Goal: Task Accomplishment & Management: Manage account settings

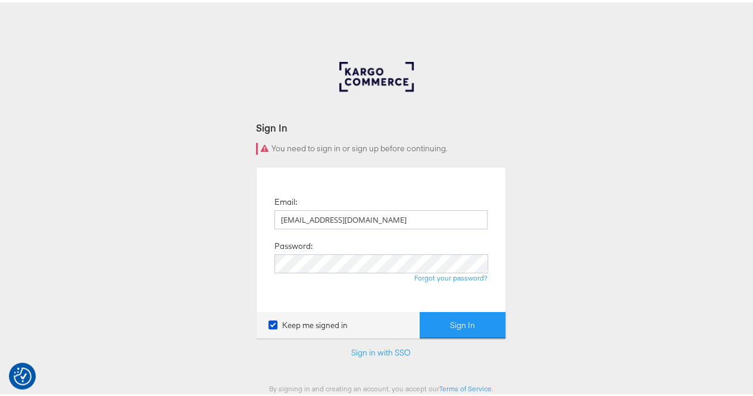
type input "rola.tarek@assemblyglobal.com"
click at [419, 309] on button "Sign In" at bounding box center [462, 322] width 86 height 27
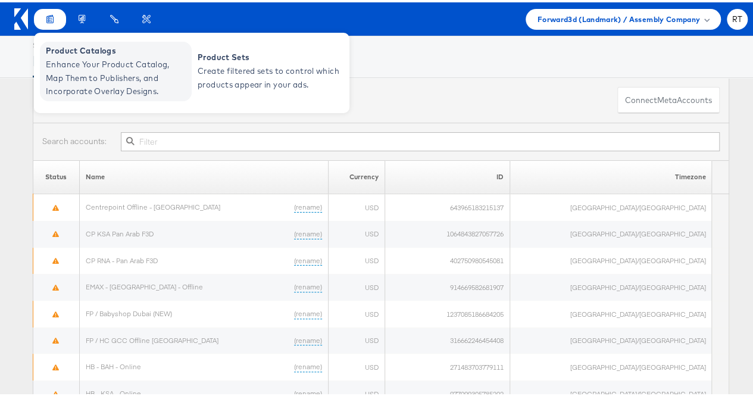
click at [84, 61] on span "Enhance Your Product Catalog, Map Them to Publishers, and Incorporate Overlay D…" at bounding box center [117, 75] width 143 height 40
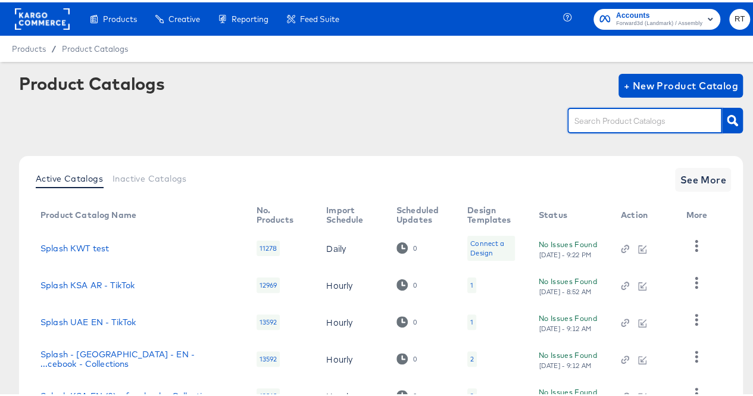
click at [610, 118] on input "text" at bounding box center [635, 119] width 127 height 14
type input "bah"
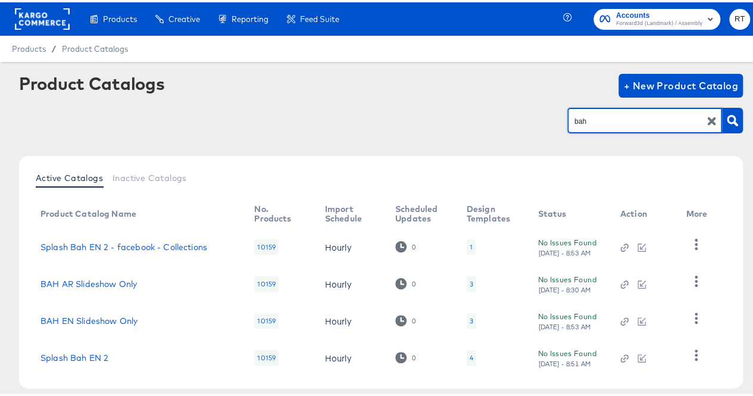
scroll to position [55, 0]
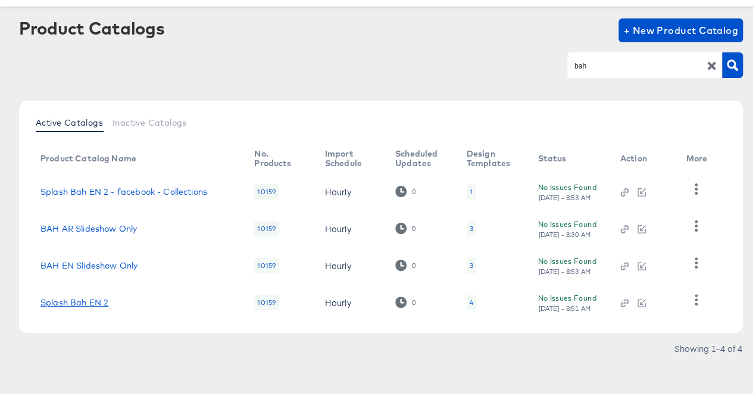
click at [86, 304] on td "Splash Bah EN 2" at bounding box center [138, 299] width 214 height 37
click at [84, 297] on link "Splash Bah EN 2" at bounding box center [74, 300] width 68 height 10
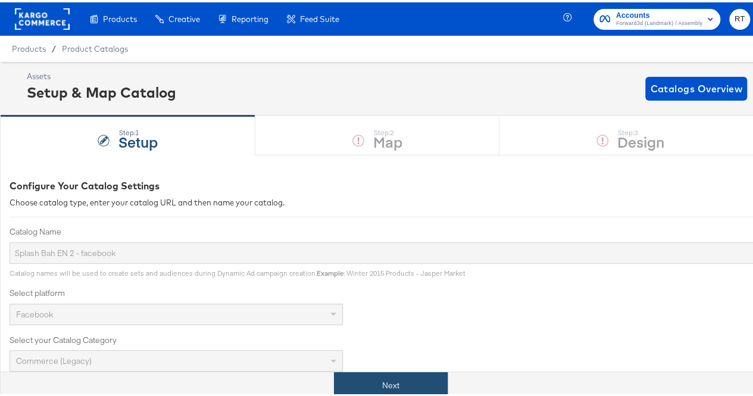
click at [413, 377] on button "Next" at bounding box center [391, 382] width 114 height 27
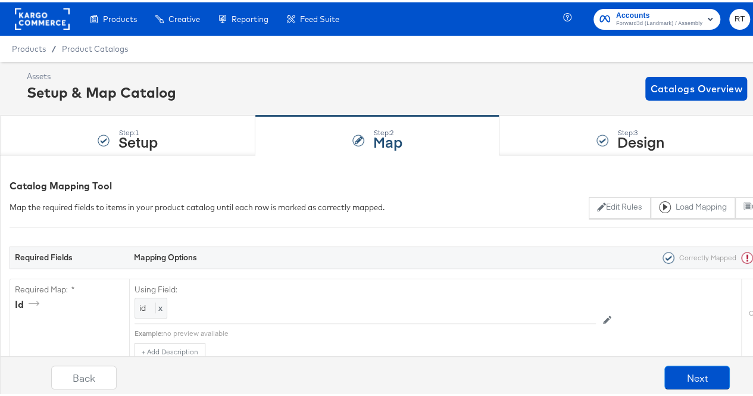
click at [545, 140] on div "Step: 3 Design" at bounding box center [630, 133] width 262 height 39
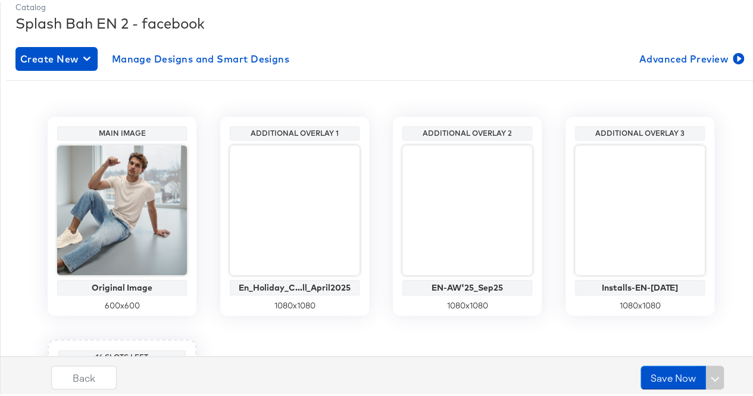
scroll to position [174, 0]
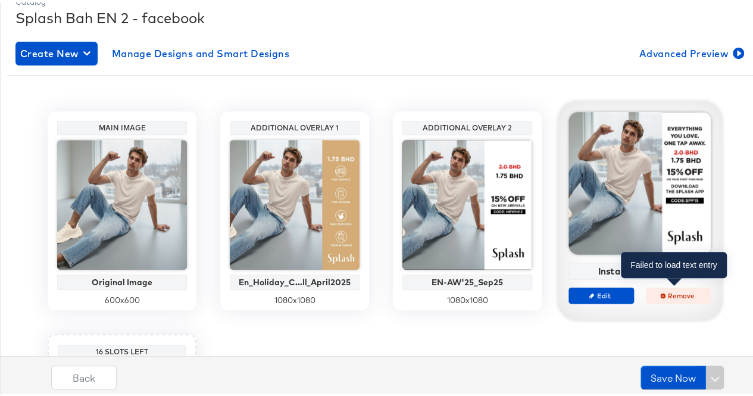
click at [666, 294] on span "Remove" at bounding box center [678, 292] width 55 height 9
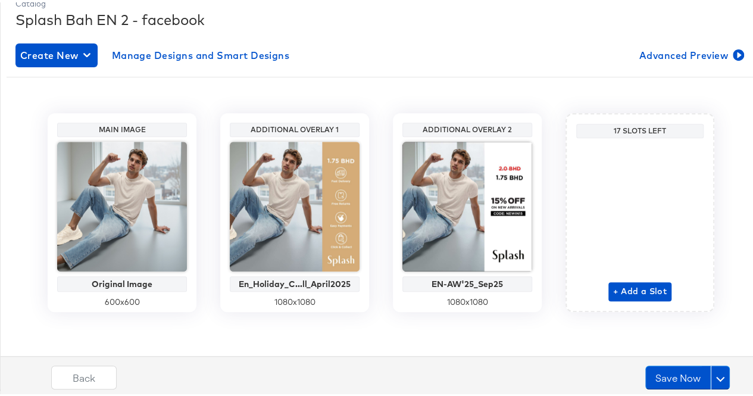
scroll to position [171, 0]
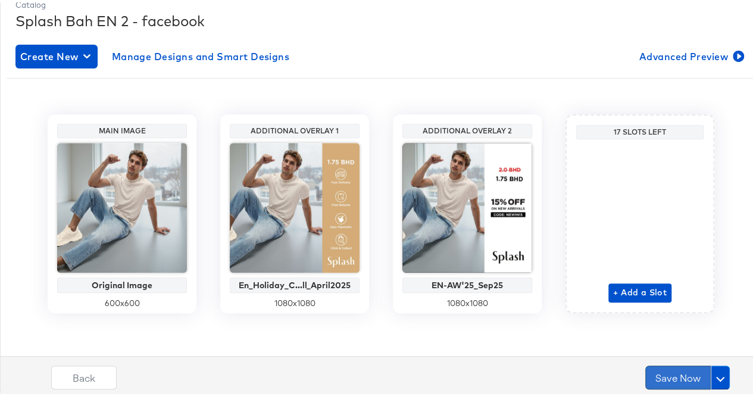
click at [660, 383] on button "Save Now" at bounding box center [677, 375] width 65 height 24
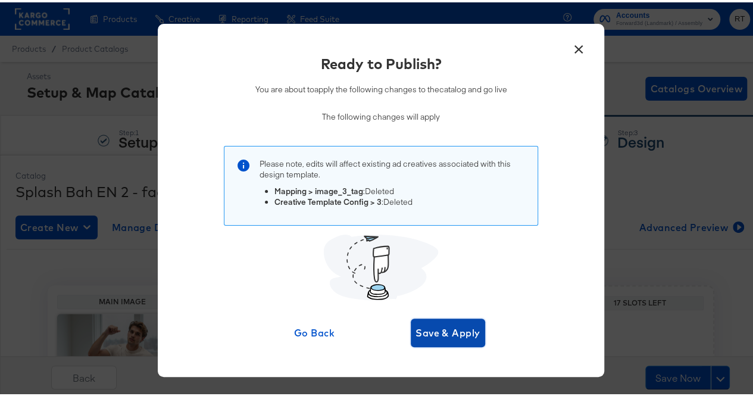
click at [453, 335] on span "Save & Apply" at bounding box center [447, 330] width 65 height 17
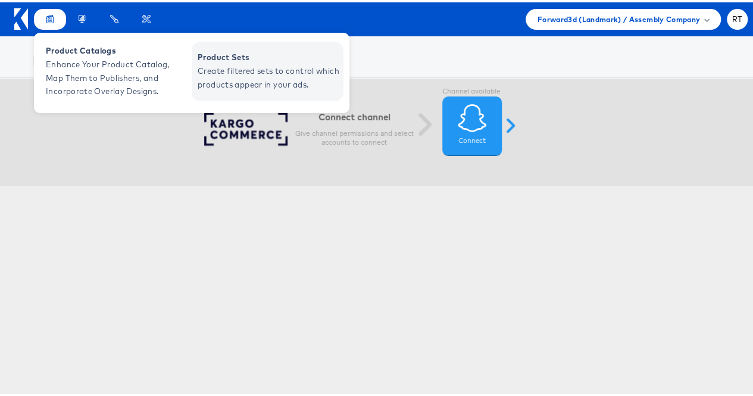
click at [222, 59] on span "Product Sets" at bounding box center [268, 55] width 143 height 14
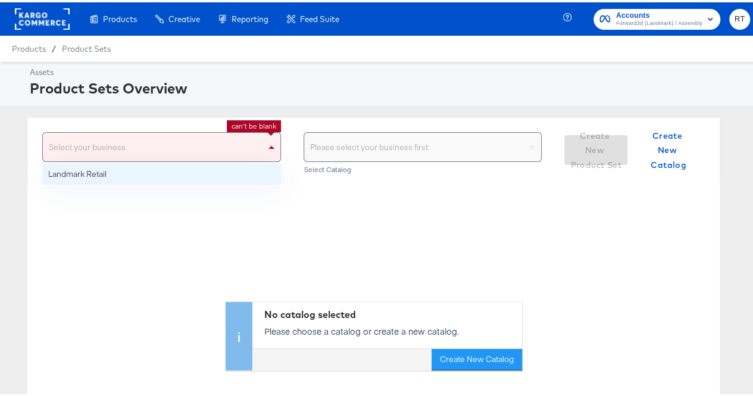
click at [236, 139] on div "Select your business" at bounding box center [161, 144] width 237 height 29
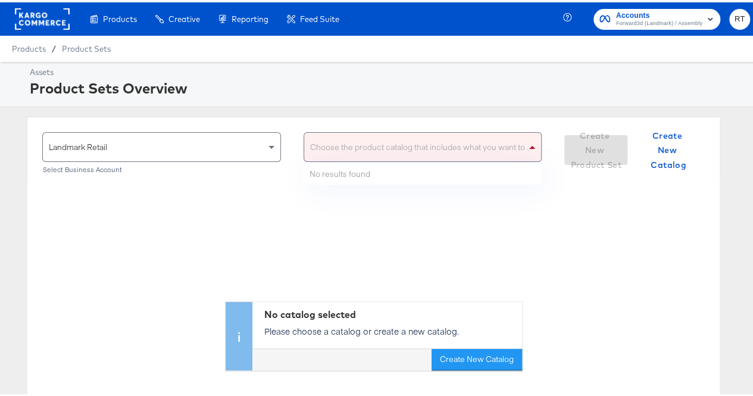
click at [367, 146] on div "Choose the product catalog that includes what you want to sell" at bounding box center [422, 144] width 237 height 29
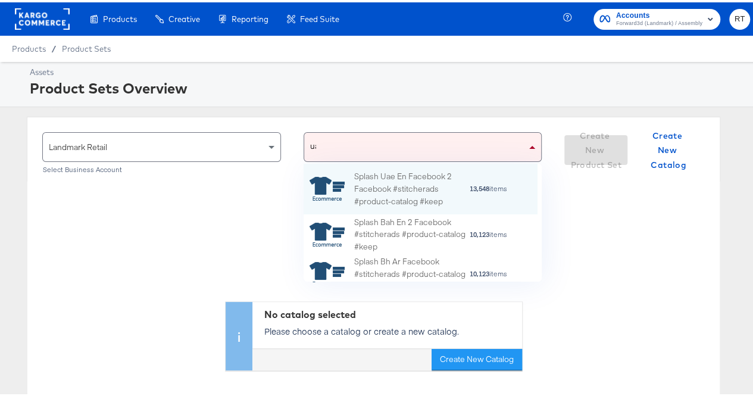
scroll to position [41, 225]
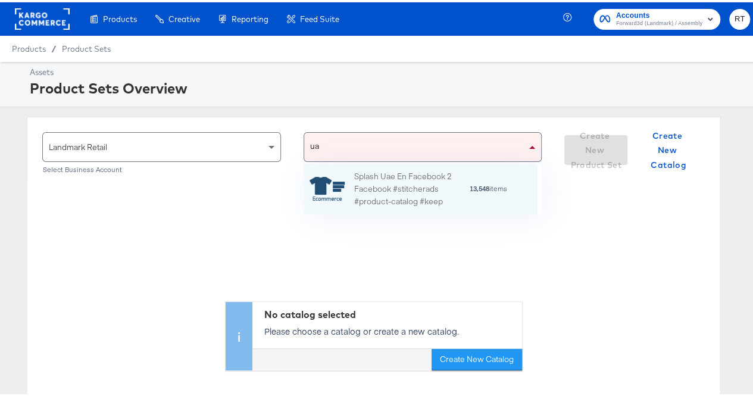
type input "[GEOGRAPHIC_DATA]"
click at [385, 180] on div "Splash Uae En Facebook 2 Facebook #stitcherads #product-catalog #keep" at bounding box center [411, 186] width 115 height 37
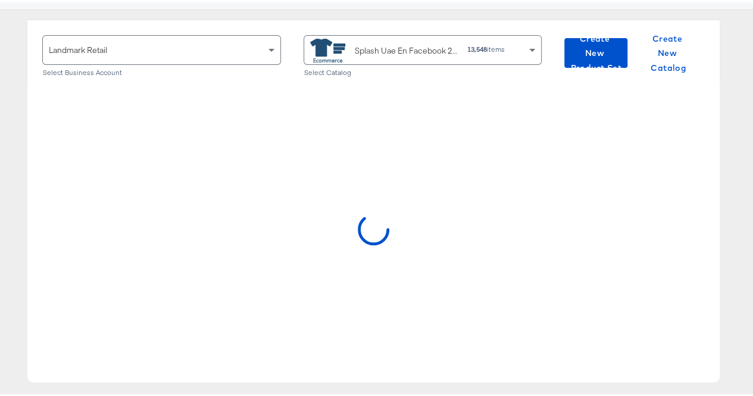
scroll to position [75, 0]
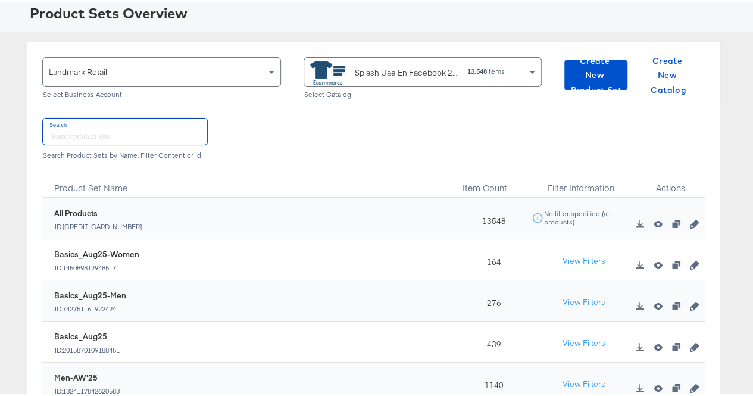
click at [105, 126] on input "text" at bounding box center [125, 129] width 164 height 26
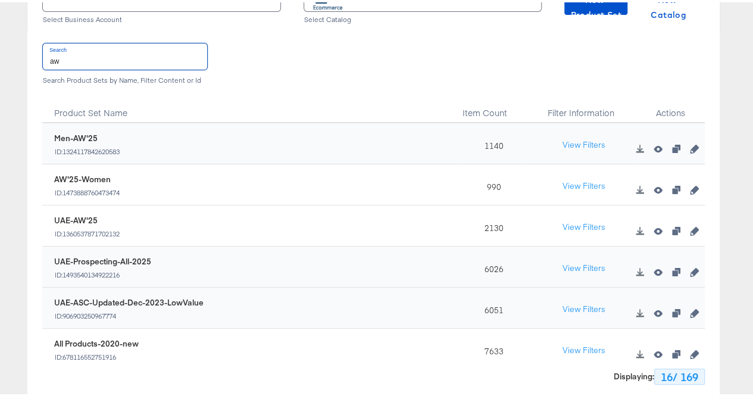
scroll to position [151, 0]
type input "aw"
click at [689, 227] on icon "button" at bounding box center [693, 228] width 8 height 8
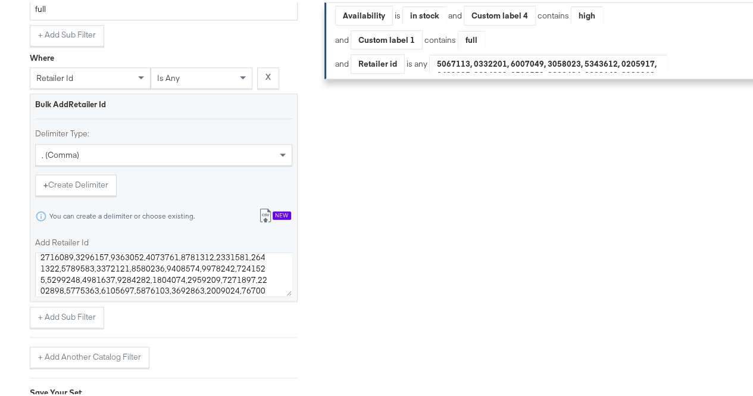
scroll to position [735, 0]
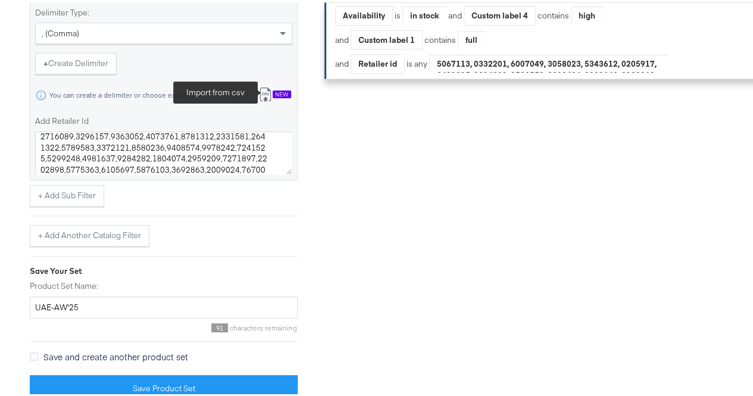
click at [264, 92] on icon at bounding box center [265, 92] width 14 height 14
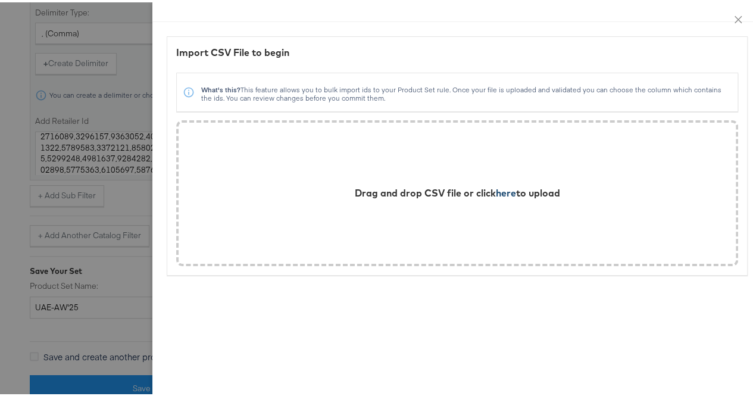
click at [496, 191] on span "here" at bounding box center [506, 190] width 20 height 12
click at [6, 140] on div at bounding box center [380, 198] width 761 height 396
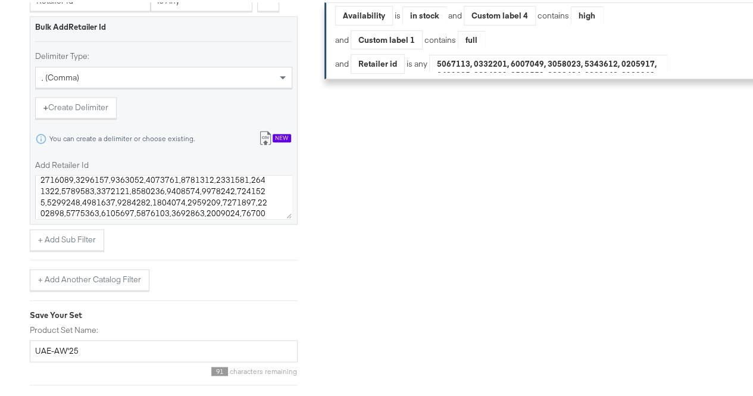
scroll to position [684, 0]
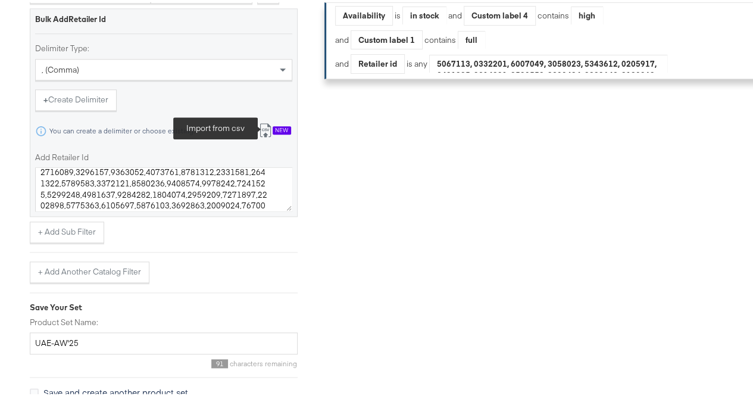
click at [268, 135] on icon at bounding box center [265, 128] width 14 height 14
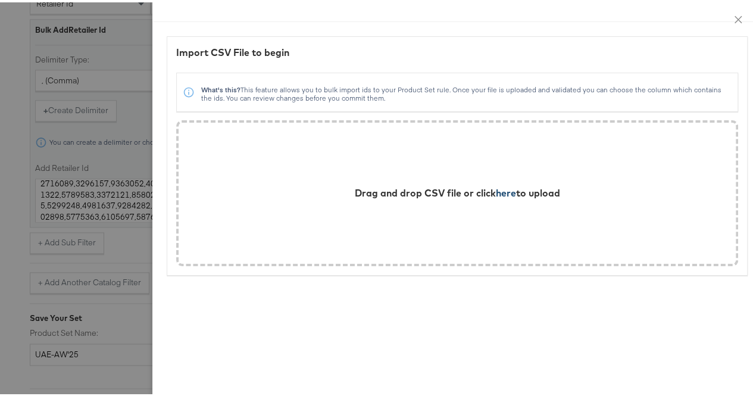
click at [496, 193] on span "here" at bounding box center [506, 190] width 20 height 12
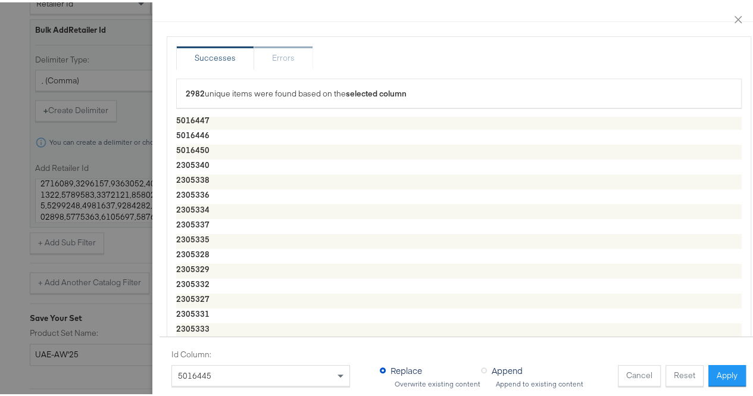
scroll to position [0, 0]
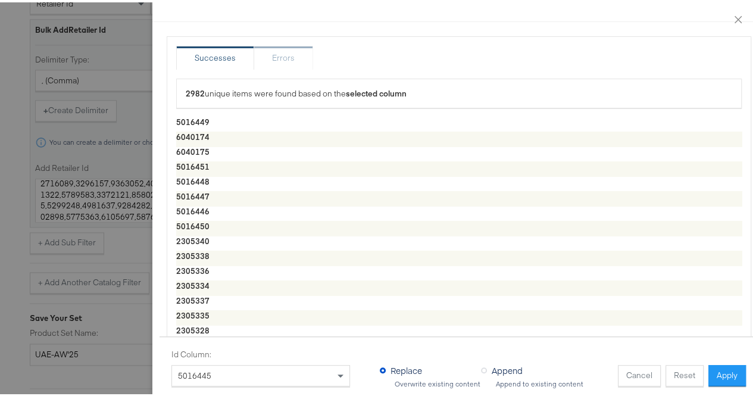
click at [0, 159] on div at bounding box center [380, 198] width 761 height 396
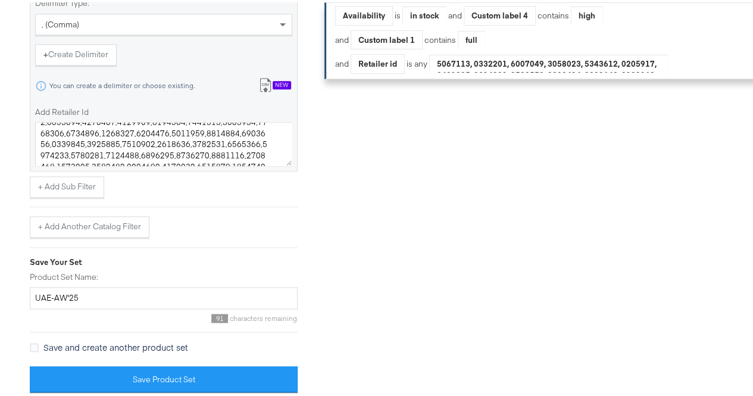
scroll to position [613, 0]
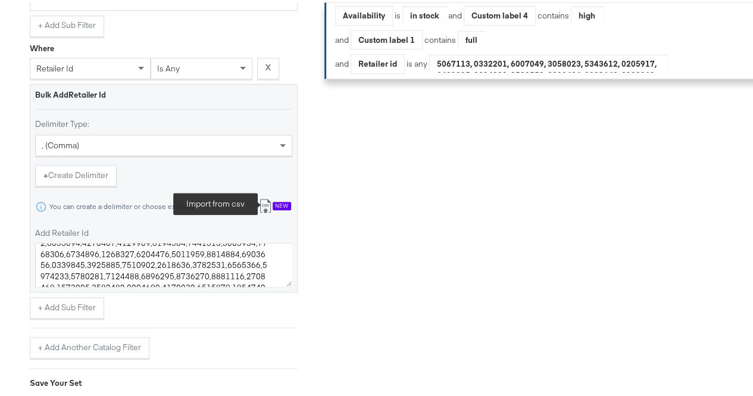
click at [262, 209] on icon at bounding box center [265, 203] width 14 height 14
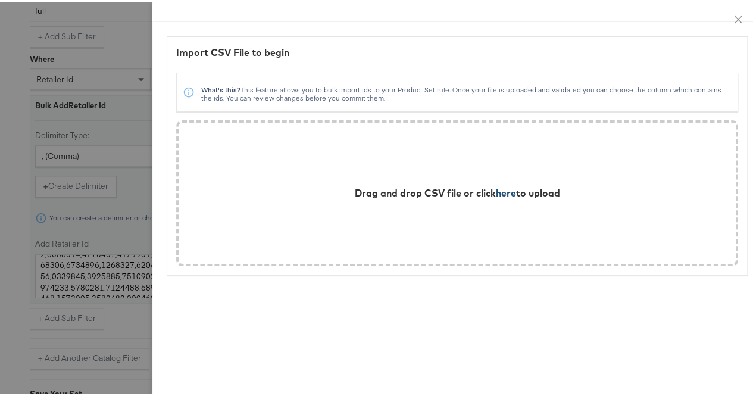
click at [496, 188] on span "here" at bounding box center [506, 190] width 20 height 12
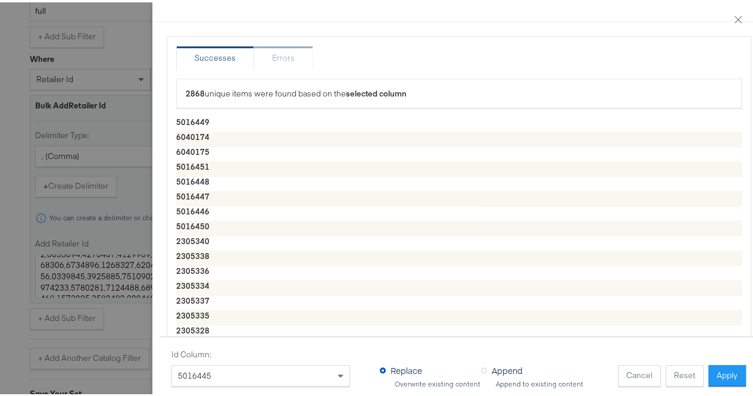
click at [491, 362] on span "Append" at bounding box center [506, 368] width 31 height 12
click at [0, 0] on input "Append" at bounding box center [0, 0] width 0 height 0
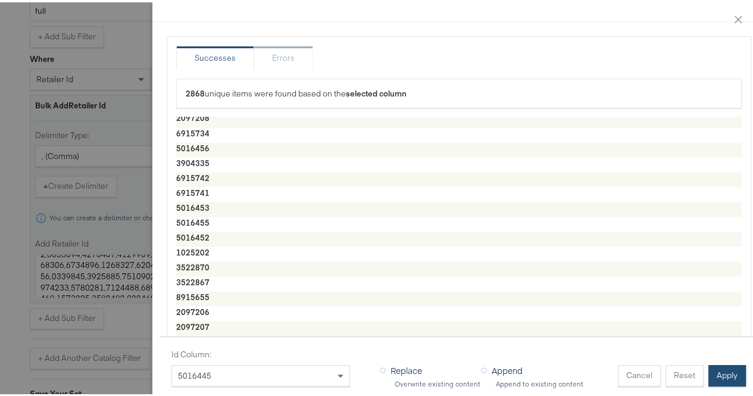
click at [714, 362] on button "Apply" at bounding box center [726, 372] width 37 height 21
type textarea "5016449,6040174,6040175,5016451,5016448,5016447,5016446,5016450,2305340,2305338…"
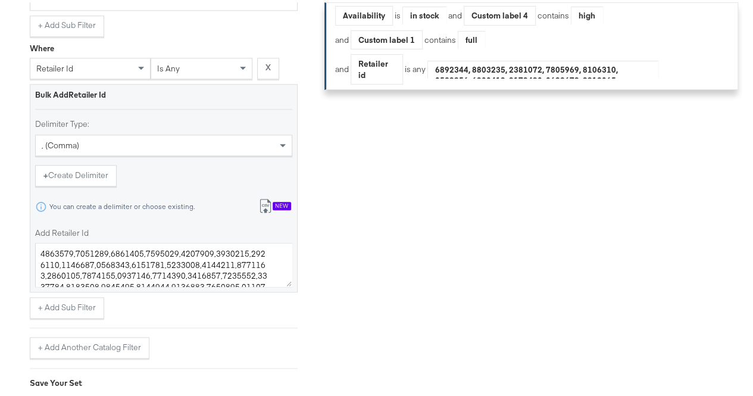
scroll to position [735, 0]
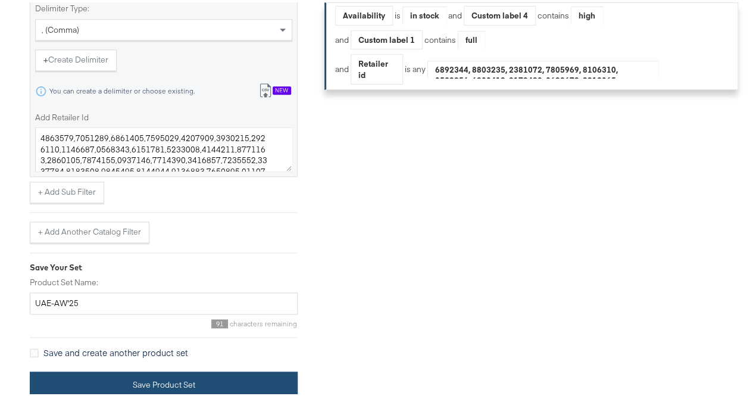
click at [92, 379] on button "Save Product Set" at bounding box center [164, 382] width 268 height 27
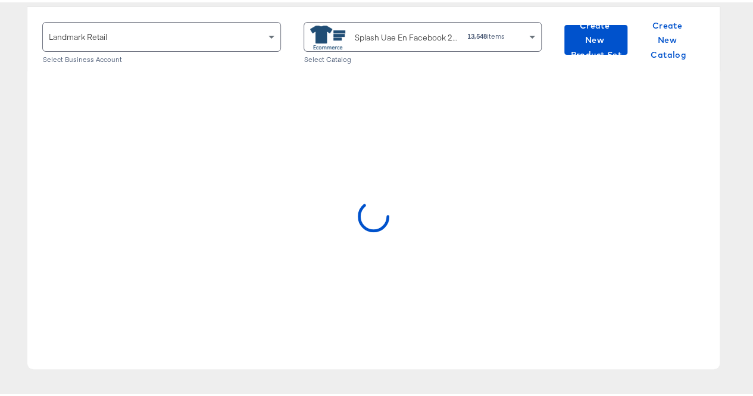
scroll to position [111, 0]
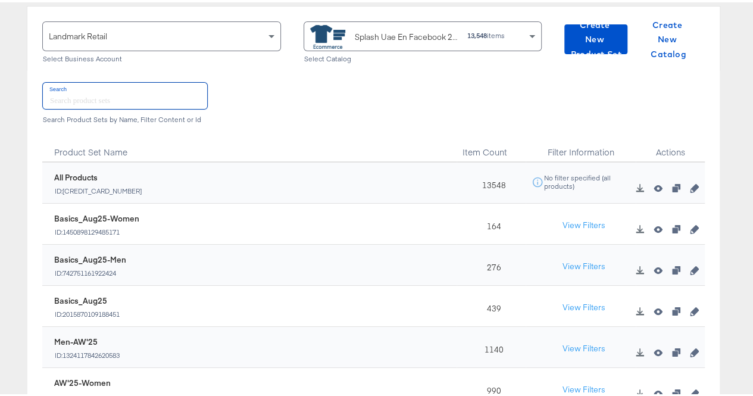
click at [104, 92] on input "text" at bounding box center [125, 93] width 164 height 26
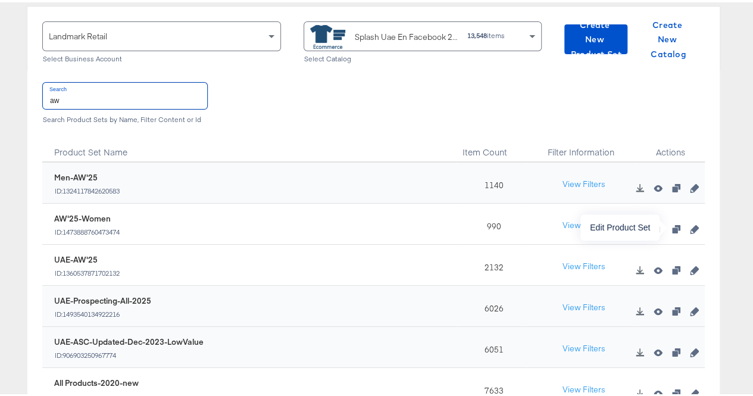
type input "aw"
click at [689, 228] on icon "button" at bounding box center [693, 226] width 8 height 8
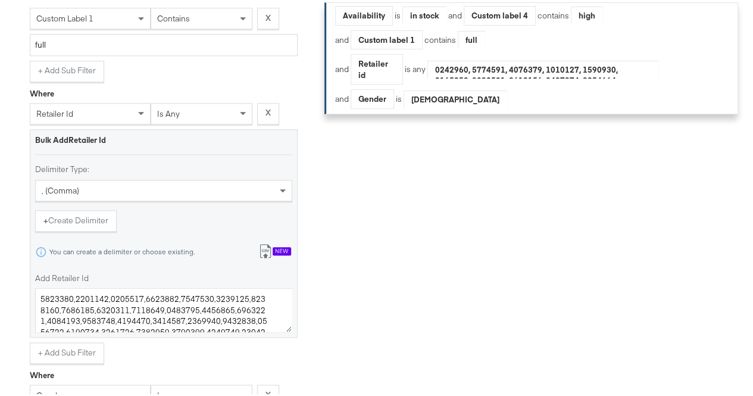
scroll to position [564, 0]
click at [267, 255] on icon at bounding box center [265, 248] width 14 height 14
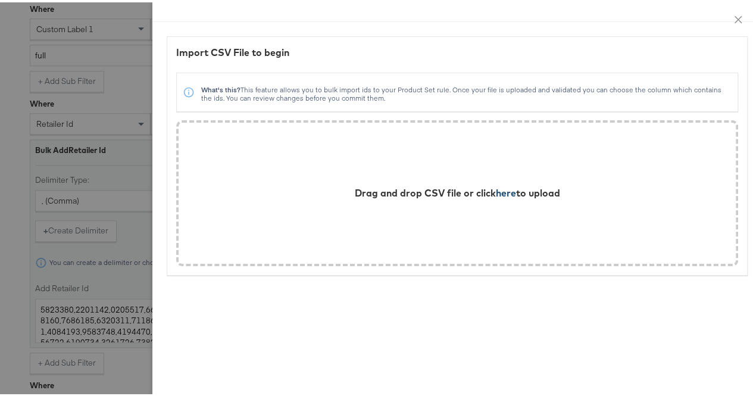
click at [500, 189] on span "here" at bounding box center [506, 190] width 20 height 12
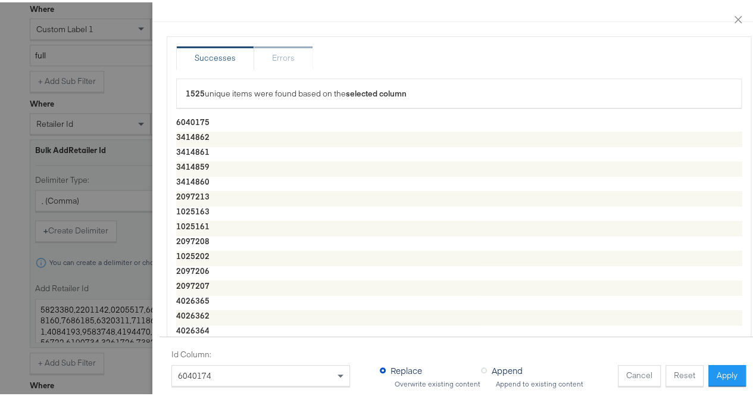
click at [491, 362] on span "Append" at bounding box center [506, 368] width 31 height 12
click at [0, 0] on input "Append" at bounding box center [0, 0] width 0 height 0
click at [725, 369] on button "Apply" at bounding box center [726, 372] width 37 height 21
type textarea "6040175,3414862,3414861,3414859,3414860,2097213,1025163,1025161,2097208,1025202…"
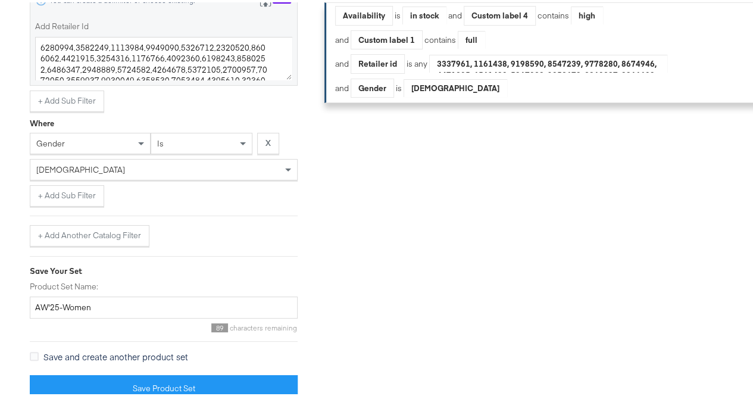
scroll to position [829, 0]
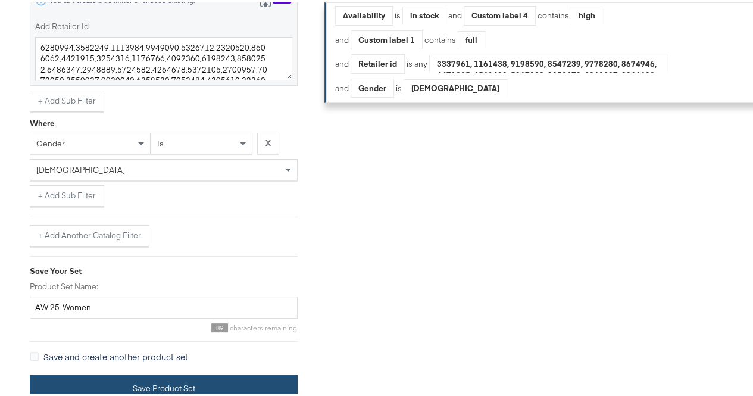
click at [138, 386] on button "Save Product Set" at bounding box center [164, 385] width 268 height 27
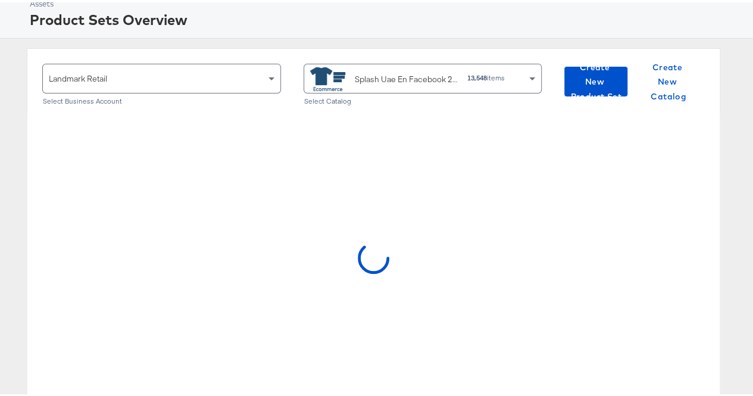
scroll to position [70, 0]
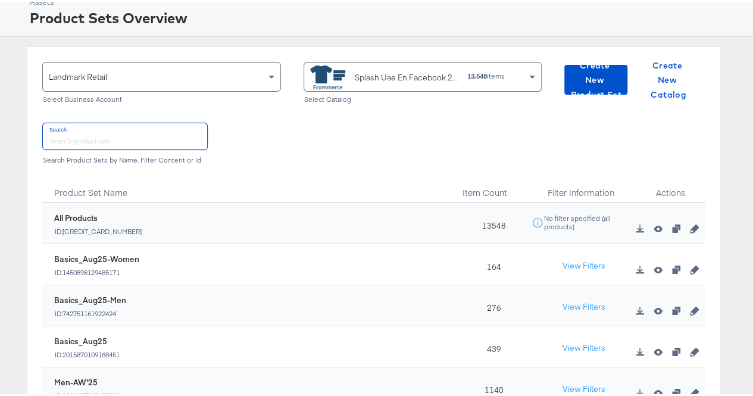
click at [98, 140] on input "text" at bounding box center [125, 134] width 164 height 26
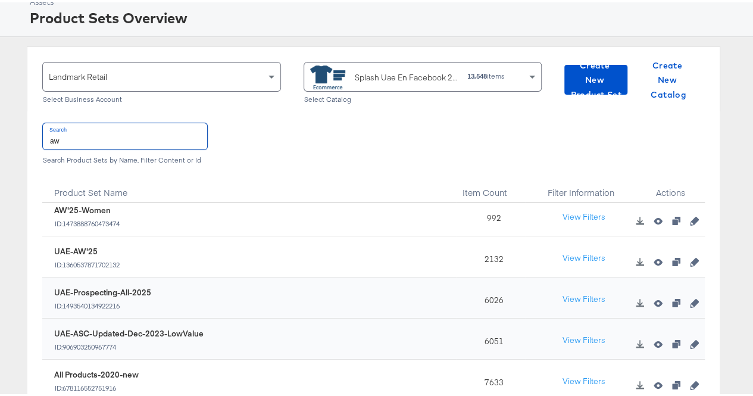
scroll to position [0, 0]
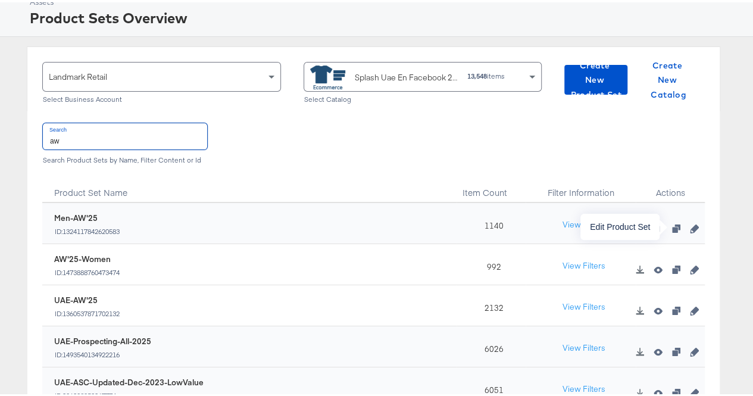
type input "aw"
click at [689, 228] on icon "button" at bounding box center [693, 226] width 8 height 8
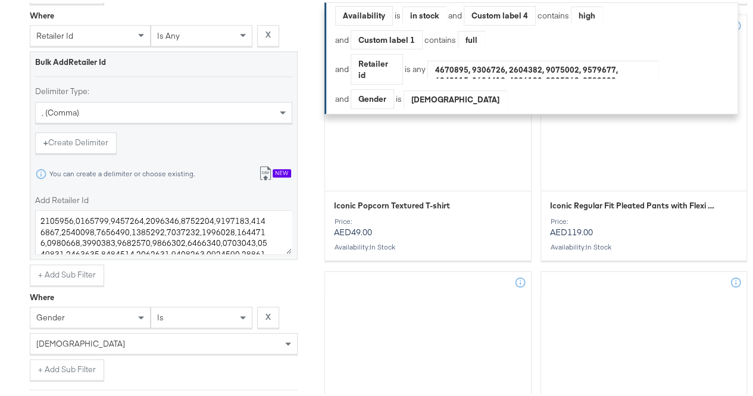
scroll to position [642, 0]
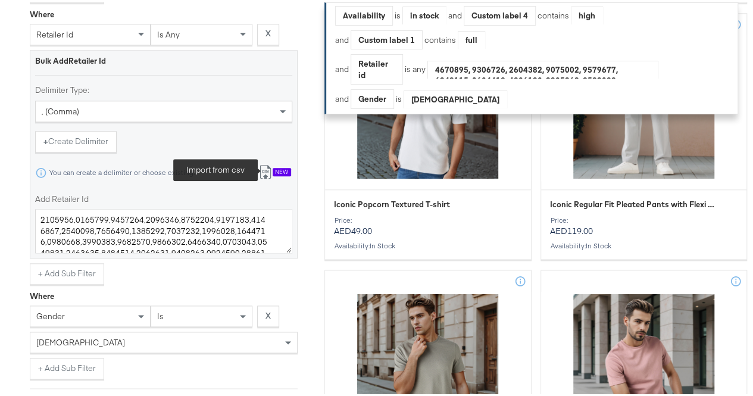
click at [264, 175] on icon at bounding box center [265, 169] width 14 height 14
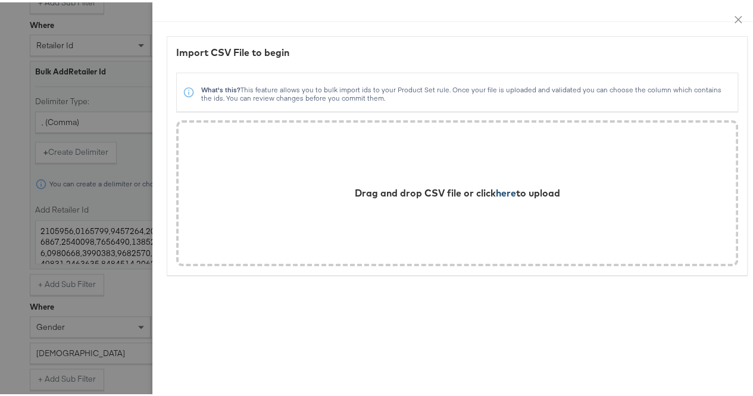
click at [496, 190] on span "here" at bounding box center [506, 190] width 20 height 12
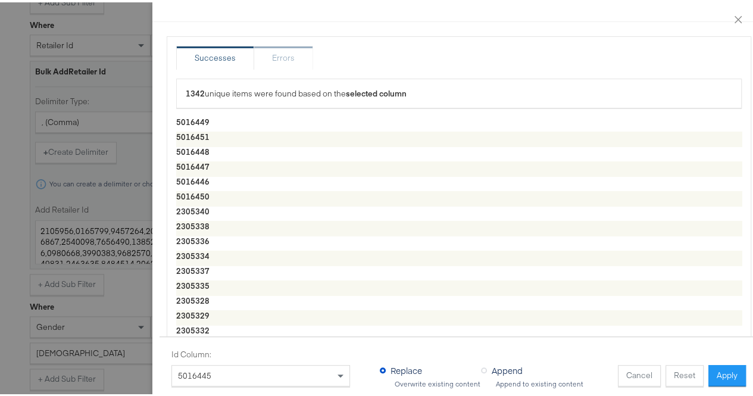
click at [491, 362] on span "Append" at bounding box center [506, 368] width 31 height 12
click at [0, 0] on input "Append" at bounding box center [0, 0] width 0 height 0
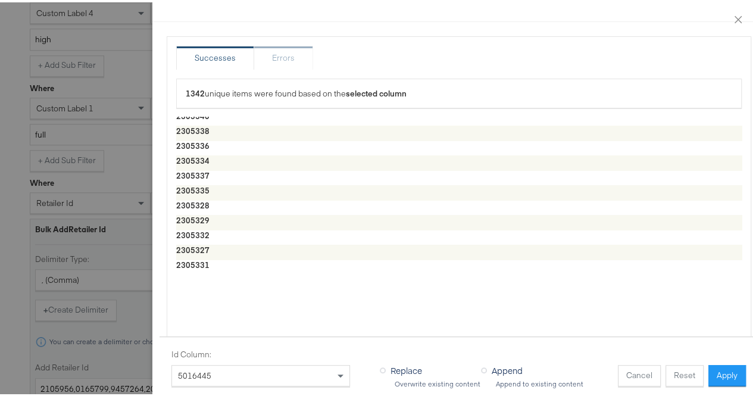
scroll to position [0, 0]
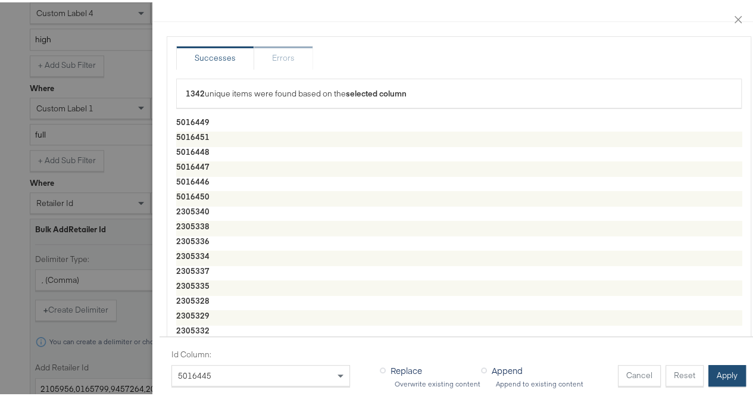
click at [709, 366] on button "Apply" at bounding box center [726, 372] width 37 height 21
type textarea "5016449,5016451,5016448,5016447,5016446,5016450,2305340,2305338,2305336,2305334…"
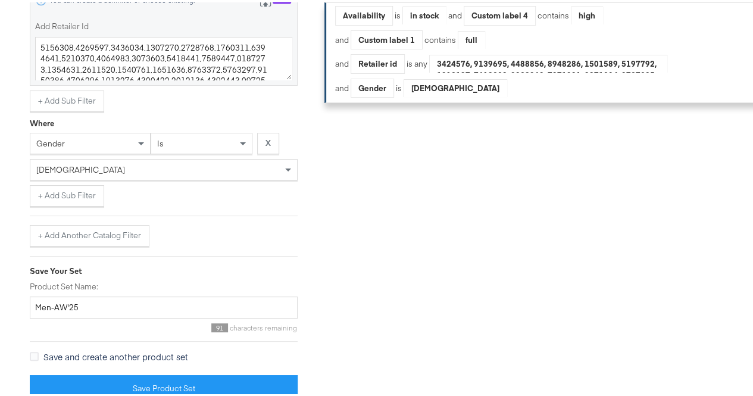
scroll to position [829, 0]
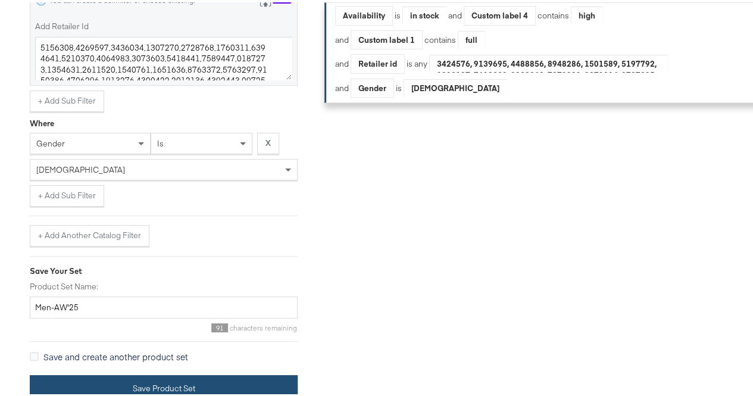
click at [114, 377] on button "Save Product Set" at bounding box center [164, 385] width 268 height 27
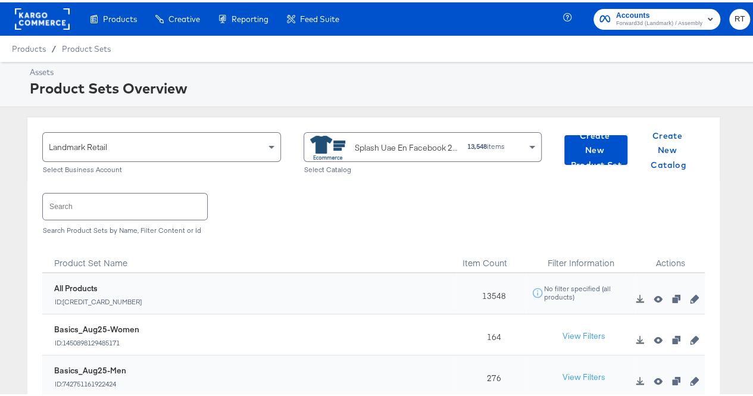
scroll to position [42, 0]
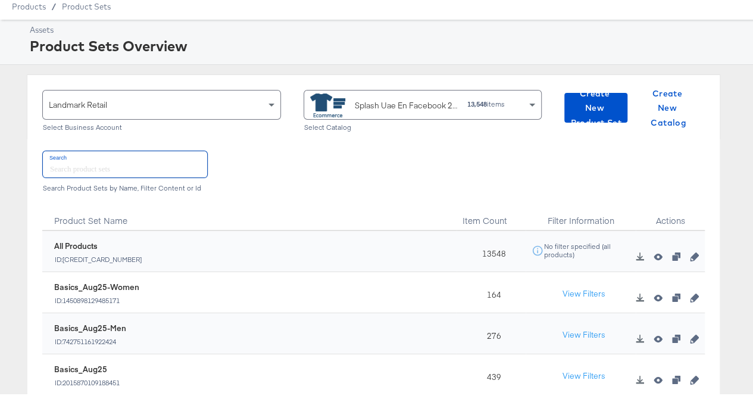
click at [67, 157] on input "text" at bounding box center [125, 162] width 164 height 26
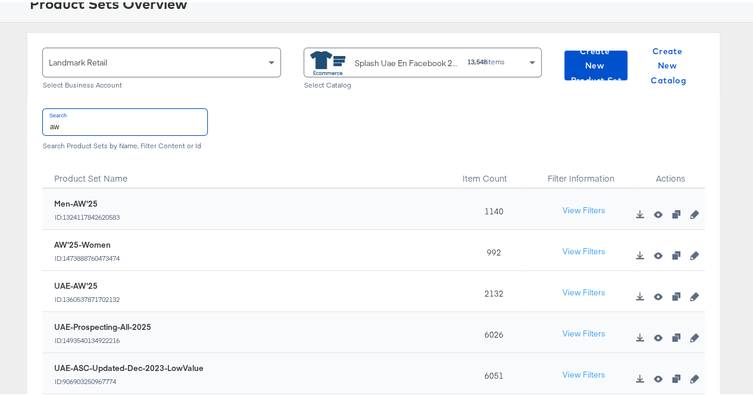
scroll to position [86, 0]
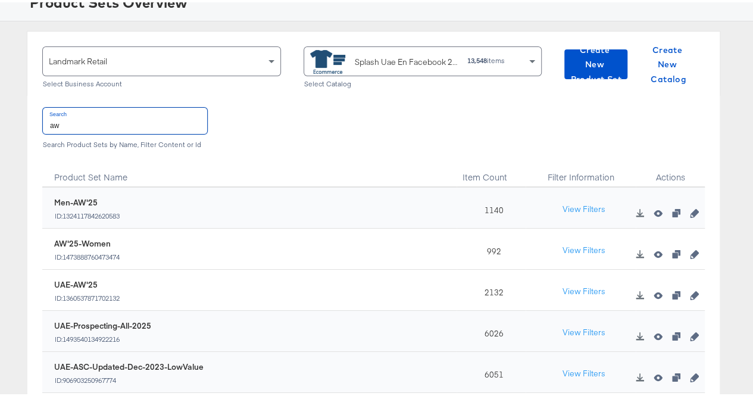
type input "aw"
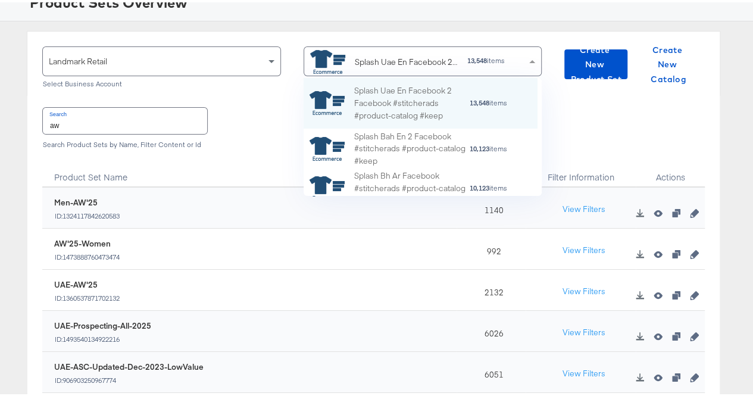
click at [513, 57] on div "Splash Uae En Facebook 2 Facebook #stitcherads #product-catalog #keep 13,548 it…" at bounding box center [418, 58] width 217 height 27
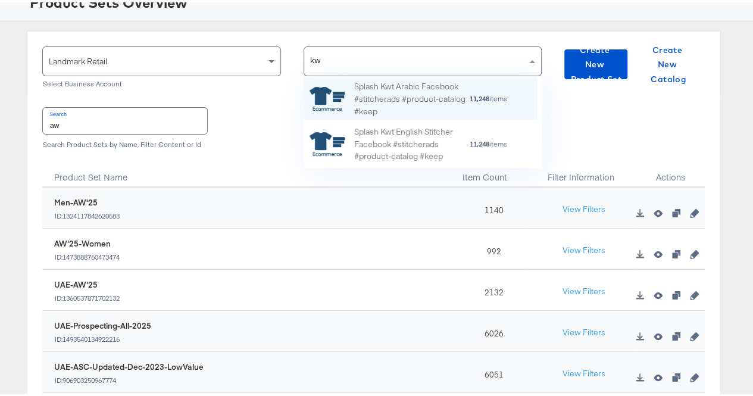
scroll to position [81, 225]
type input "kwt"
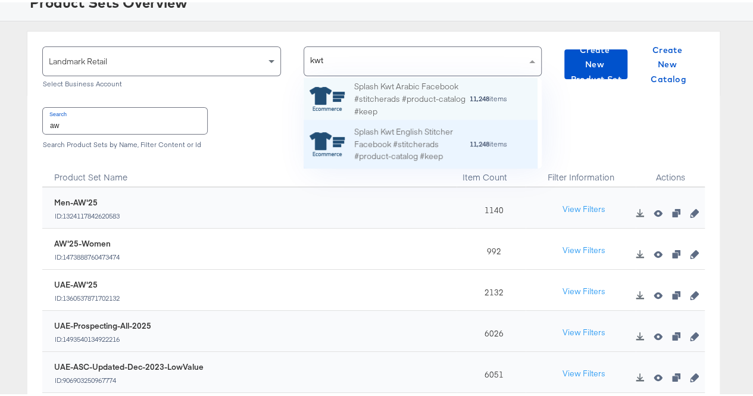
click at [403, 152] on div "Splash Kwt English Stitcher Facebook #stitcherads #product-catalog #keep" at bounding box center [411, 141] width 115 height 37
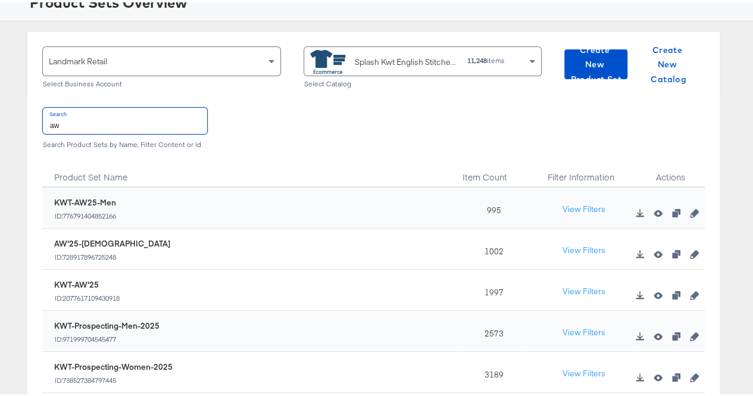
click at [76, 117] on input "aw" at bounding box center [125, 118] width 164 height 26
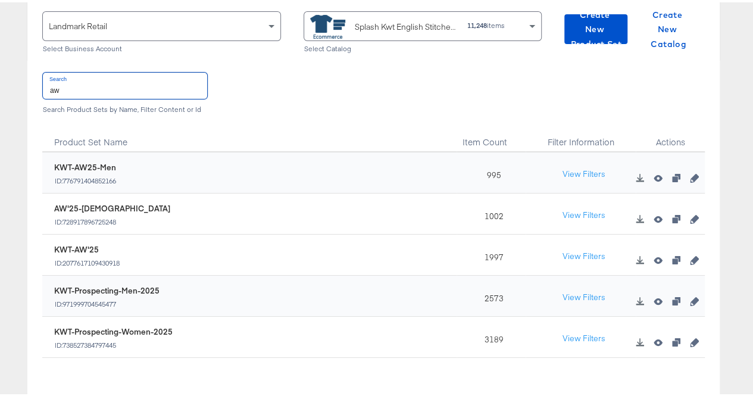
scroll to position [129, 0]
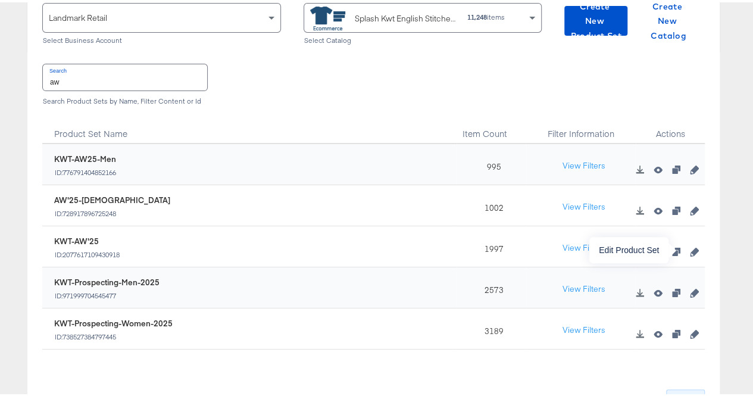
click at [689, 248] on icon "button" at bounding box center [693, 249] width 8 height 8
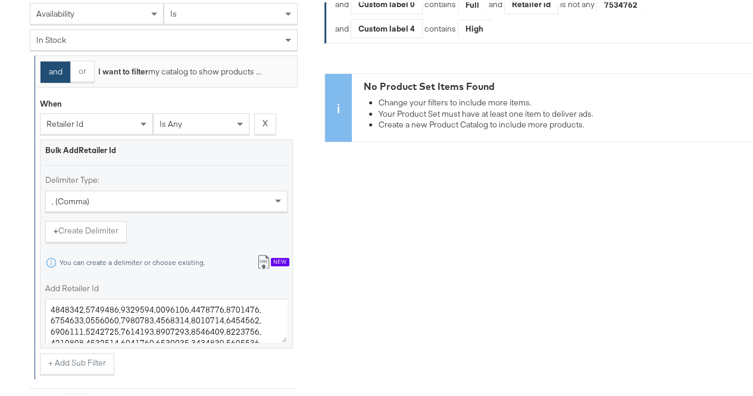
scroll to position [444, 0]
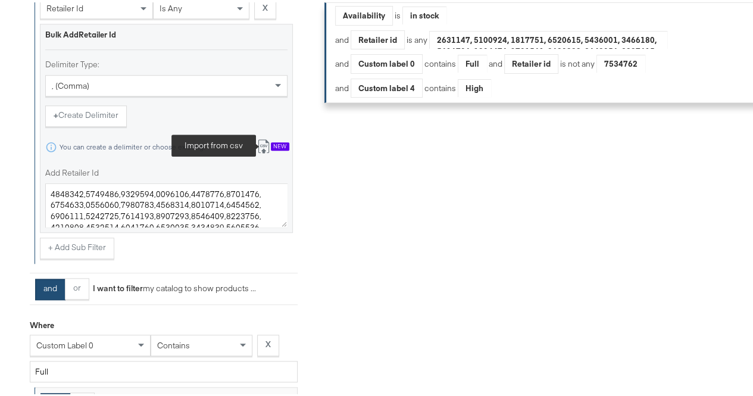
click at [263, 151] on icon at bounding box center [263, 146] width 7 height 9
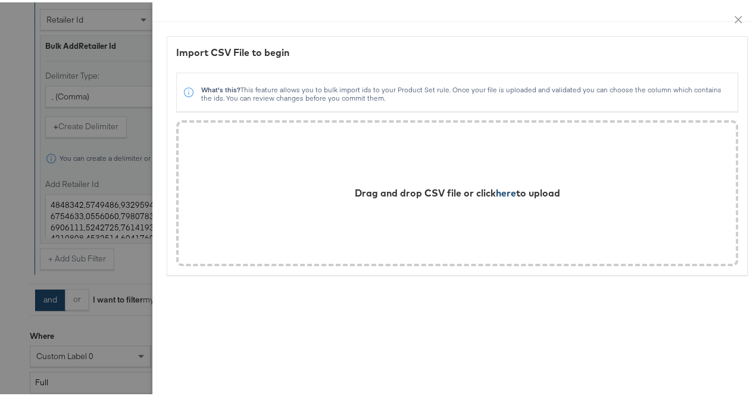
click at [499, 193] on span "here" at bounding box center [506, 190] width 20 height 12
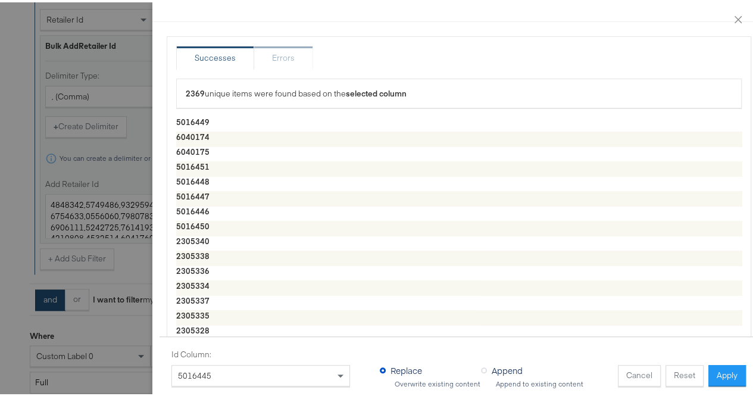
click at [507, 362] on span "Append" at bounding box center [506, 368] width 31 height 12
click at [0, 0] on input "Append" at bounding box center [0, 0] width 0 height 0
click at [729, 365] on button "Apply" at bounding box center [726, 372] width 37 height 21
type textarea "5016449,6040174,6040175,5016451,5016448,5016447,5016446,5016450,2305340,2305338…"
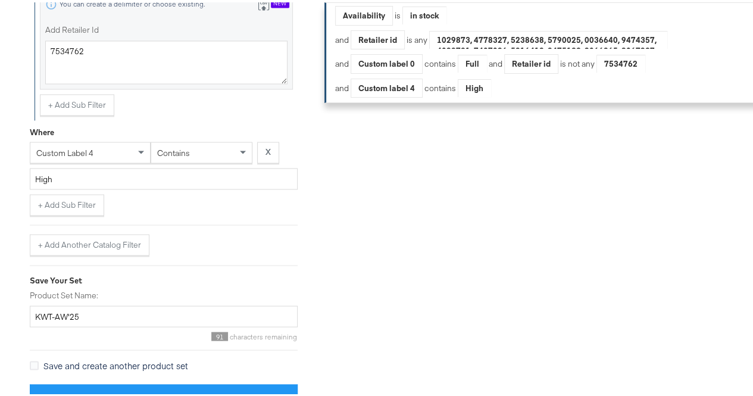
scroll to position [1055, 0]
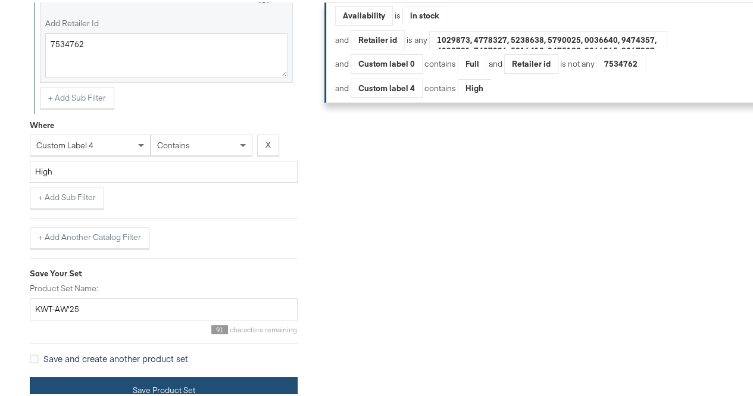
click at [98, 374] on button "Save Product Set" at bounding box center [164, 387] width 268 height 27
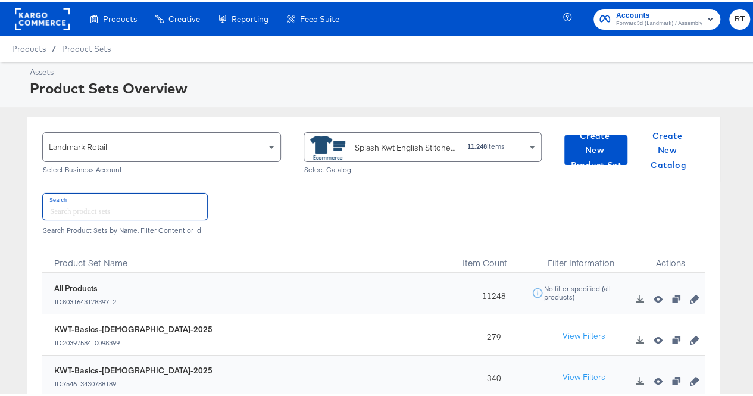
click at [112, 205] on input "text" at bounding box center [125, 204] width 164 height 26
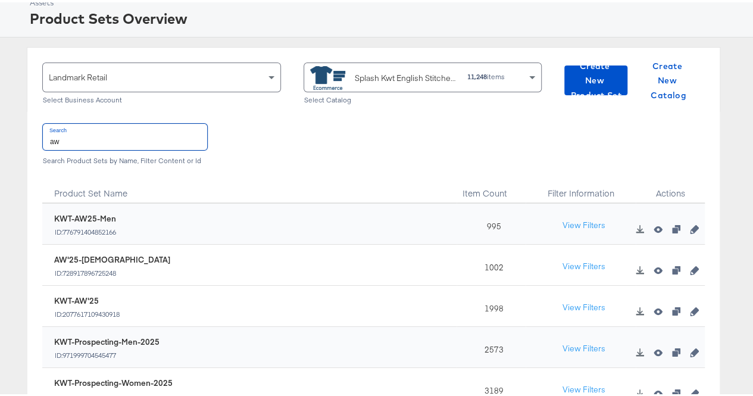
scroll to position [96, 0]
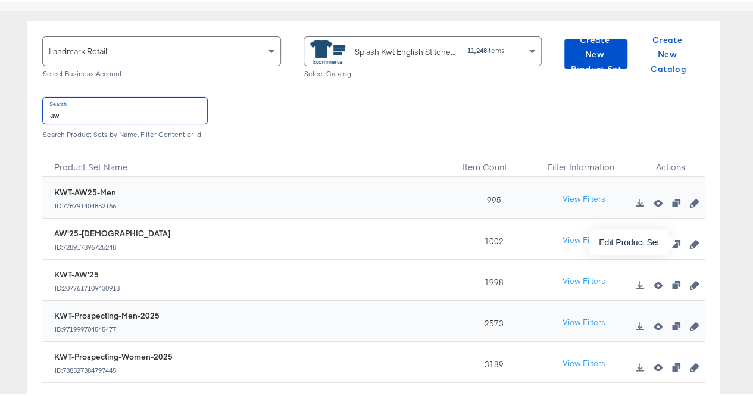
type input "aw"
click at [689, 240] on icon "button" at bounding box center [693, 241] width 8 height 8
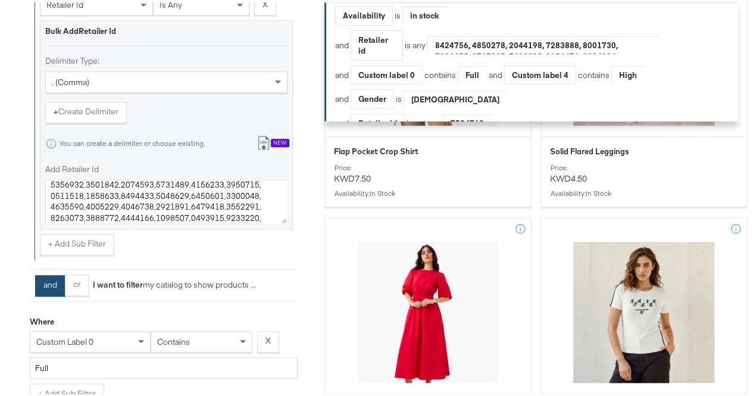
scroll to position [442, 0]
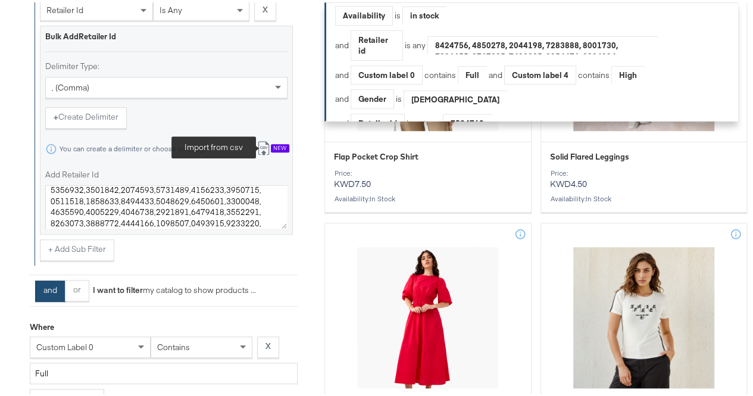
click at [269, 151] on icon at bounding box center [263, 146] width 14 height 14
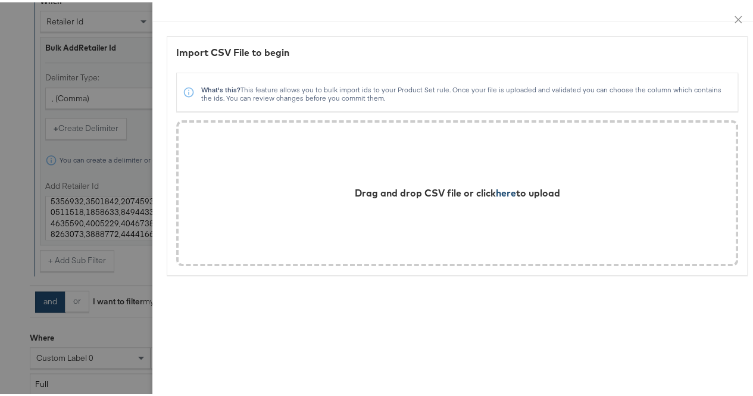
click at [496, 188] on span "here" at bounding box center [506, 190] width 20 height 12
click at [0, 140] on div at bounding box center [380, 198] width 761 height 396
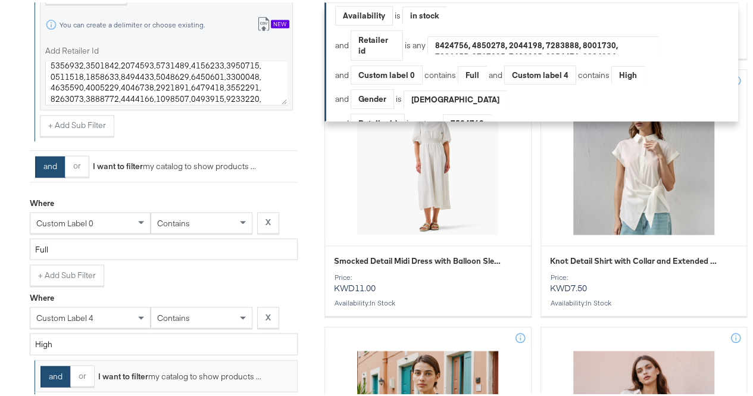
scroll to position [1108, 0]
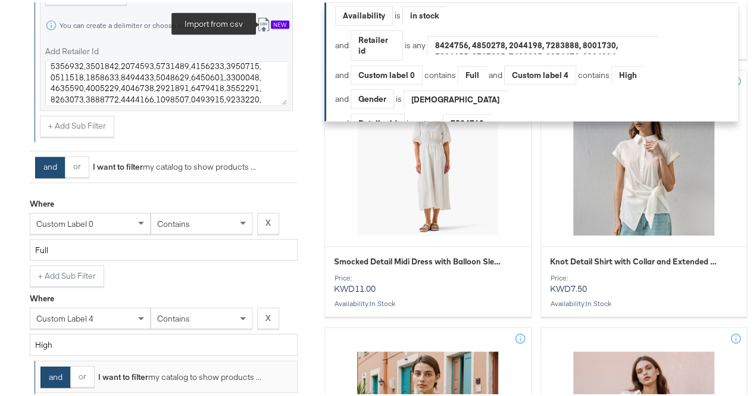
click at [267, 29] on icon at bounding box center [263, 22] width 14 height 14
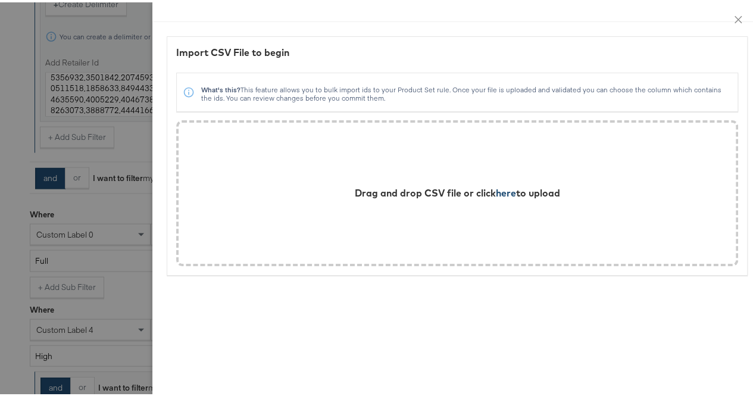
click at [496, 193] on span "here" at bounding box center [506, 190] width 20 height 12
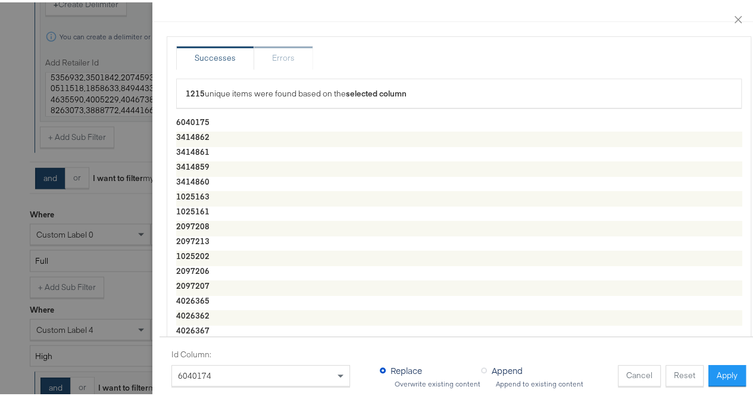
click at [491, 362] on span "Append" at bounding box center [506, 368] width 31 height 12
click at [0, 0] on input "Append" at bounding box center [0, 0] width 0 height 0
click at [708, 364] on button "Apply" at bounding box center [726, 372] width 37 height 21
type textarea "6040175,3414862,3414861,3414859,3414860,1025163,1025161,2097208,2097213,1025202…"
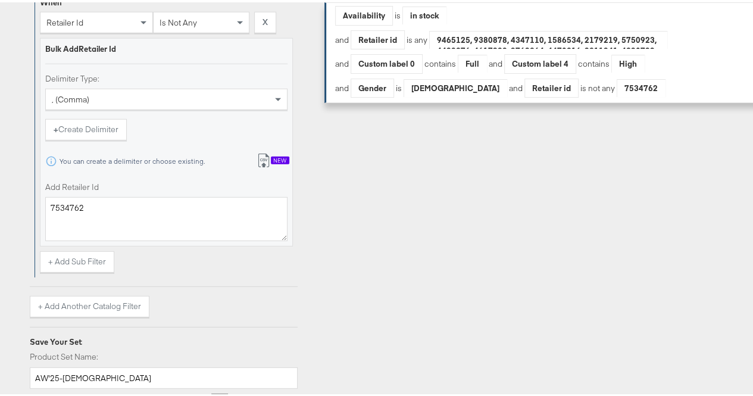
scroll to position [1675, 0]
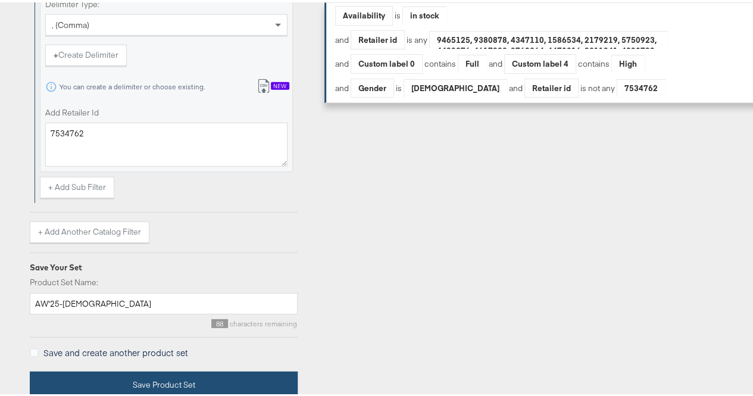
click at [98, 377] on button "Save Product Set" at bounding box center [164, 382] width 268 height 27
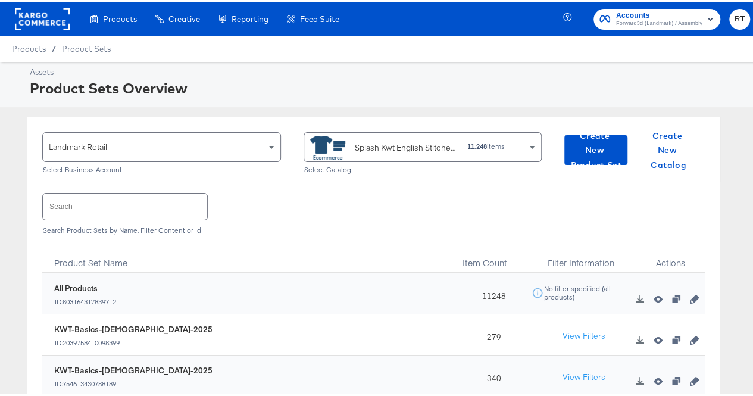
click at [102, 202] on input "text" at bounding box center [125, 204] width 164 height 26
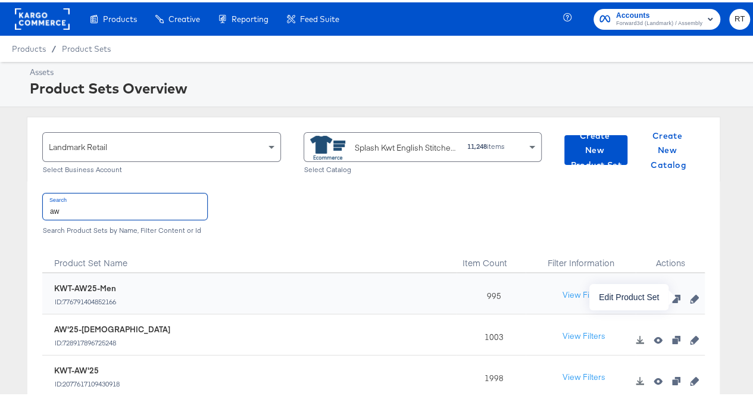
type input "aw"
click at [689, 296] on icon "button" at bounding box center [693, 296] width 8 height 8
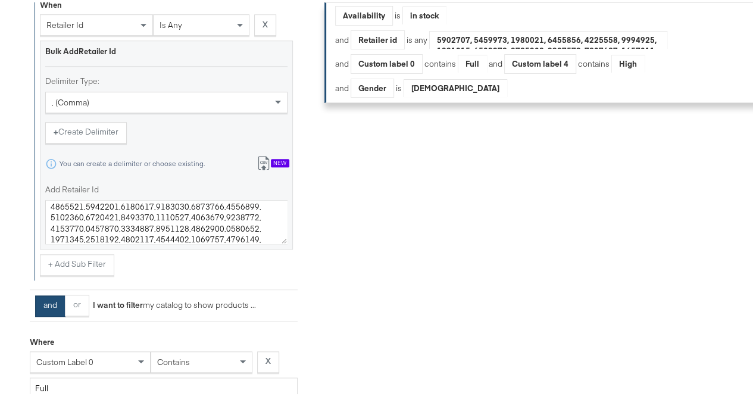
scroll to position [242, 0]
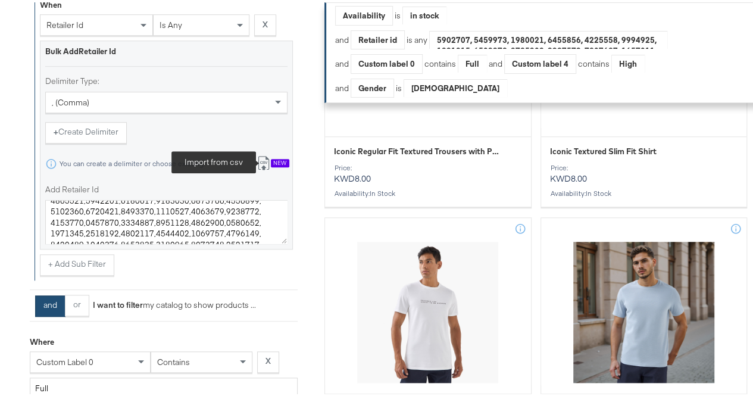
click at [264, 168] on icon at bounding box center [263, 160] width 14 height 14
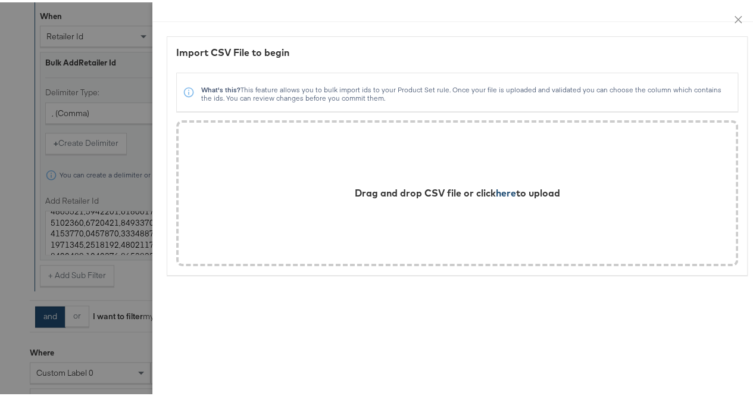
click at [496, 190] on span "here" at bounding box center [506, 190] width 20 height 12
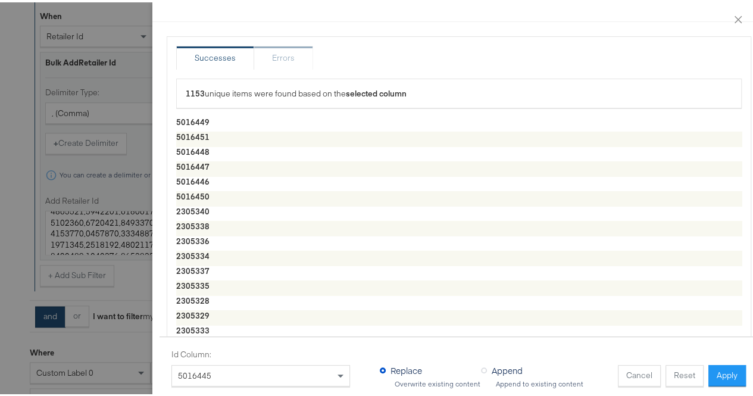
click at [493, 362] on span "Append" at bounding box center [506, 368] width 31 height 12
click at [0, 0] on input "Append" at bounding box center [0, 0] width 0 height 0
click at [734, 371] on button "Apply" at bounding box center [726, 372] width 37 height 21
type textarea "5016449,5016451,5016448,5016447,5016446,5016450,2305340,2305338,2305336,2305334…"
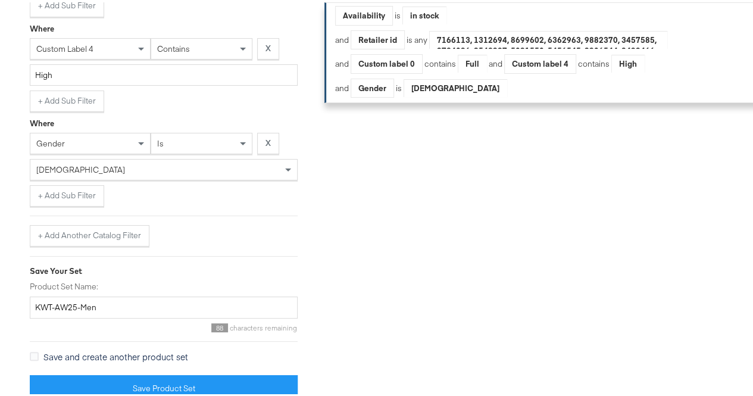
scroll to position [849, 0]
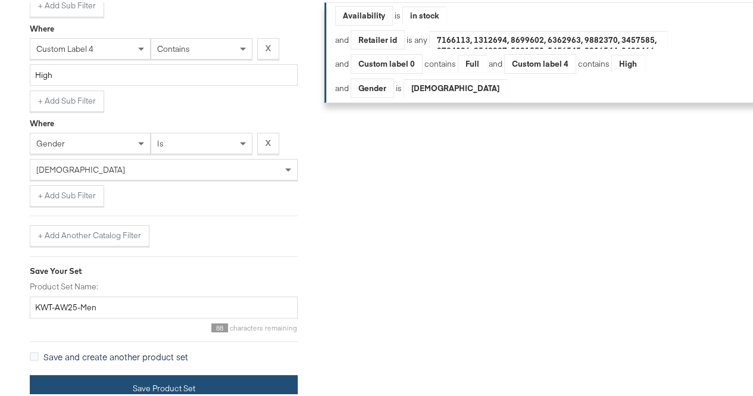
click at [90, 373] on button "Save Product Set" at bounding box center [164, 385] width 268 height 27
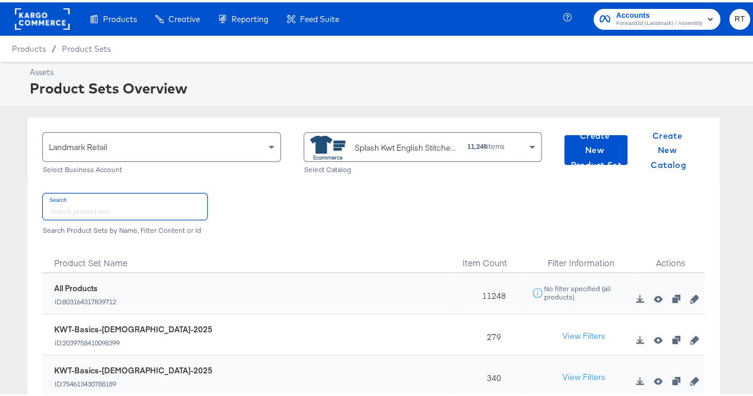
click at [101, 205] on input "text" at bounding box center [125, 204] width 164 height 26
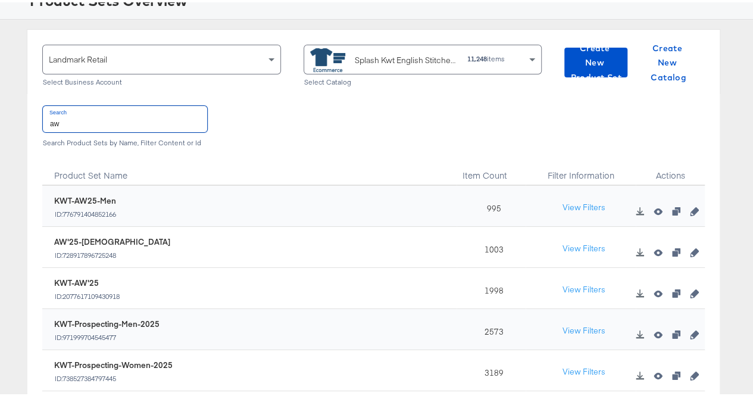
scroll to position [93, 0]
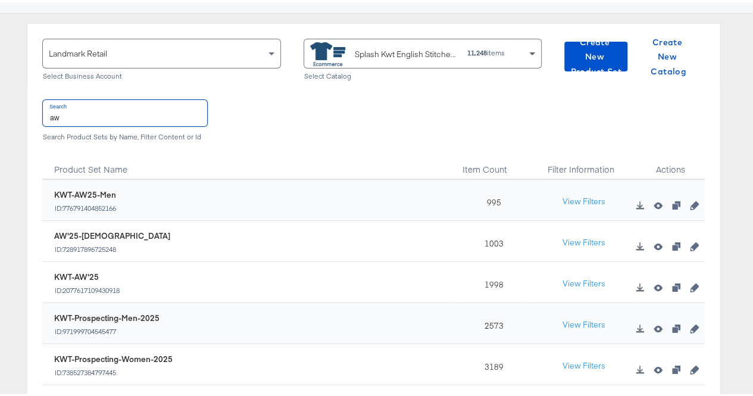
type input "aw"
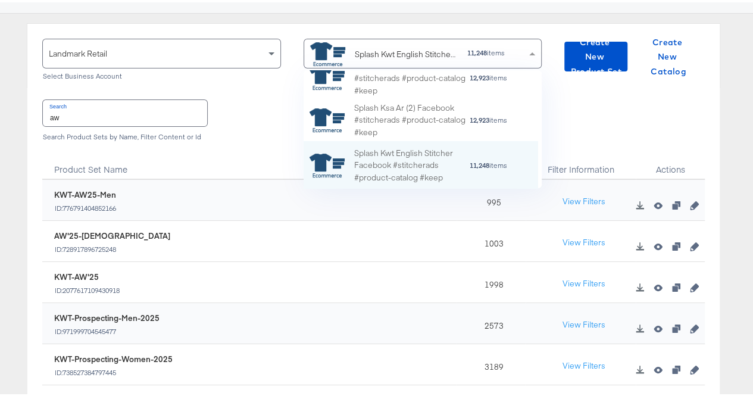
click at [529, 52] on span at bounding box center [532, 51] width 6 height 3
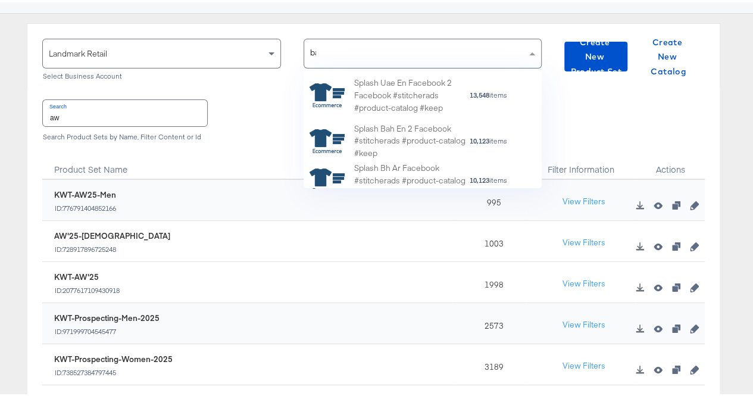
type input "bah"
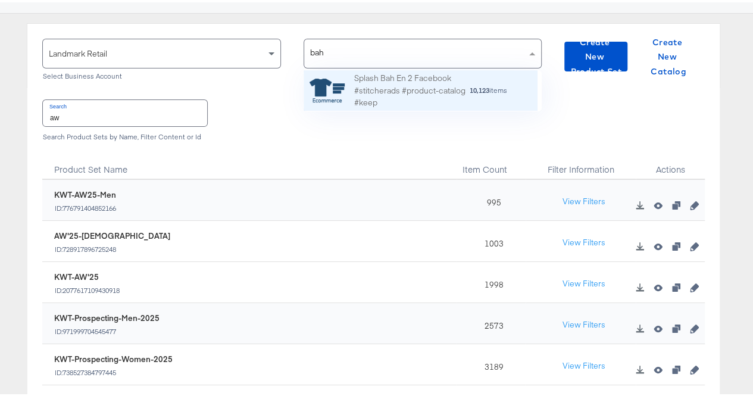
click at [405, 89] on div "Splash Bah En 2 Facebook #stitcherads #product-catalog #keep" at bounding box center [411, 88] width 115 height 37
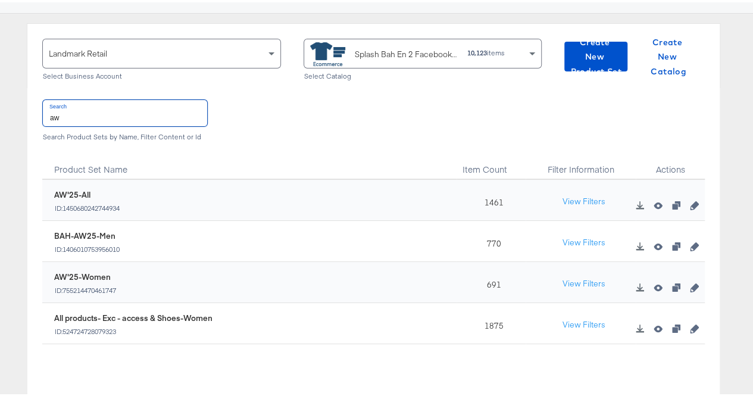
click at [69, 111] on input "aw" at bounding box center [125, 111] width 164 height 26
click at [689, 202] on icon "button" at bounding box center [693, 203] width 8 height 8
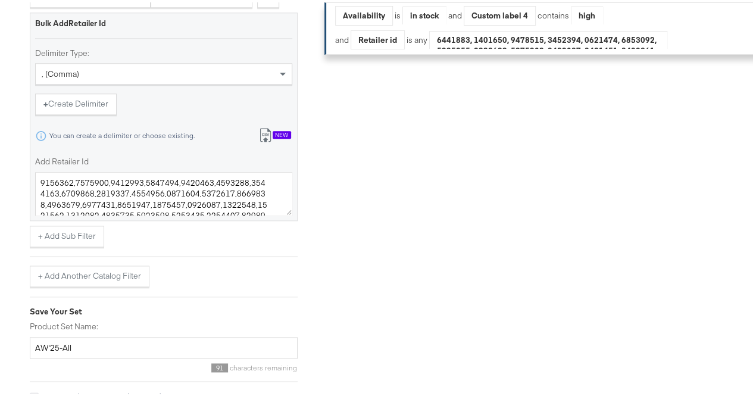
scroll to position [617, 0]
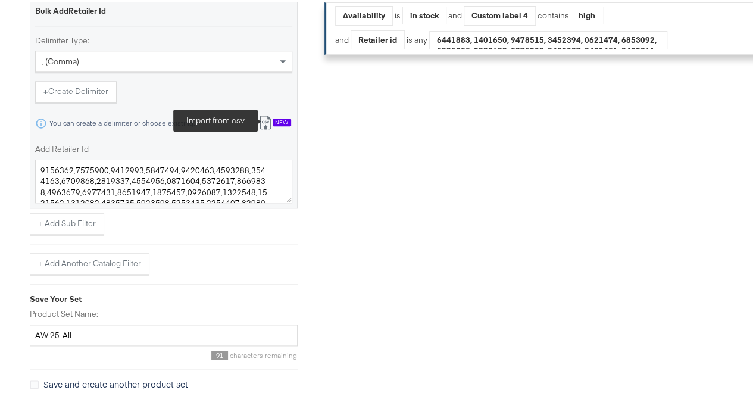
click at [261, 127] on icon at bounding box center [265, 120] width 14 height 14
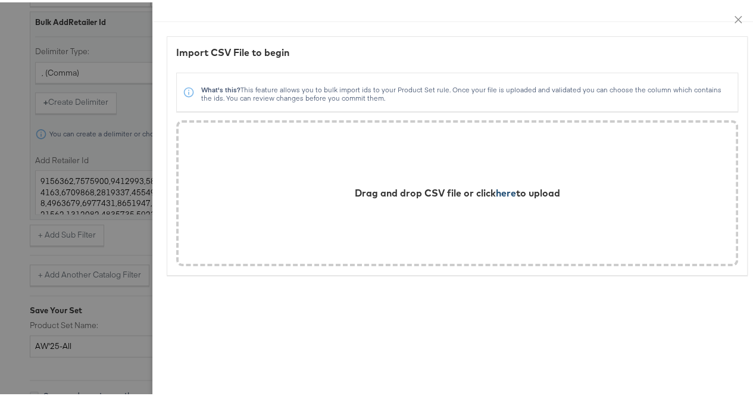
click at [496, 189] on span "here" at bounding box center [506, 190] width 20 height 12
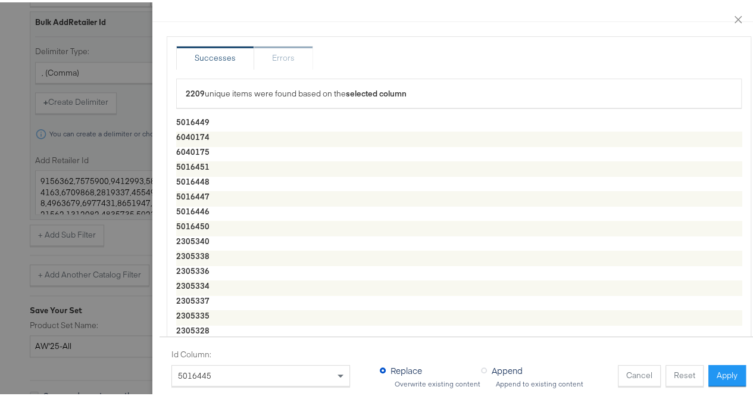
click at [493, 364] on span "Append" at bounding box center [506, 368] width 31 height 12
click at [0, 0] on input "Append" at bounding box center [0, 0] width 0 height 0
click at [729, 363] on button "Apply" at bounding box center [726, 372] width 37 height 21
type textarea "5016449,6040174,6040175,5016451,5016448,5016447,5016446,5016450,2305340,2305338…"
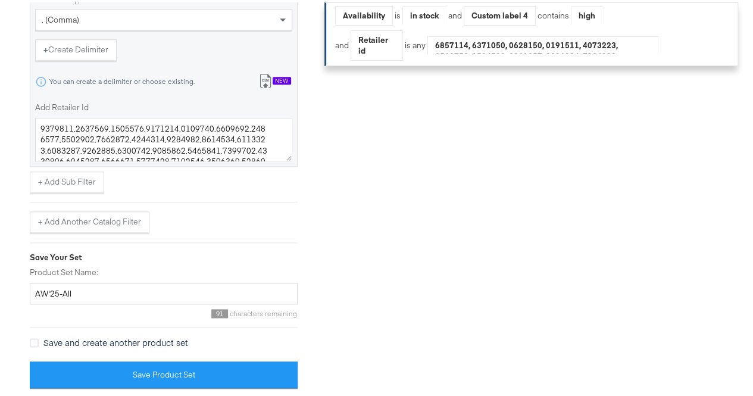
scroll to position [669, 0]
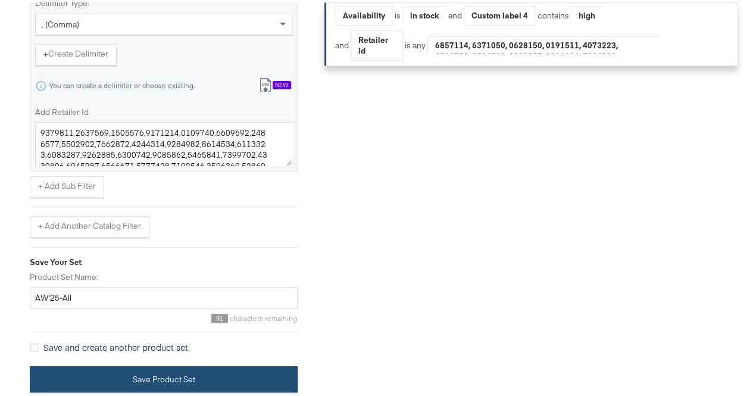
click at [88, 368] on button "Save Product Set" at bounding box center [164, 376] width 268 height 27
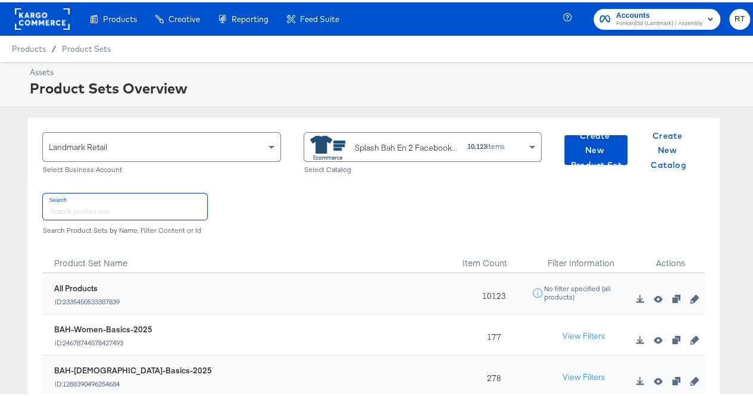
click at [111, 209] on input "text" at bounding box center [125, 204] width 164 height 26
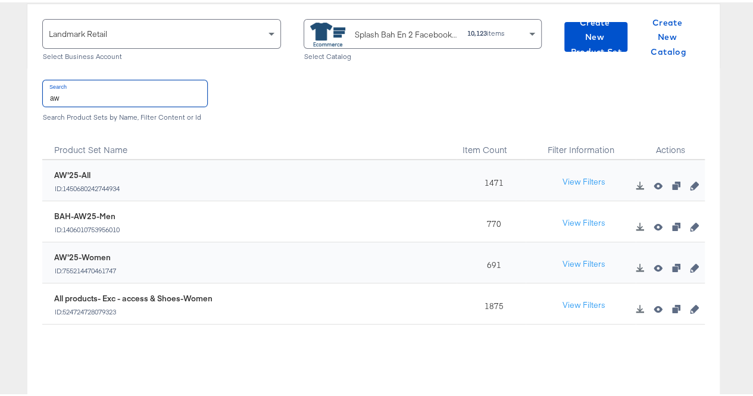
scroll to position [112, 0]
type input "aw"
click at [689, 264] on icon "button" at bounding box center [693, 266] width 8 height 8
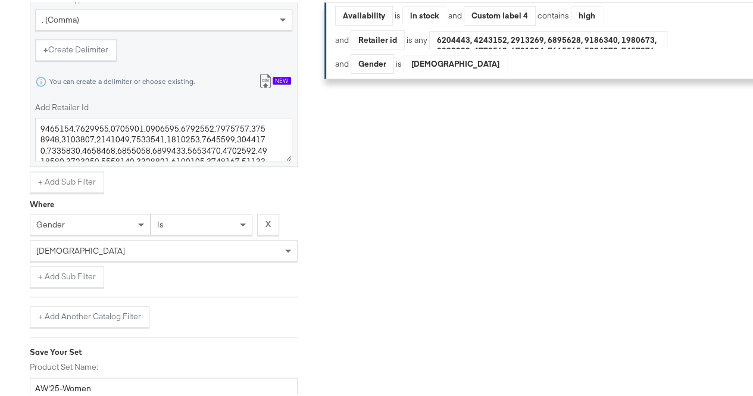
scroll to position [660, 0]
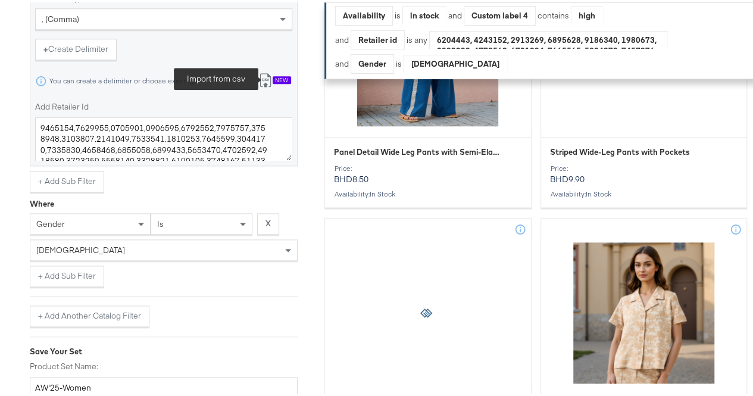
click at [272, 85] on button "Import from csv New" at bounding box center [274, 78] width 49 height 22
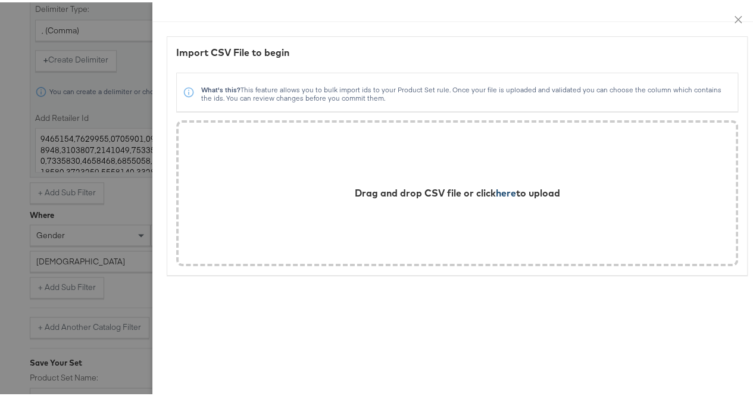
click at [497, 191] on span "here" at bounding box center [506, 190] width 20 height 12
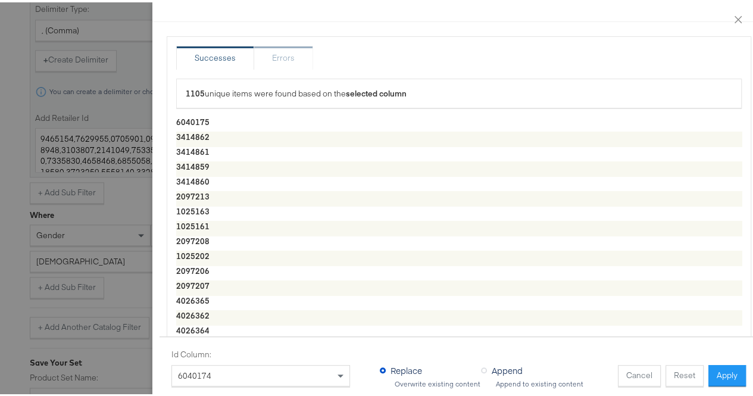
click at [491, 362] on span "Append" at bounding box center [506, 368] width 31 height 12
click at [0, 0] on input "Append" at bounding box center [0, 0] width 0 height 0
click at [708, 368] on button "Apply" at bounding box center [726, 372] width 37 height 21
type textarea "6040175,3414862,3414861,3414859,1025163,1025161,2097208,2097213,1025202,2097206…"
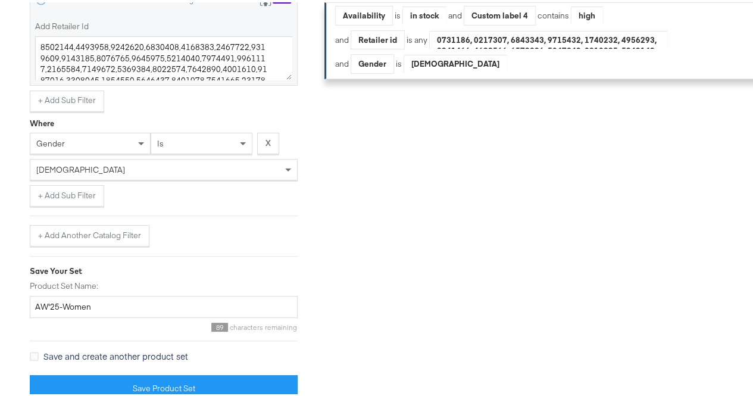
scroll to position [755, 0]
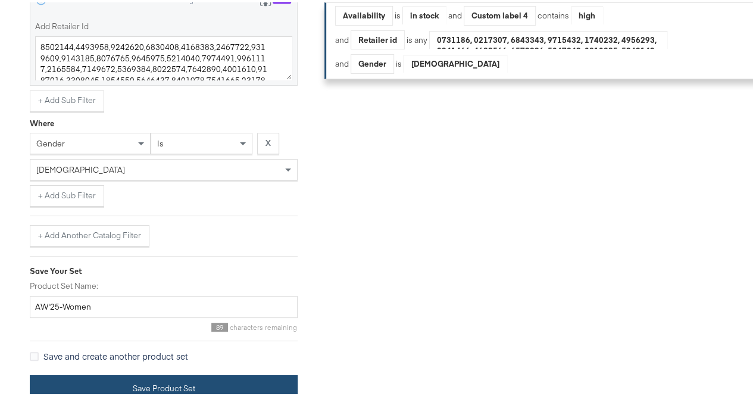
click at [62, 372] on button "Save Product Set" at bounding box center [164, 385] width 268 height 27
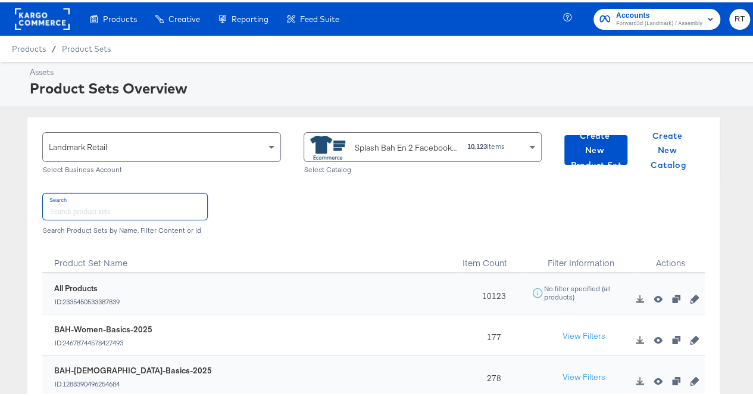
click at [130, 200] on input "text" at bounding box center [125, 204] width 164 height 26
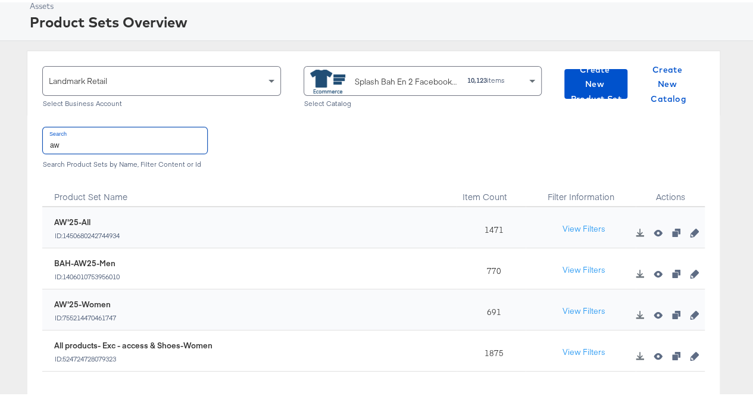
scroll to position [67, 0]
type input "aw"
click at [689, 271] on icon "button" at bounding box center [693, 271] width 8 height 8
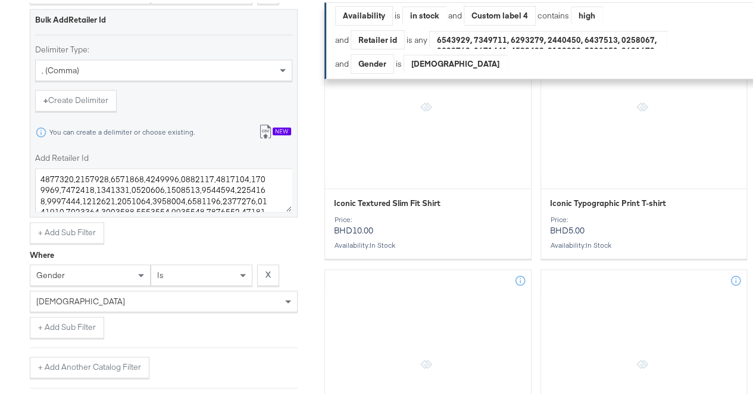
scroll to position [609, 0]
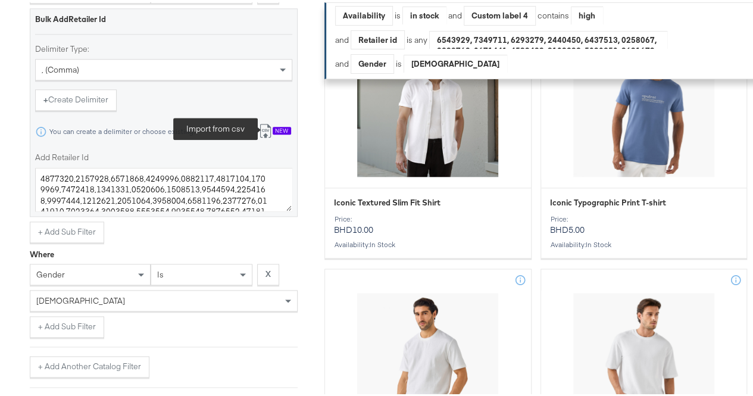
click at [270, 131] on icon at bounding box center [265, 128] width 14 height 14
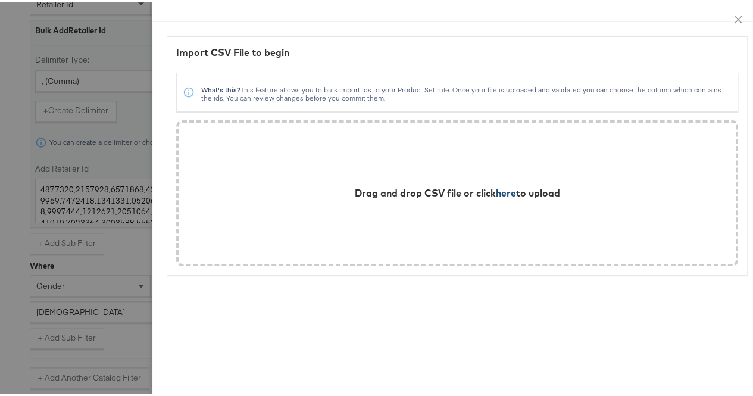
click at [500, 191] on span "here" at bounding box center [506, 190] width 20 height 12
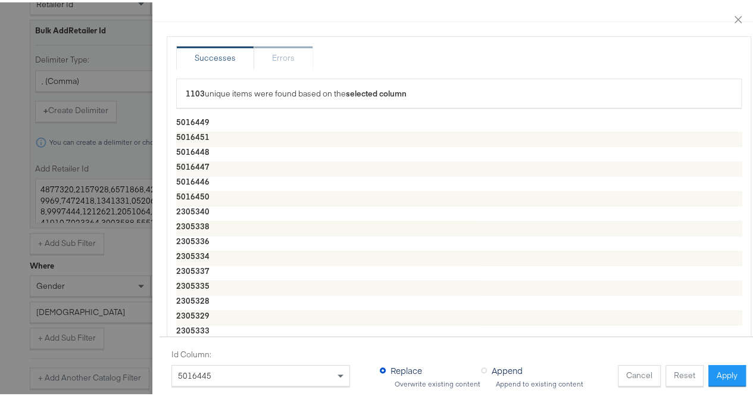
click at [491, 362] on span "Append" at bounding box center [506, 368] width 31 height 12
click at [0, 0] on input "Append" at bounding box center [0, 0] width 0 height 0
click at [720, 362] on button "Apply" at bounding box center [726, 372] width 37 height 21
type textarea "5016449,5016451,5016448,5016447,5016446,5016450,2305340,2305338,2305336,2305334…"
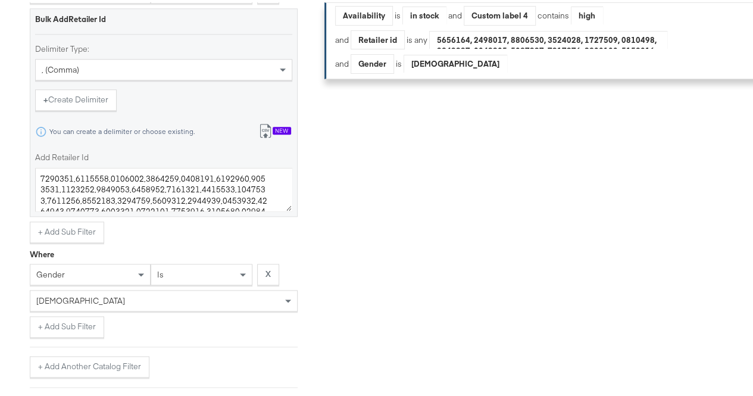
scroll to position [755, 0]
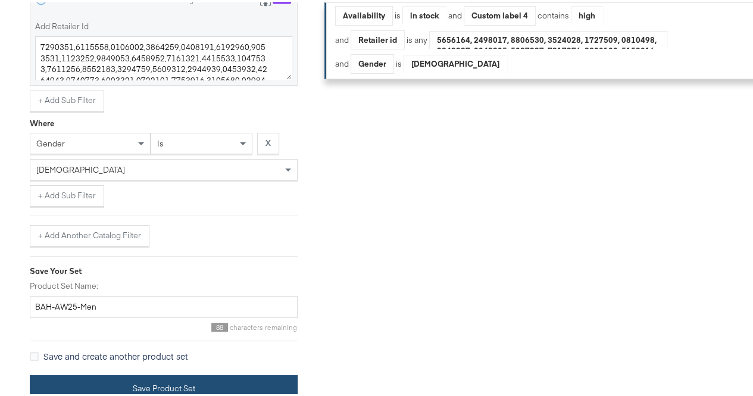
click at [60, 372] on button "Save Product Set" at bounding box center [164, 385] width 268 height 27
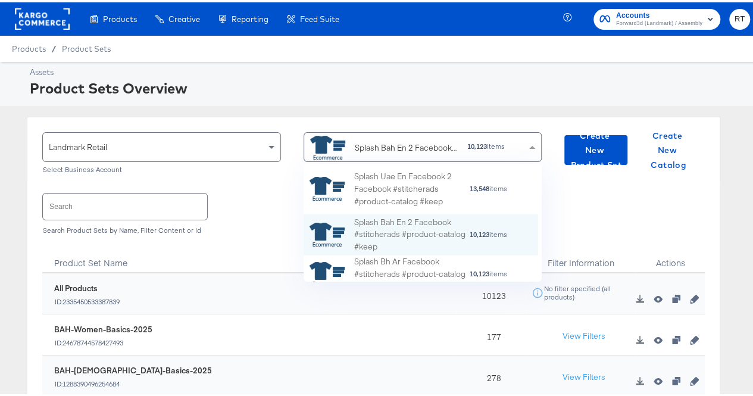
click at [406, 137] on div "Splash Bah En 2 Facebook #stitcherads #product-catalog #keep" at bounding box center [384, 145] width 148 height 24
type input "bh"
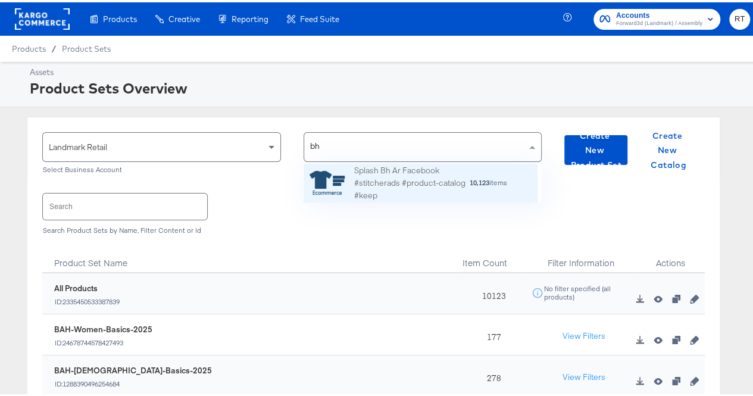
click at [391, 181] on div "Splash Bh Ar Facebook #stitcherads #product-catalog #keep" at bounding box center [411, 180] width 115 height 37
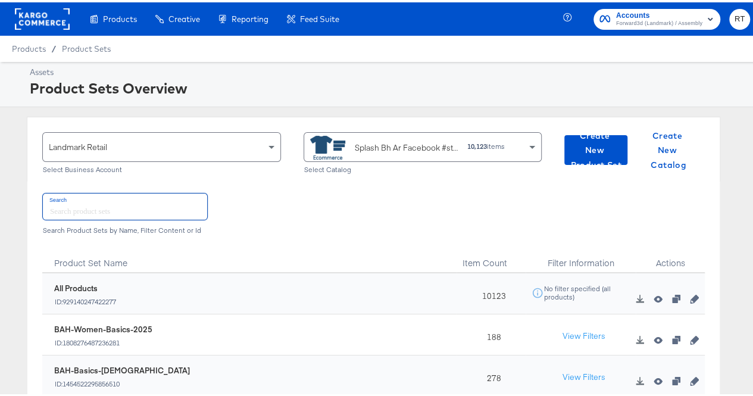
click at [104, 200] on input "text" at bounding box center [125, 204] width 164 height 26
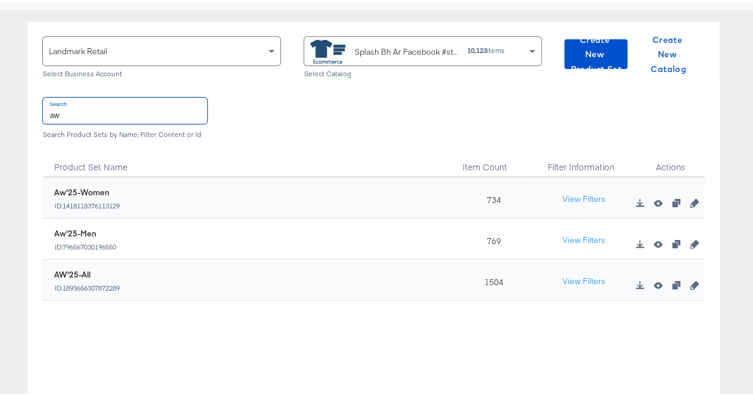
scroll to position [101, 0]
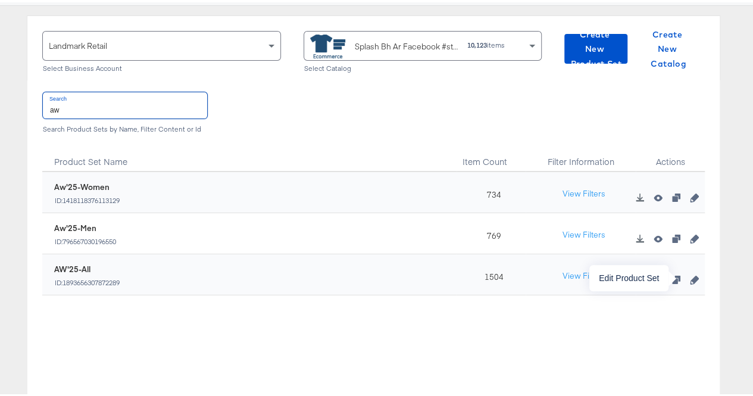
type input "aw"
click at [689, 278] on icon "button" at bounding box center [693, 277] width 8 height 8
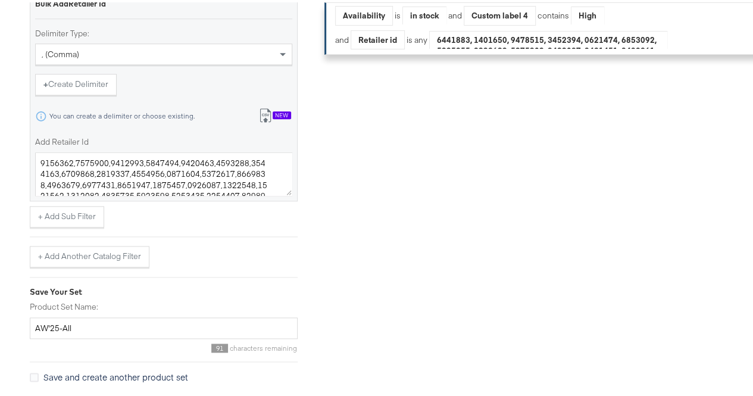
scroll to position [625, 0]
click at [271, 120] on icon at bounding box center [265, 112] width 14 height 14
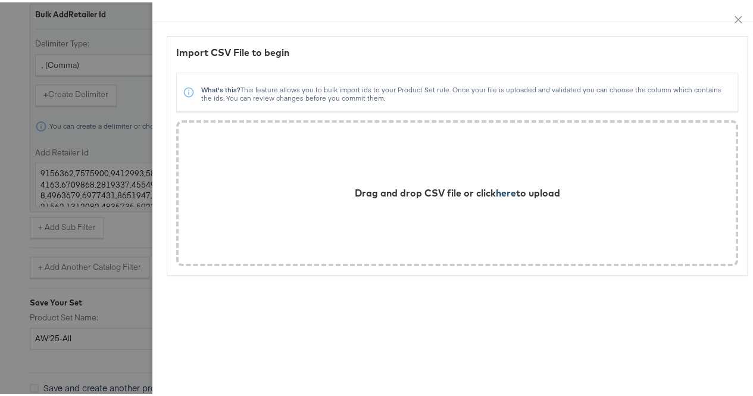
click at [499, 193] on span "here" at bounding box center [506, 190] width 20 height 12
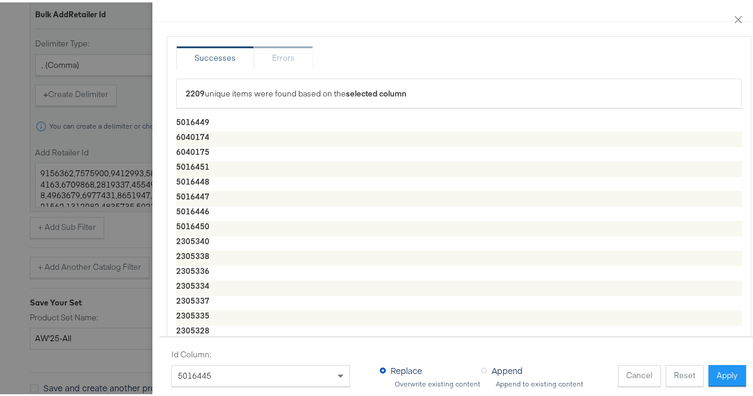
click at [491, 362] on span "Append" at bounding box center [506, 368] width 31 height 12
click at [0, 0] on input "Append" at bounding box center [0, 0] width 0 height 0
click at [727, 369] on button "Apply" at bounding box center [726, 372] width 37 height 21
type textarea "5016449,6040174,6040175,5016451,5016448,5016447,5016446,5016450,2305340,2305338…"
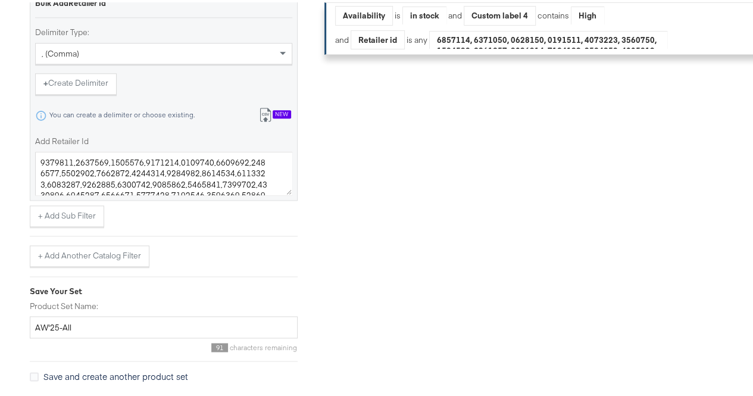
scroll to position [660, 0]
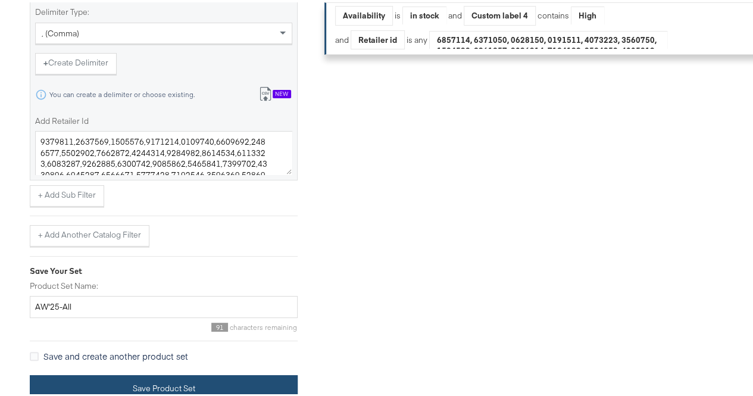
click at [69, 378] on button "Save Product Set" at bounding box center [164, 385] width 268 height 27
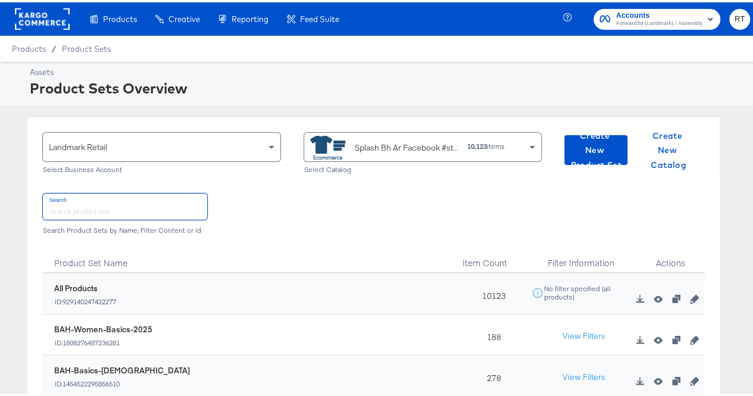
click at [86, 215] on input "text" at bounding box center [125, 204] width 164 height 26
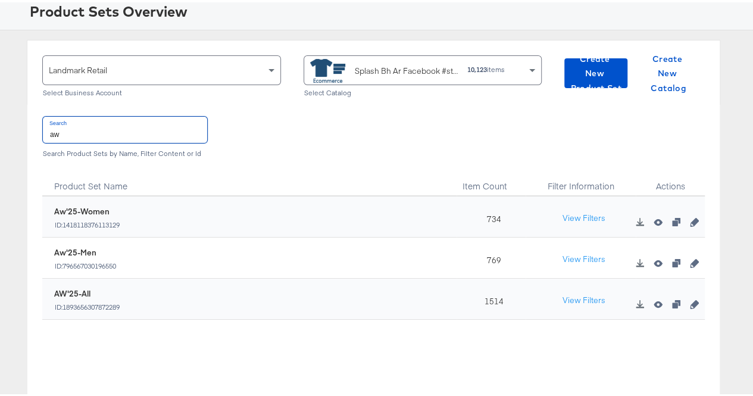
scroll to position [80, 0]
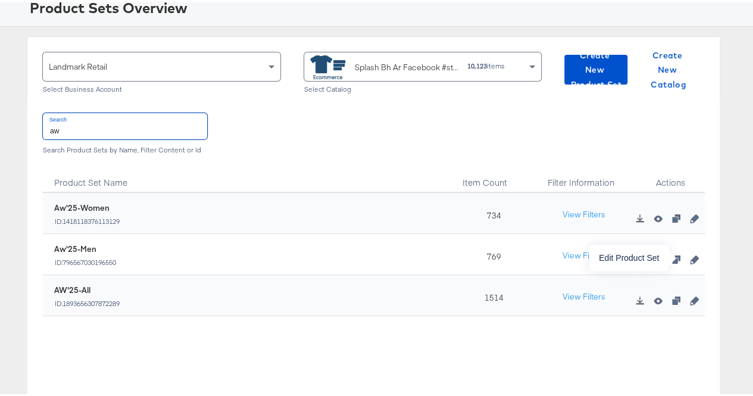
type input "aw"
click at [689, 258] on icon "button" at bounding box center [693, 257] width 8 height 8
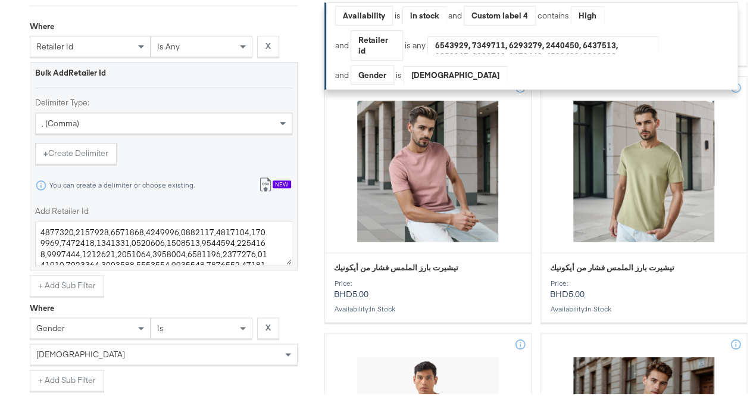
scroll to position [554, 0]
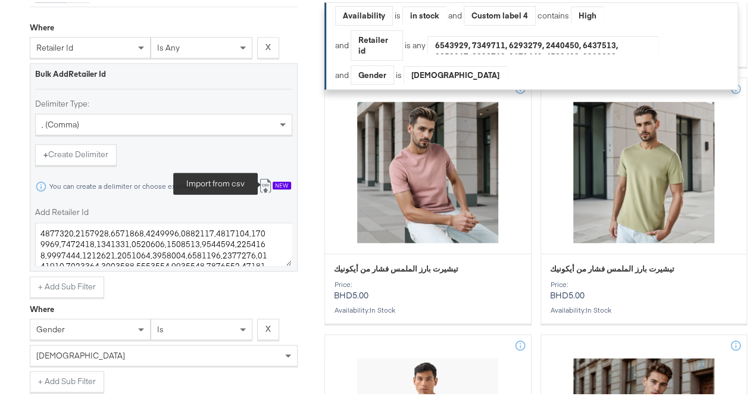
click at [264, 190] on icon at bounding box center [265, 183] width 14 height 14
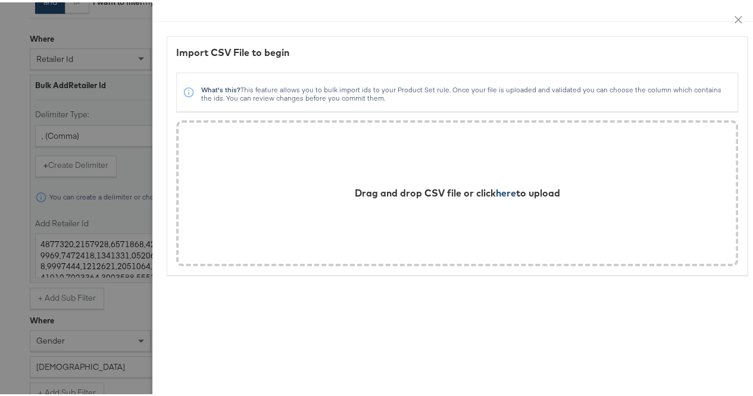
click at [496, 192] on span "here" at bounding box center [506, 190] width 20 height 12
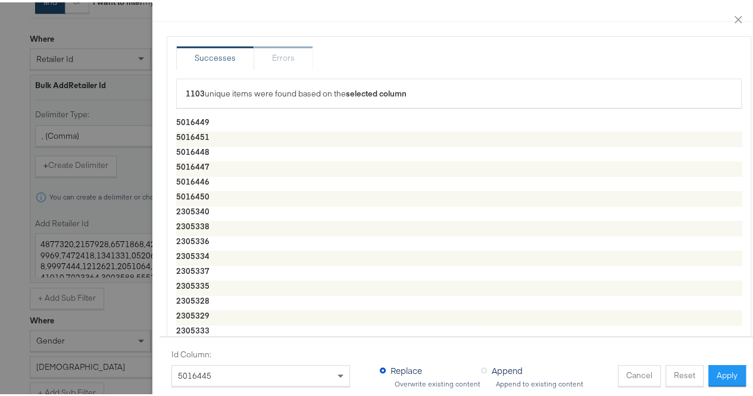
click at [495, 362] on span "Append" at bounding box center [506, 368] width 31 height 12
click at [0, 0] on input "Append" at bounding box center [0, 0] width 0 height 0
click at [713, 371] on button "Apply" at bounding box center [726, 372] width 37 height 21
type textarea "5016449,5016451,5016448,5016447,5016446,5016450,2305340,2305338,2305336,2305334…"
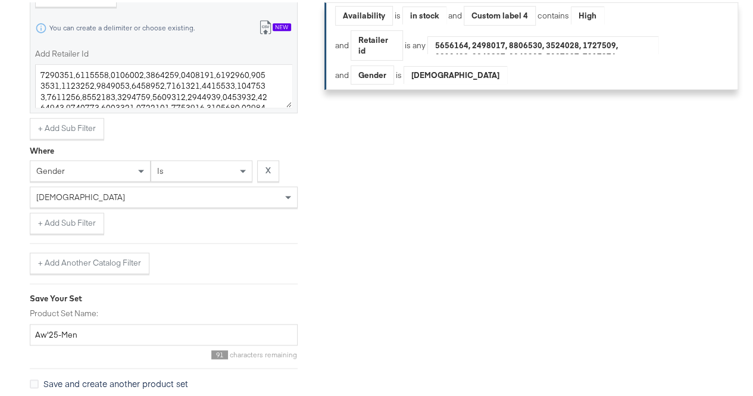
scroll to position [755, 0]
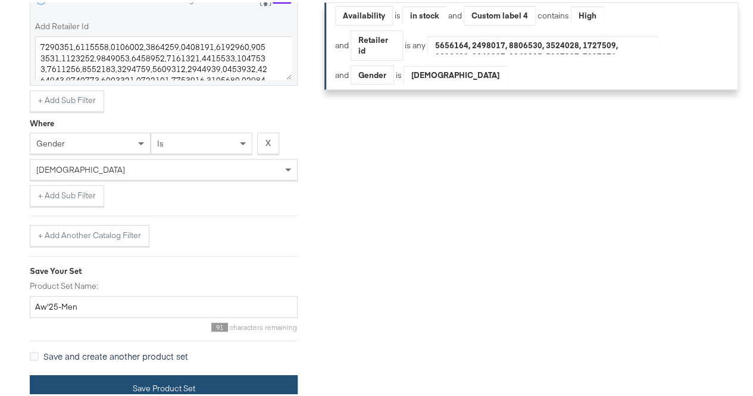
click at [96, 384] on button "Save Product Set" at bounding box center [164, 385] width 268 height 27
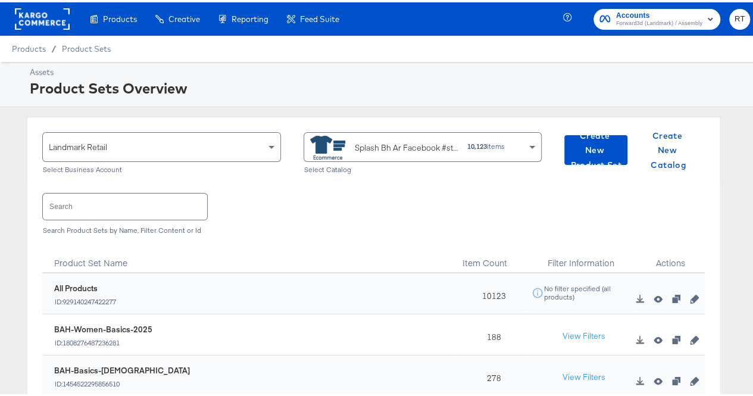
click at [124, 190] on div at bounding box center [124, 203] width 165 height 27
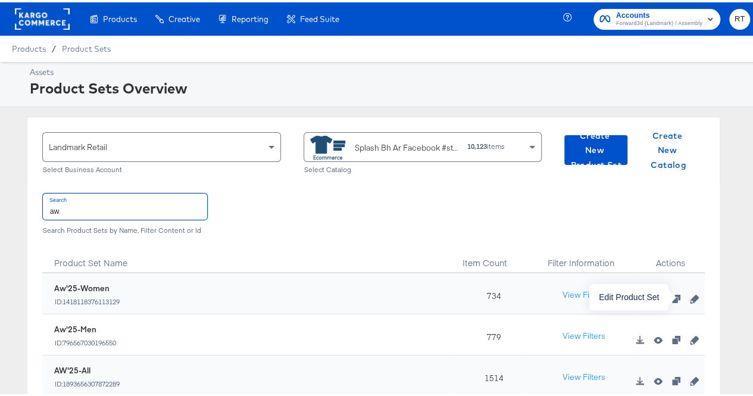
type input "aw"
click at [690, 296] on button "button" at bounding box center [694, 296] width 18 height 8
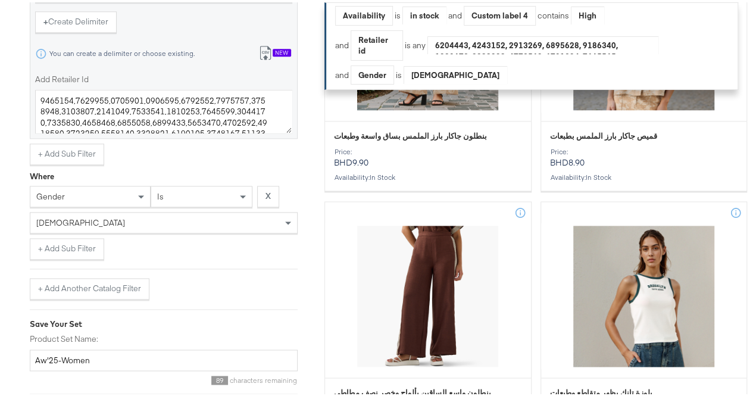
scroll to position [590, 0]
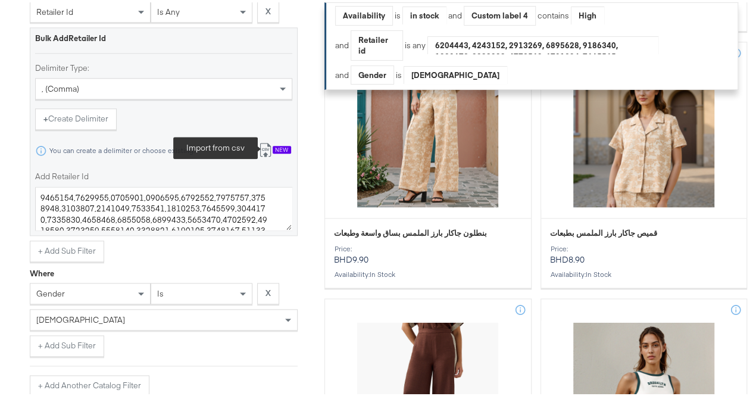
click at [266, 154] on icon at bounding box center [265, 149] width 7 height 9
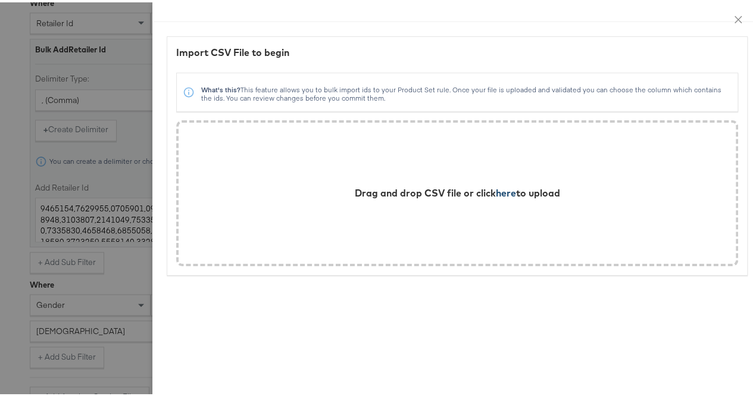
click at [497, 191] on span "here" at bounding box center [506, 190] width 20 height 12
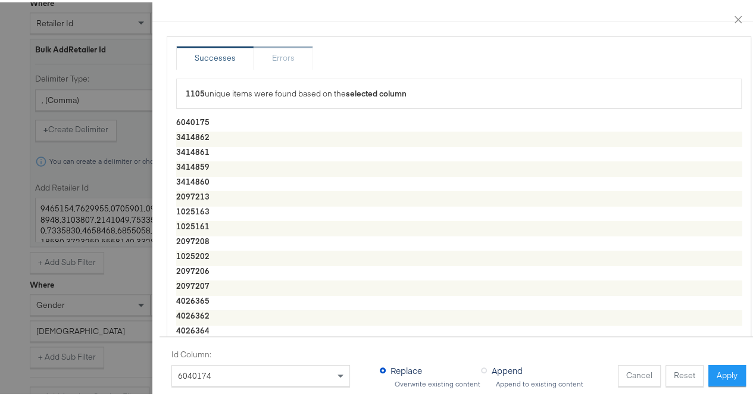
click at [491, 362] on span "Append" at bounding box center [506, 368] width 31 height 12
click at [0, 0] on input "Append" at bounding box center [0, 0] width 0 height 0
click at [725, 367] on button "Apply" at bounding box center [726, 372] width 37 height 21
type textarea "6040175,3414862,3414861,3414859,1025163,1025161,2097208,2097213,1025202,2097206…"
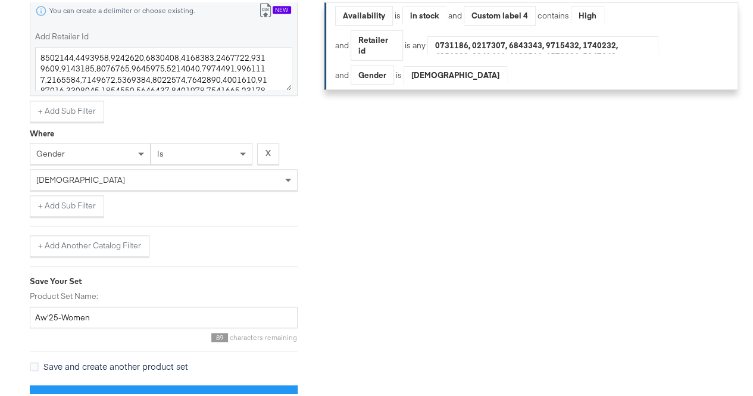
scroll to position [755, 0]
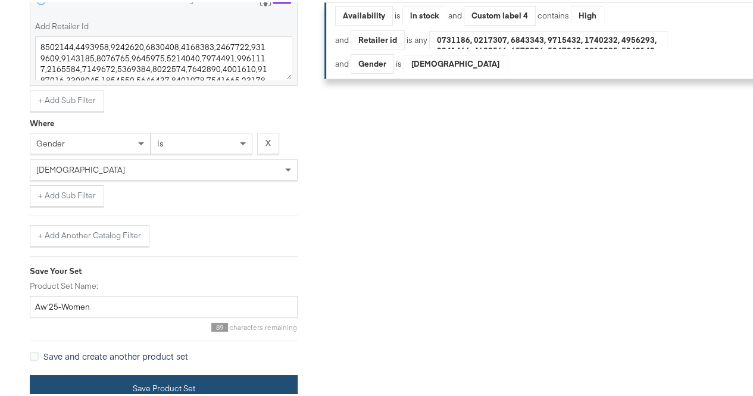
click at [78, 386] on button "Save Product Set" at bounding box center [164, 385] width 268 height 27
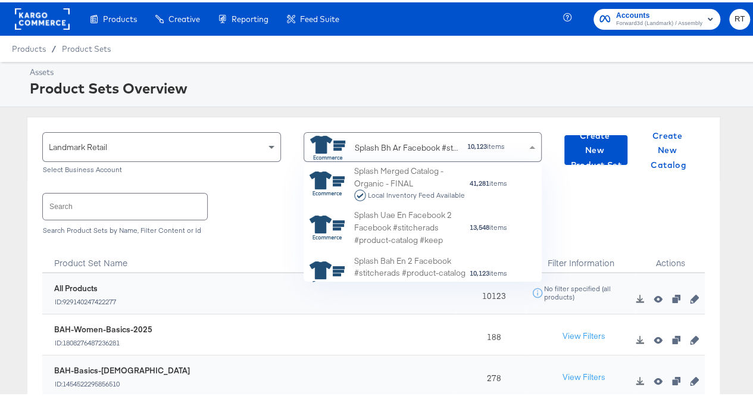
click at [369, 147] on div "Splash Bh Ar Facebook #stitcherads #product-catalog #keep" at bounding box center [407, 145] width 104 height 12
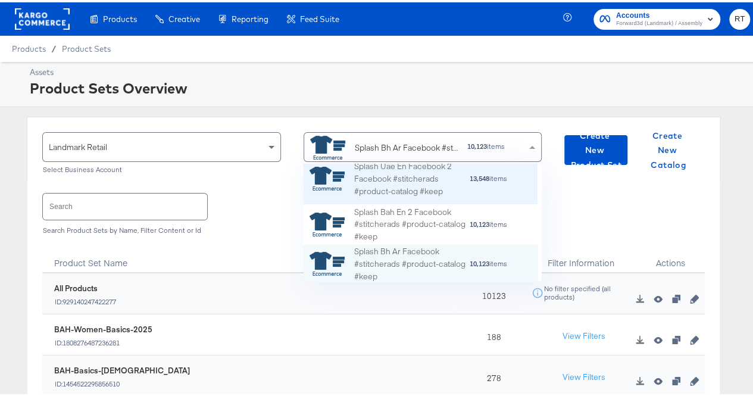
click at [381, 167] on div "Splash Uae En Facebook 2 Facebook #stitcherads #product-catalog #keep" at bounding box center [411, 176] width 115 height 37
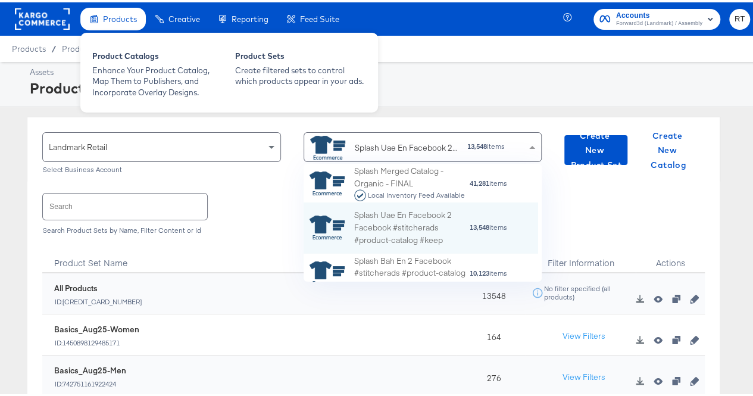
scroll to position [10, 10]
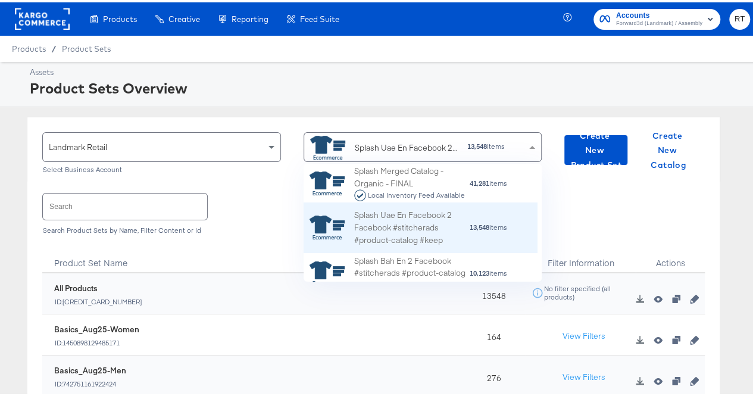
click at [392, 225] on div "Splash Uae En Facebook 2 Facebook #stitcherads #product-catalog #keep" at bounding box center [411, 224] width 115 height 37
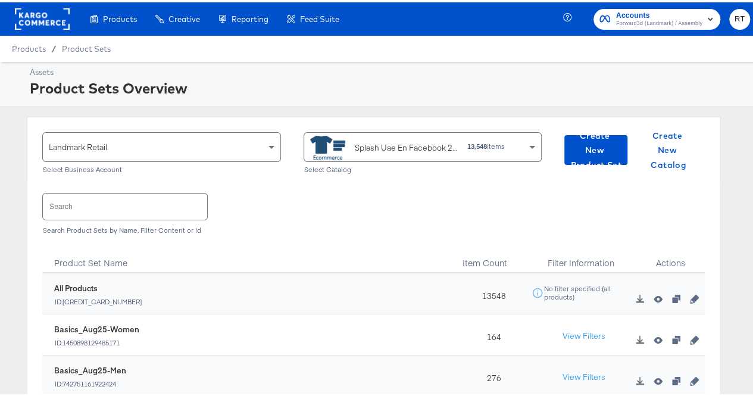
click at [31, 178] on div "Landmark Retail Select Business Account Splash Uae En Facebook 2 Facebook #stit…" at bounding box center [373, 146] width 693 height 65
click at [90, 214] on input "text" at bounding box center [125, 204] width 164 height 26
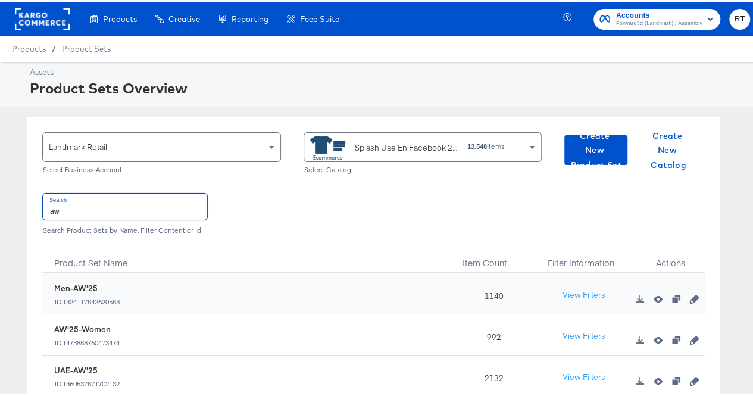
scroll to position [98, 0]
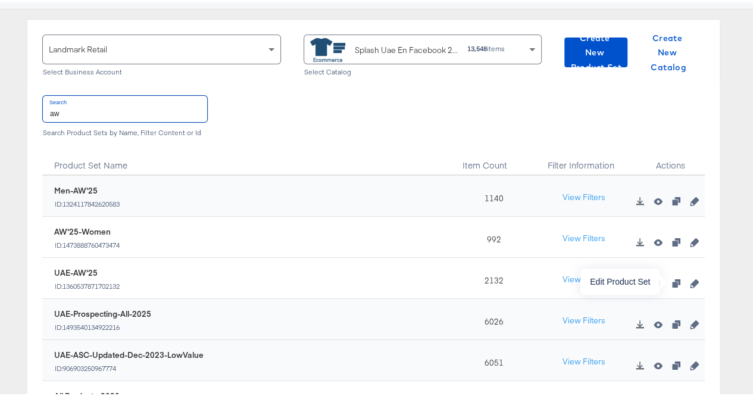
type input "aw"
click at [689, 278] on icon "button" at bounding box center [693, 281] width 8 height 8
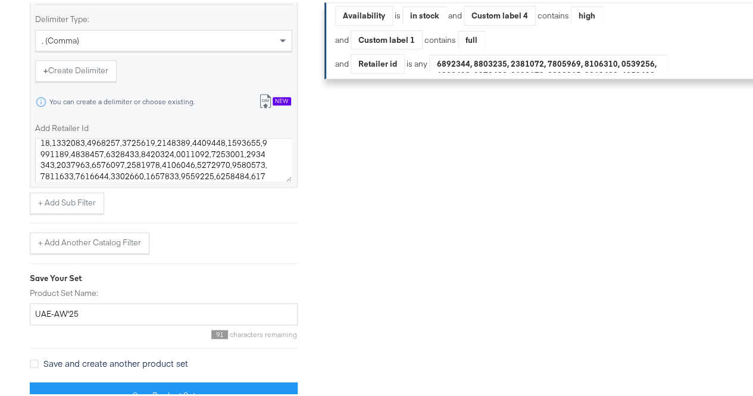
scroll to position [714, 0]
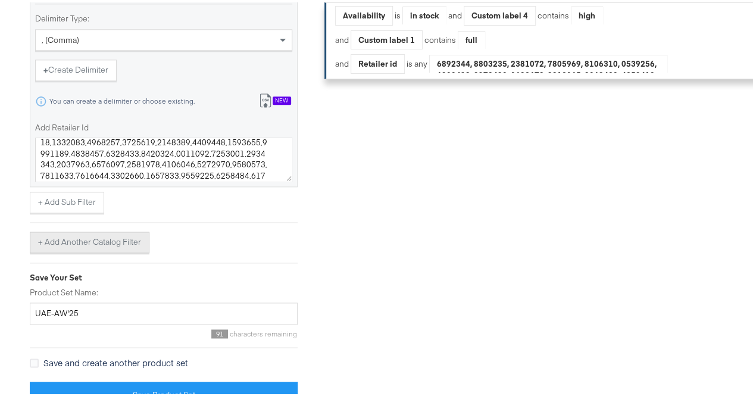
click at [131, 250] on button "+ Add Another Catalog Filter" at bounding box center [90, 239] width 120 height 21
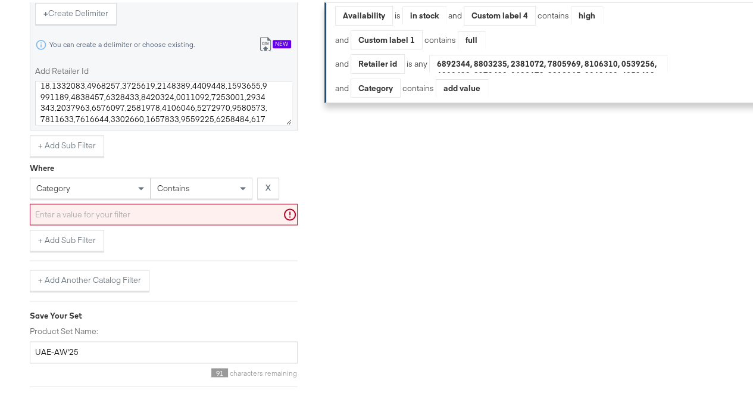
scroll to position [771, 0]
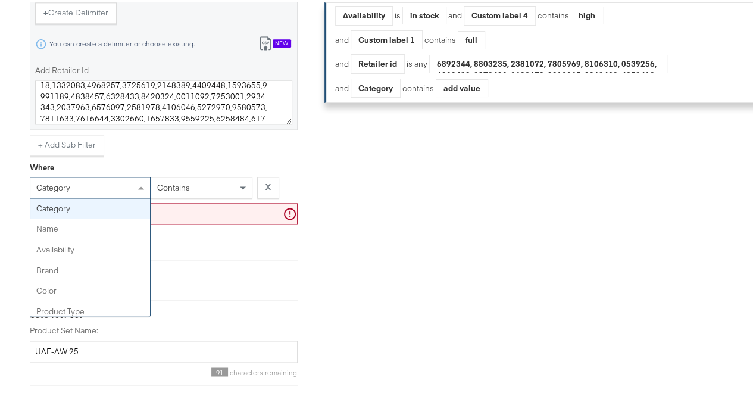
click at [131, 195] on div "category" at bounding box center [90, 185] width 120 height 20
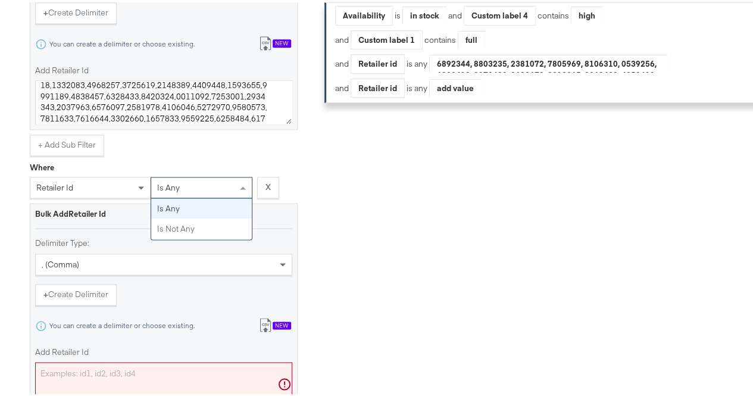
click at [177, 190] on span "is any" at bounding box center [168, 185] width 23 height 11
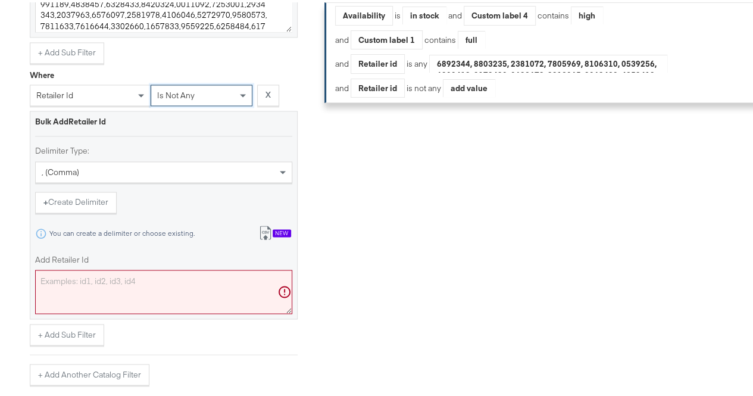
scroll to position [864, 0]
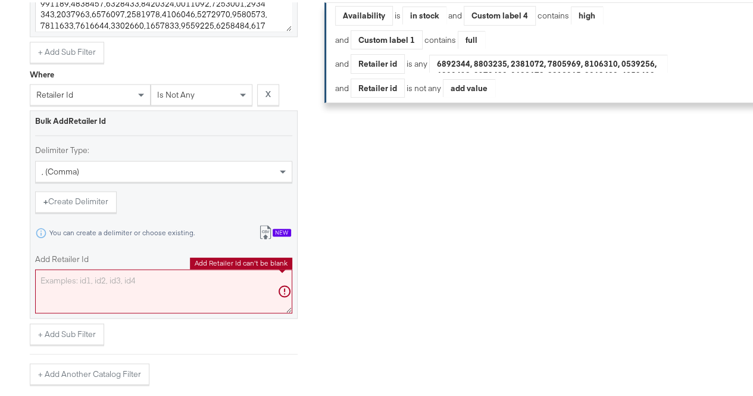
click at [95, 298] on textarea "Add Retailer Id" at bounding box center [163, 289] width 257 height 44
paste textarea "7534762"
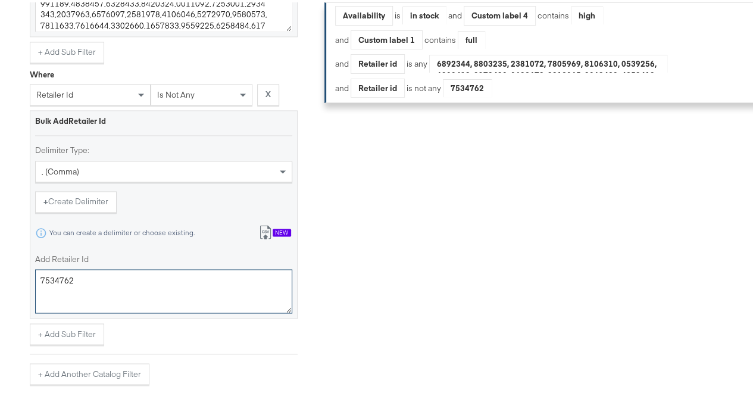
scroll to position [1015, 0]
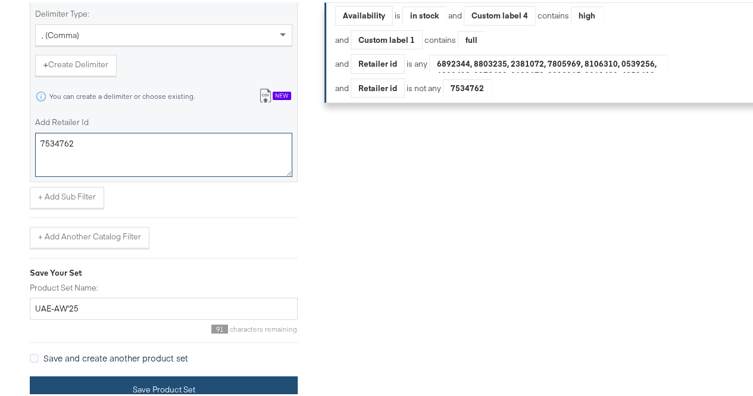
type textarea "7534762"
click at [117, 374] on button "Save Product Set" at bounding box center [164, 387] width 268 height 27
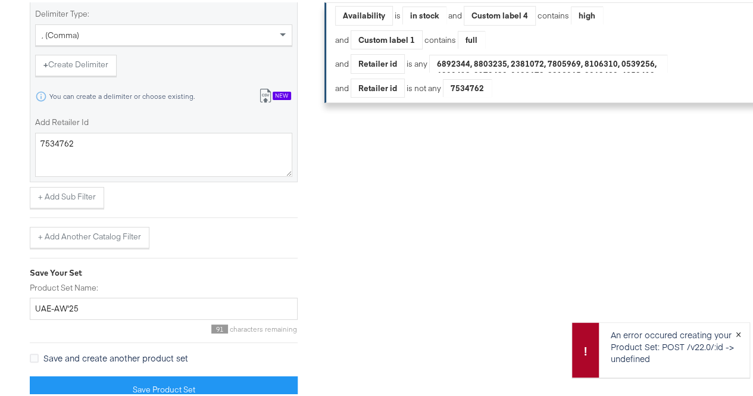
click at [729, 329] on button "×" at bounding box center [738, 330] width 22 height 21
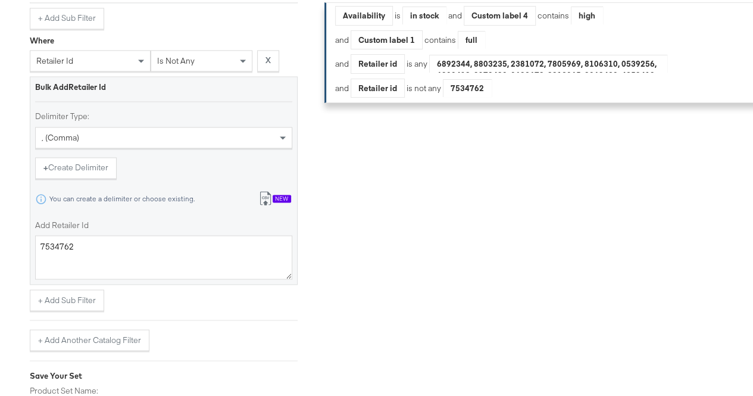
scroll to position [827, 0]
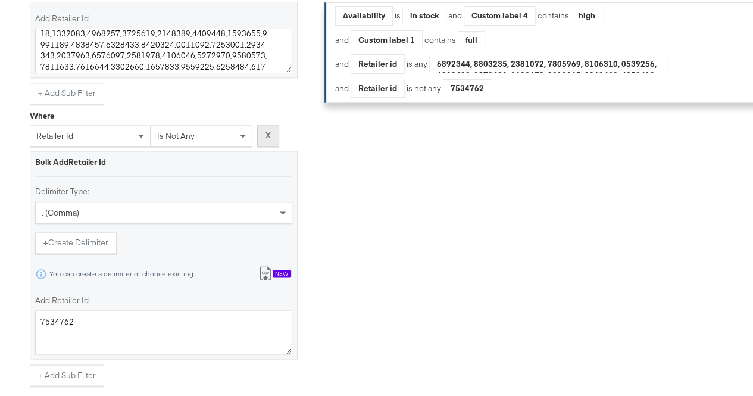
click at [263, 144] on button "X" at bounding box center [268, 133] width 22 height 21
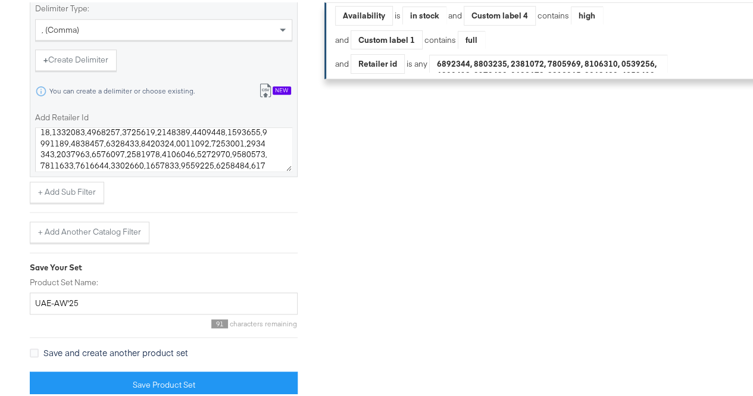
scroll to position [623, 0]
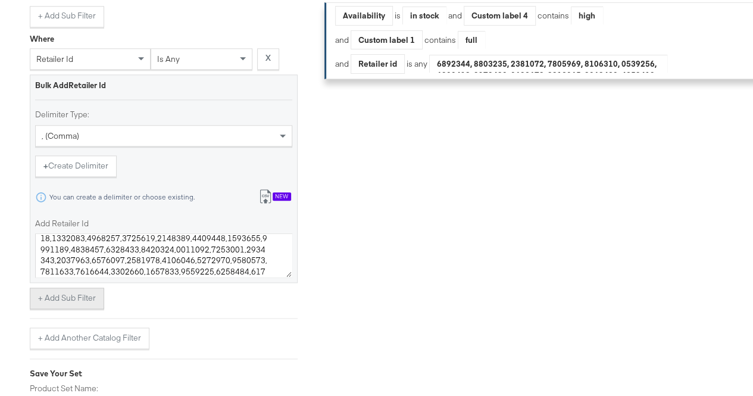
click at [73, 302] on button "+ Add Sub Filter" at bounding box center [67, 295] width 74 height 21
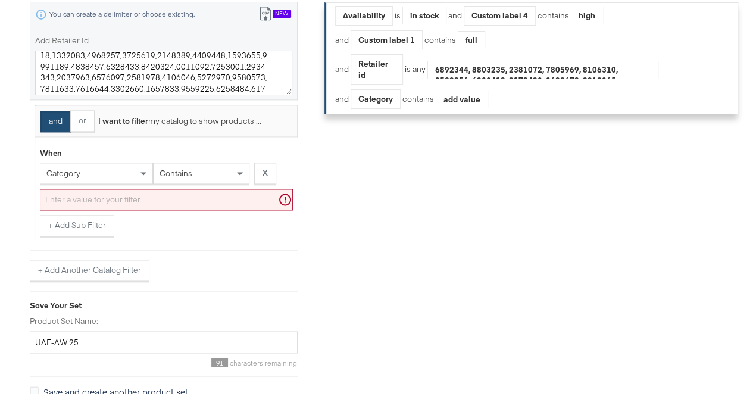
scroll to position [826, 0]
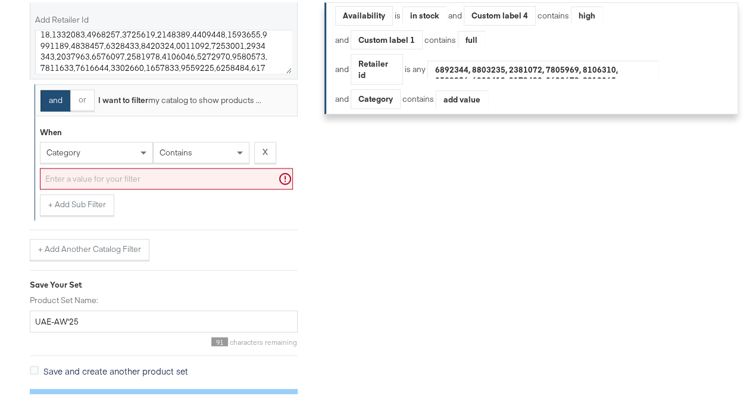
click at [117, 160] on div "category" at bounding box center [96, 150] width 112 height 20
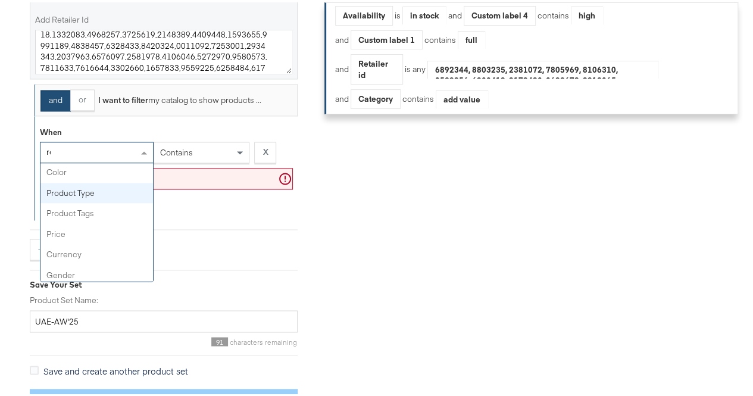
scroll to position [0, 0]
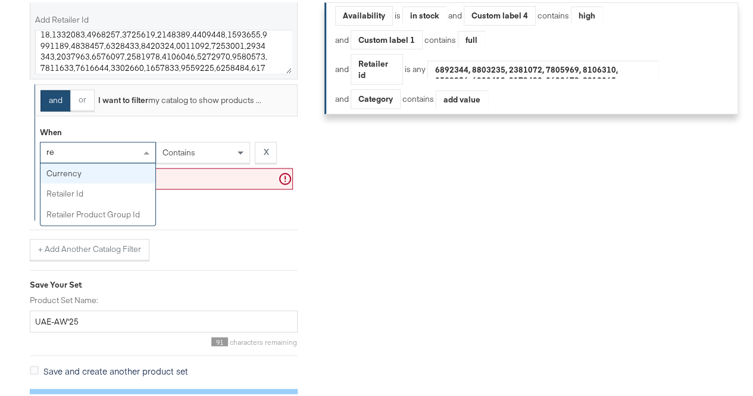
type input "ret"
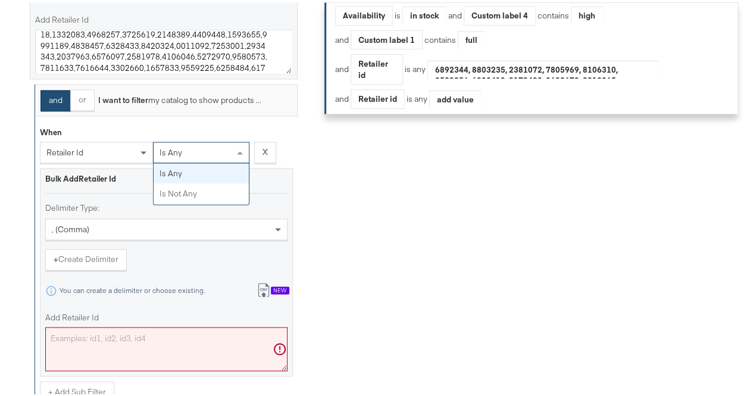
click at [192, 150] on div "is any" at bounding box center [200, 150] width 95 height 20
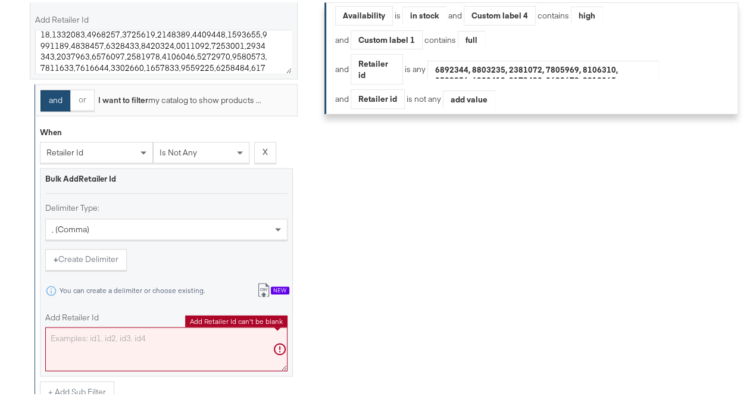
click at [142, 346] on textarea "Add Retailer Id" at bounding box center [166, 346] width 242 height 44
paste textarea "7534762"
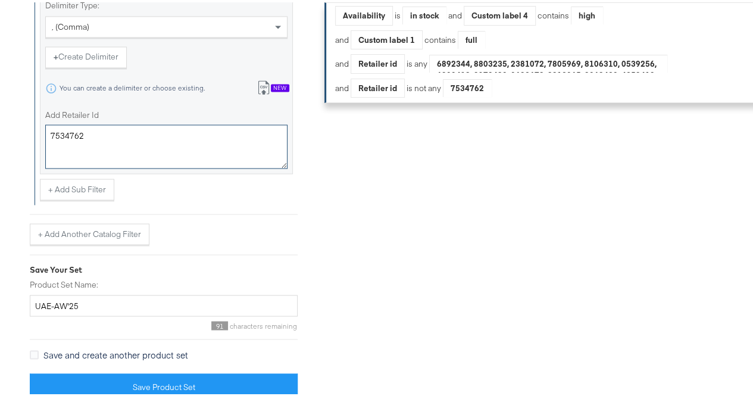
scroll to position [1035, 0]
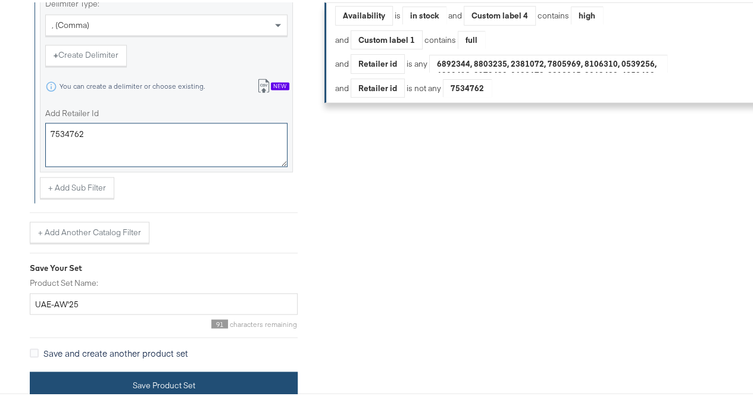
type textarea "7534762"
click at [118, 387] on button "Save Product Set" at bounding box center [164, 382] width 268 height 27
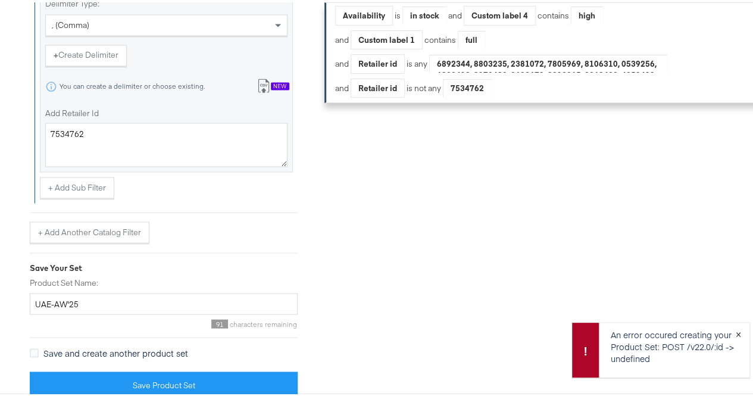
click at [732, 331] on button "×" at bounding box center [738, 330] width 22 height 21
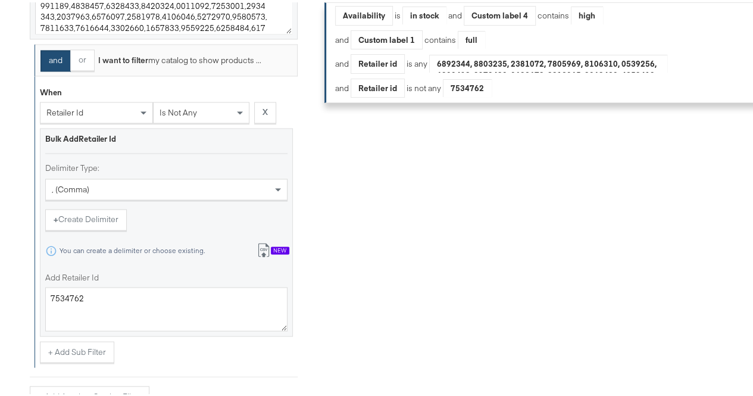
scroll to position [863, 0]
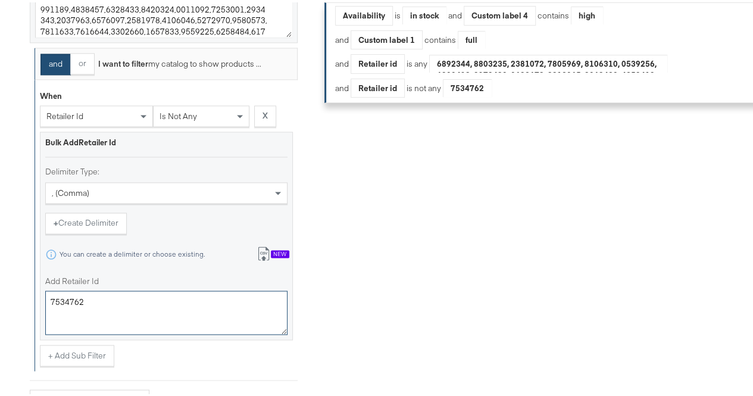
click at [67, 306] on textarea "7534762" at bounding box center [166, 310] width 242 height 44
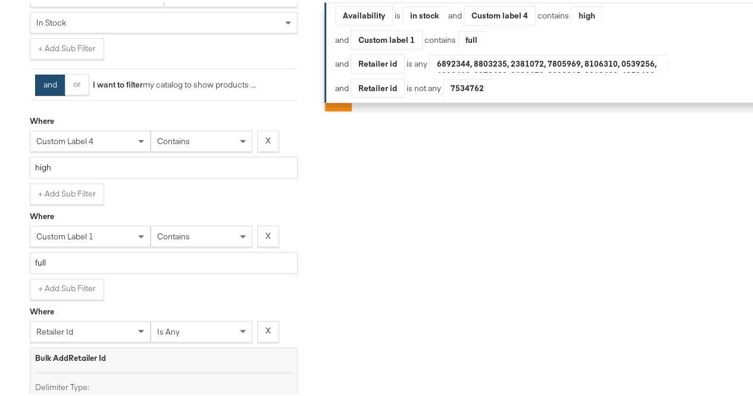
scroll to position [424, 0]
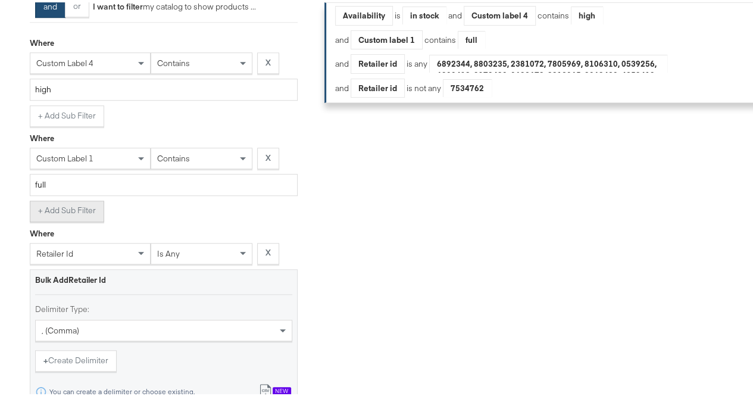
click at [66, 213] on button "+ Add Sub Filter" at bounding box center [67, 208] width 74 height 21
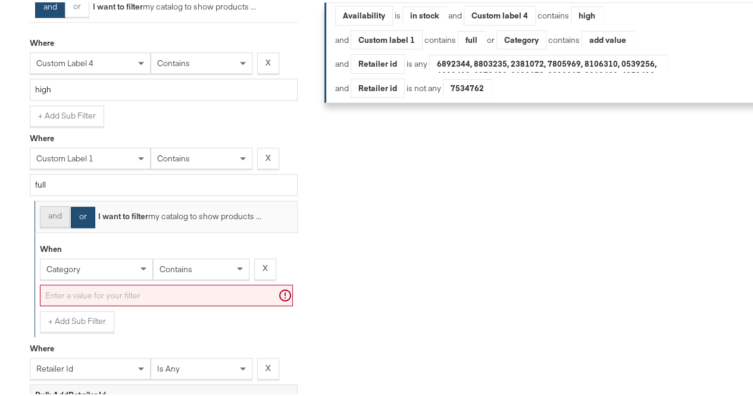
click at [55, 223] on button "and" at bounding box center [55, 213] width 30 height 21
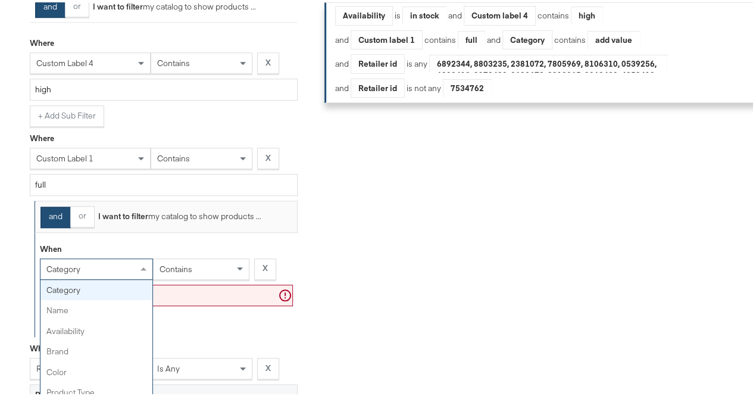
scroll to position [431, 0]
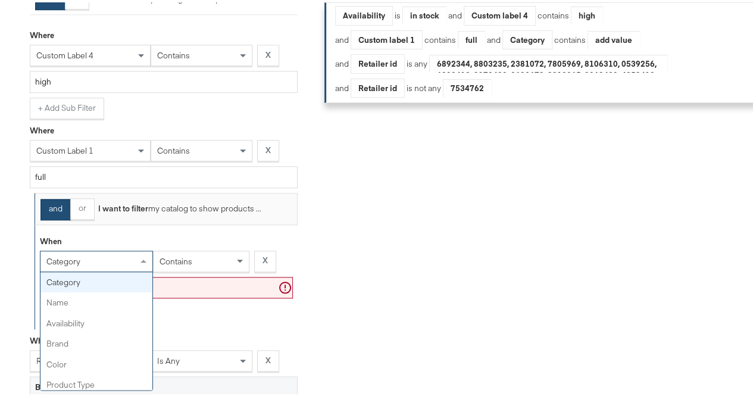
click at [101, 269] on div "category" at bounding box center [96, 259] width 112 height 20
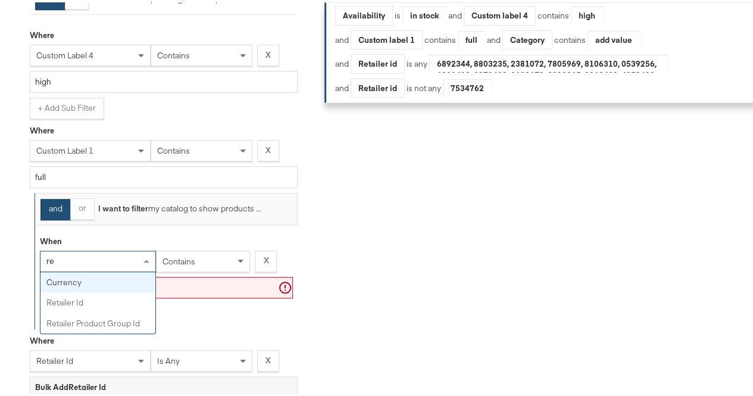
type input "ret"
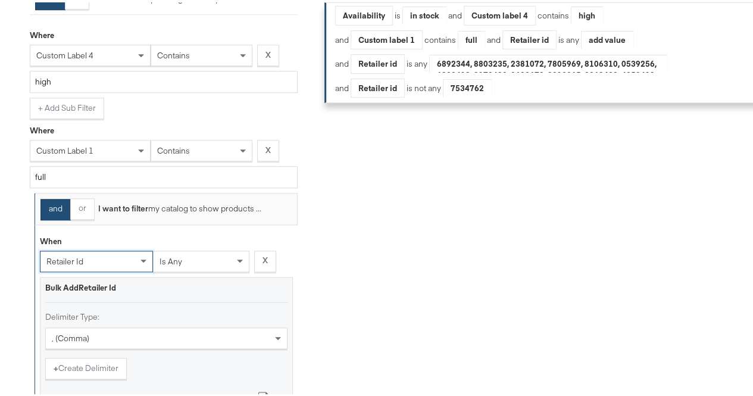
click at [175, 264] on span "is any" at bounding box center [170, 258] width 23 height 11
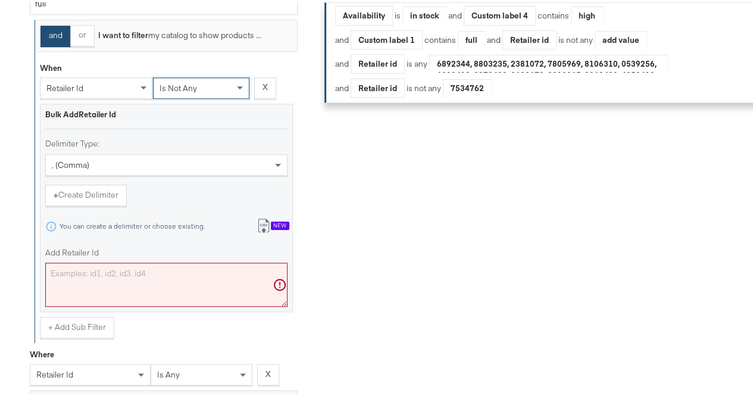
scroll to position [605, 0]
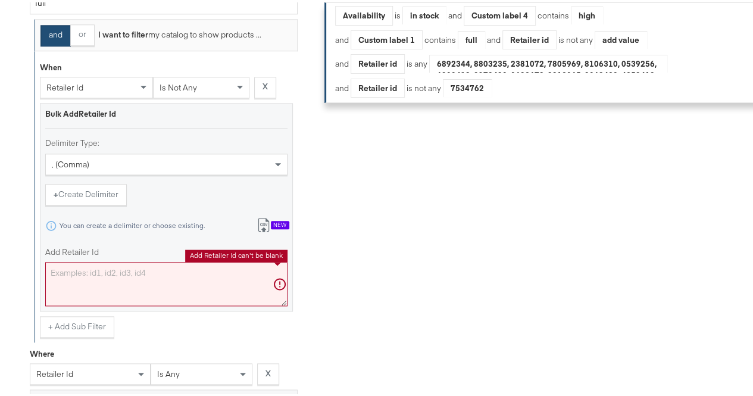
click at [120, 285] on textarea "Add Retailer Id" at bounding box center [166, 281] width 242 height 44
paste textarea "7534762"
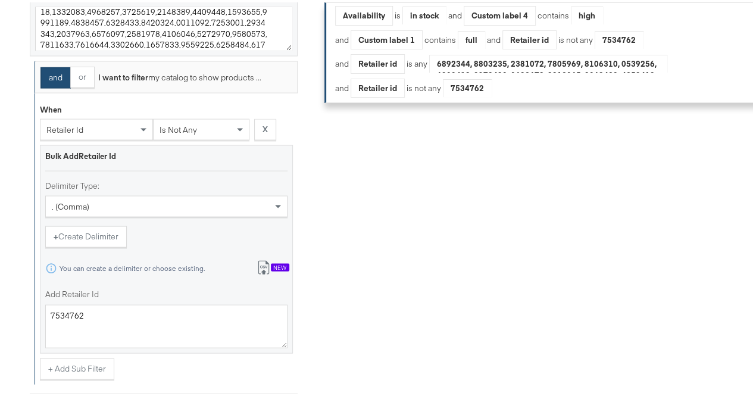
scroll to position [1145, 0]
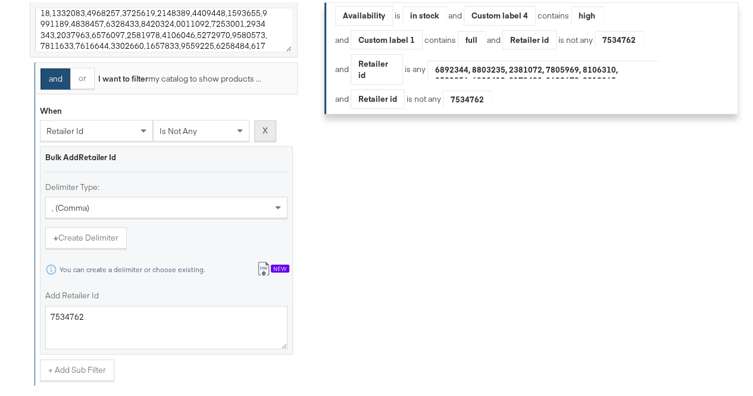
type textarea "7534762"
click at [269, 131] on button "X" at bounding box center [265, 128] width 22 height 21
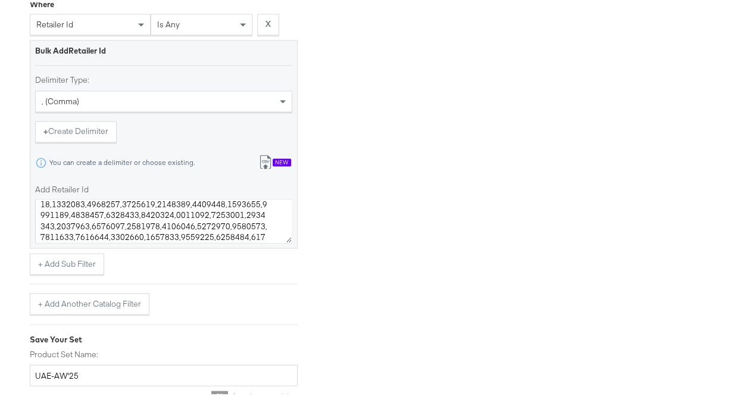
scroll to position [1035, 0]
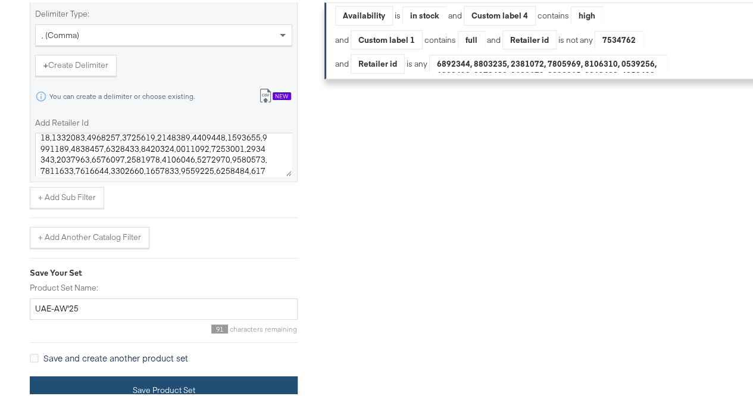
click at [114, 383] on button "Save Product Set" at bounding box center [164, 387] width 268 height 27
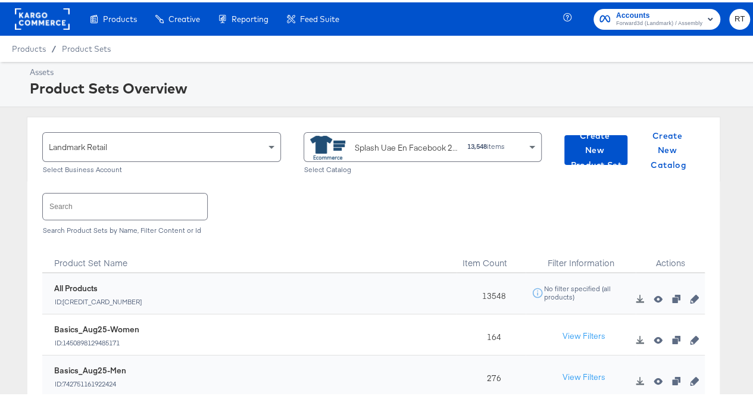
scroll to position [46, 0]
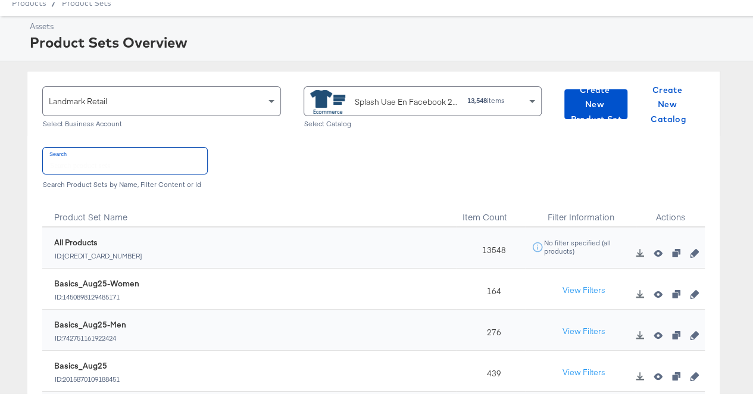
click at [82, 160] on input "text" at bounding box center [125, 158] width 164 height 26
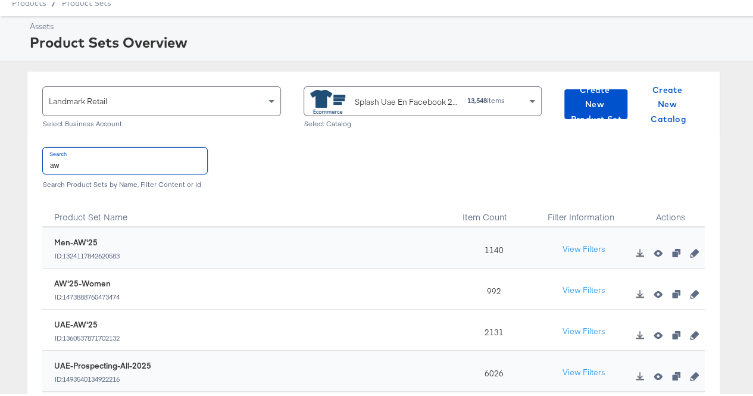
type input "aw"
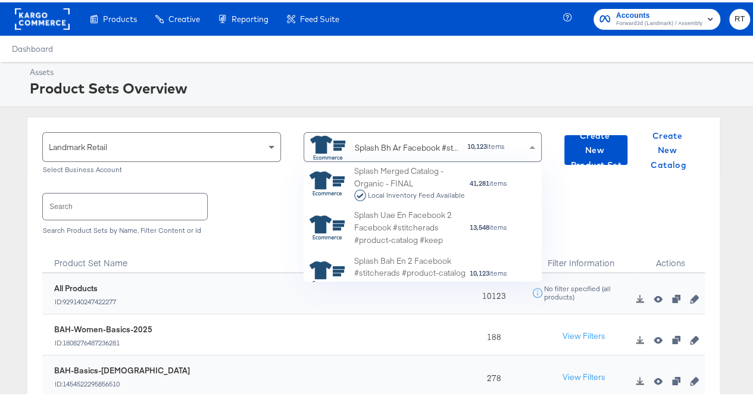
click at [395, 147] on div "Splash Bh Ar Facebook #stitcherads #product-catalog #keep" at bounding box center [407, 145] width 104 height 12
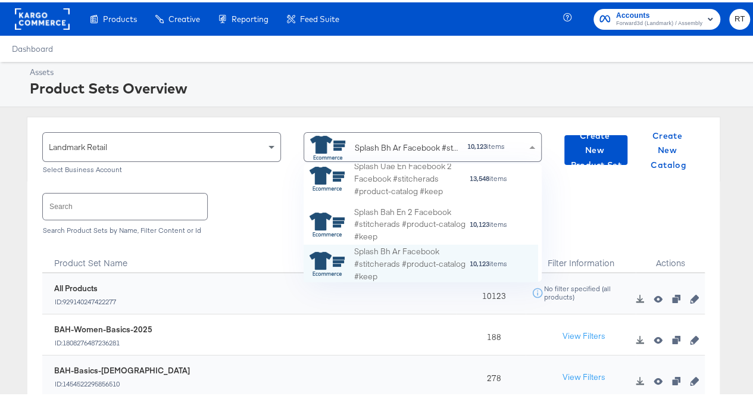
click at [409, 152] on div "Splash Bh Ar Facebook #stitcherads #product-catalog #keep" at bounding box center [384, 145] width 148 height 24
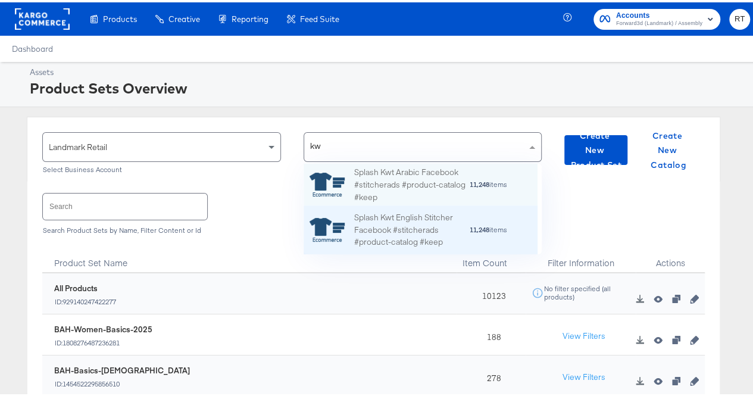
scroll to position [81, 225]
type input "kwt"
click at [403, 234] on div "Splash Kwt English Stitcher Facebook #stitcherads #product-catalog #keep" at bounding box center [411, 227] width 115 height 37
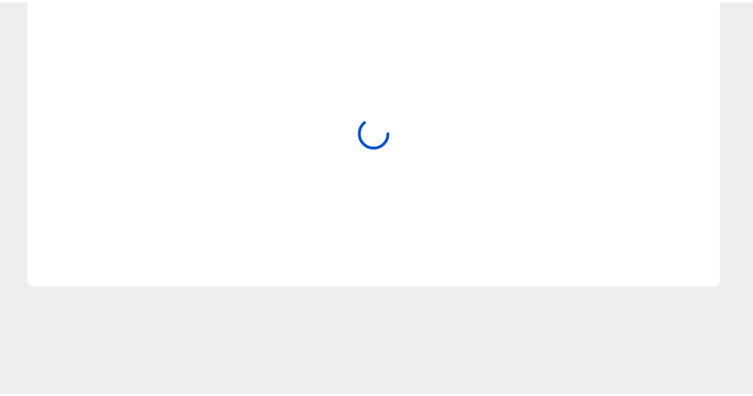
scroll to position [104, 0]
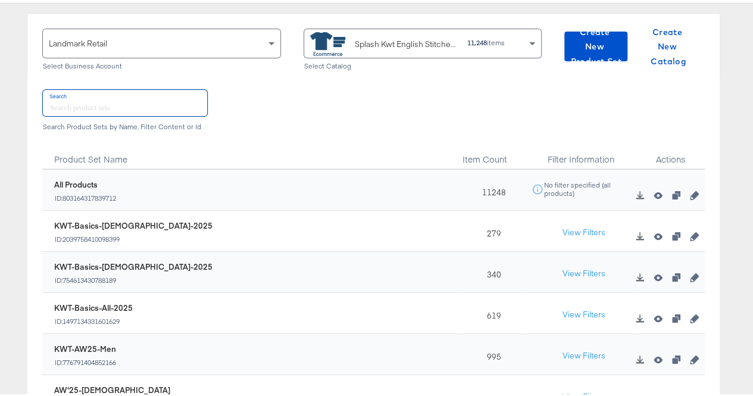
click at [72, 105] on input "text" at bounding box center [125, 100] width 164 height 26
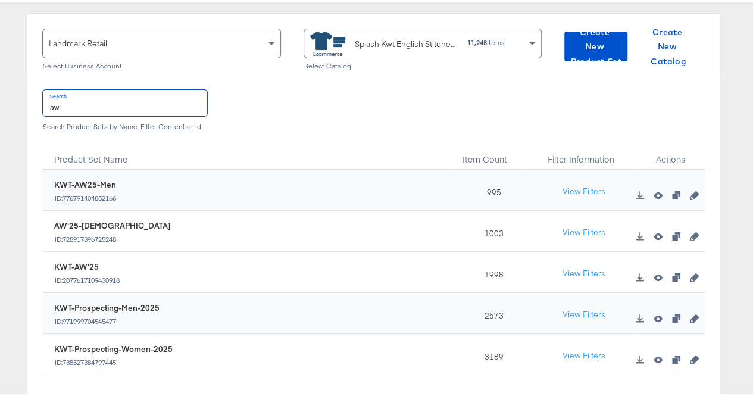
type input "aw"
click at [689, 274] on icon "button" at bounding box center [693, 275] width 8 height 8
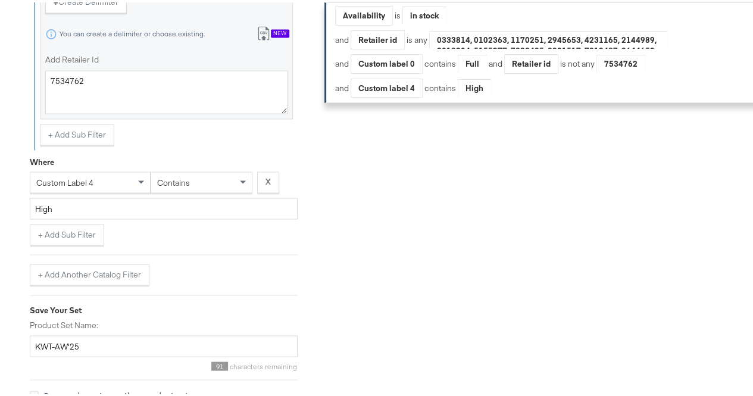
scroll to position [1004, 0]
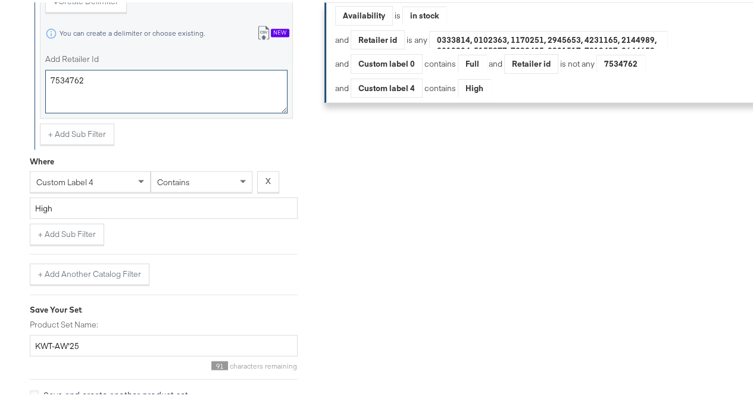
click at [71, 89] on textarea "7534762" at bounding box center [166, 89] width 242 height 44
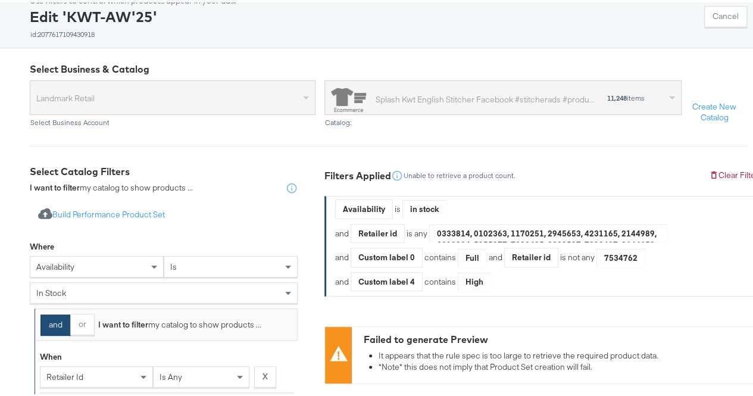
scroll to position [0, 0]
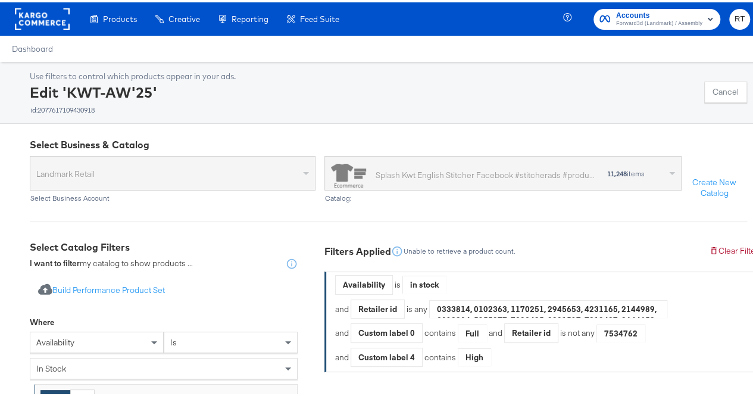
scroll to position [104, 0]
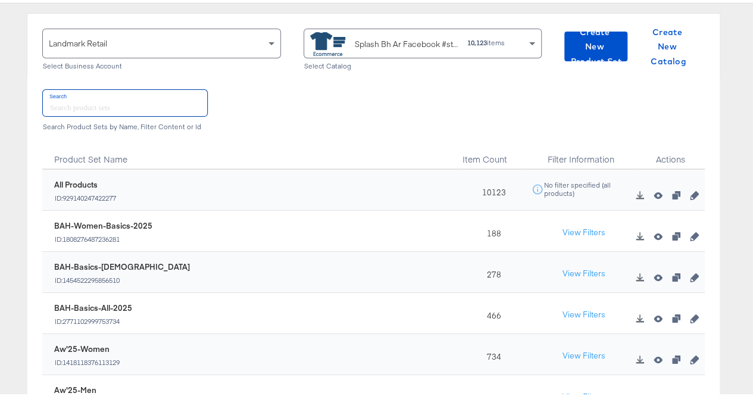
click at [81, 103] on input "text" at bounding box center [125, 100] width 164 height 26
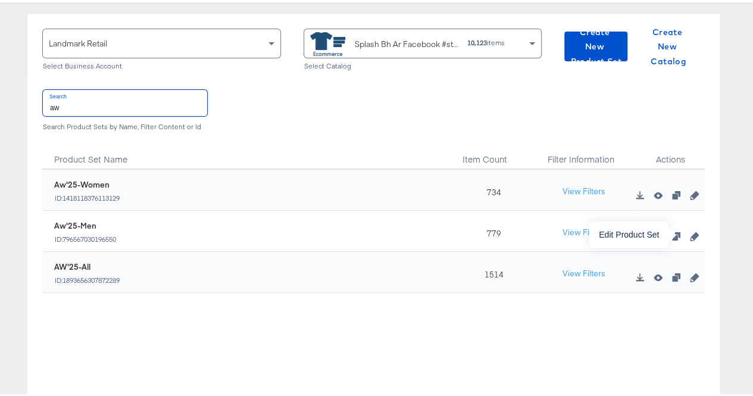
type input "aw"
click at [689, 231] on icon "button" at bounding box center [693, 234] width 8 height 8
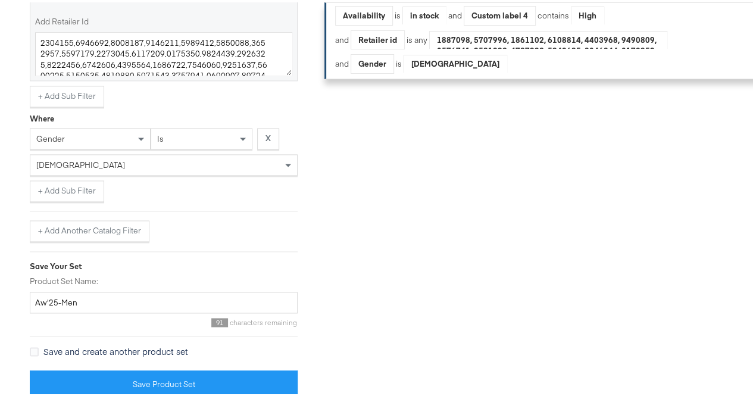
scroll to position [755, 0]
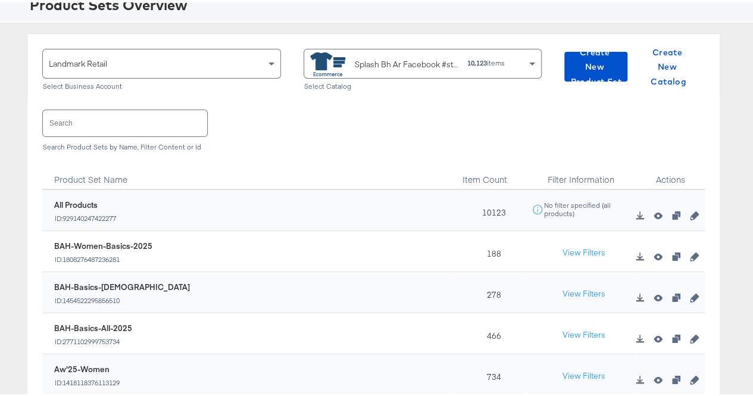
scroll to position [86, 0]
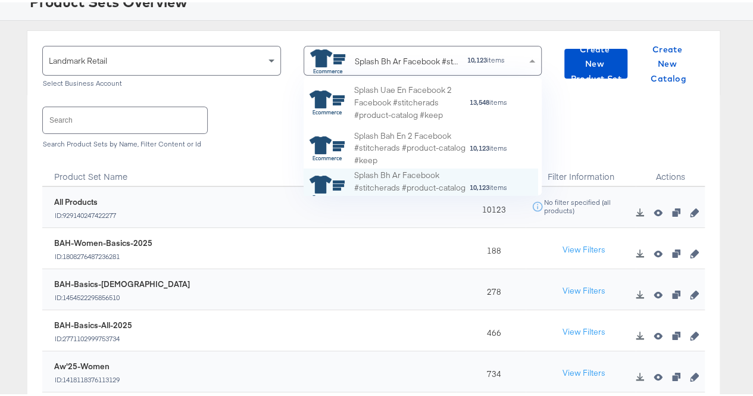
click at [397, 64] on div "Splash Bh Ar Facebook #stitcherads #product-catalog #keep" at bounding box center [407, 59] width 104 height 12
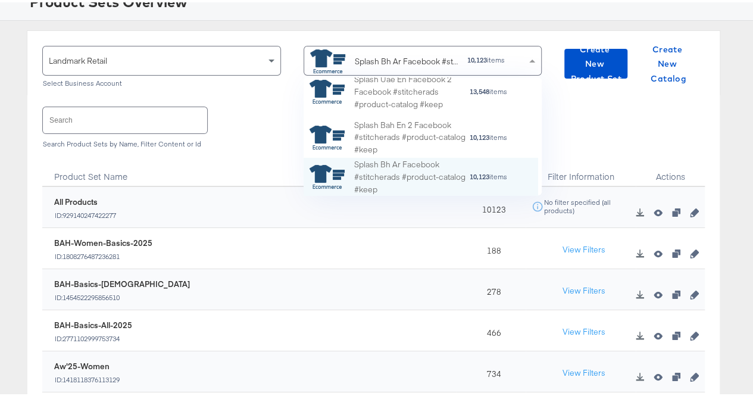
scroll to position [108, 225]
type input "kw"
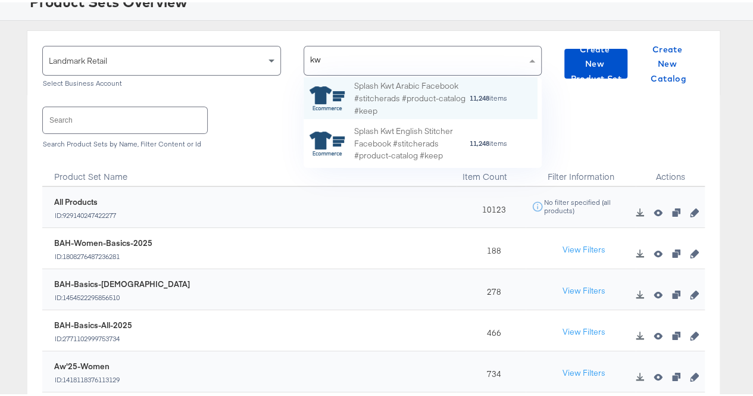
scroll to position [81, 225]
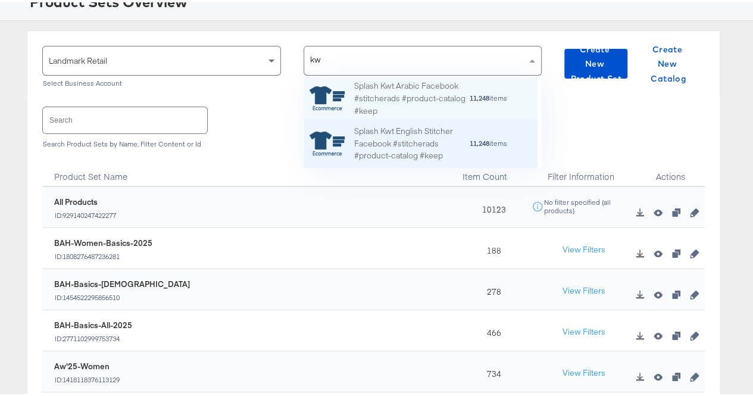
click at [391, 142] on div "Splash Kwt English Stitcher Facebook #stitcherads #product-catalog #keep" at bounding box center [411, 141] width 115 height 37
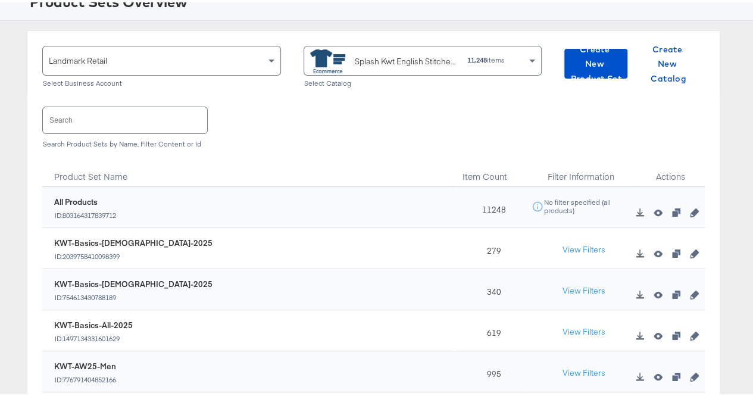
click at [83, 121] on input "text" at bounding box center [125, 118] width 164 height 26
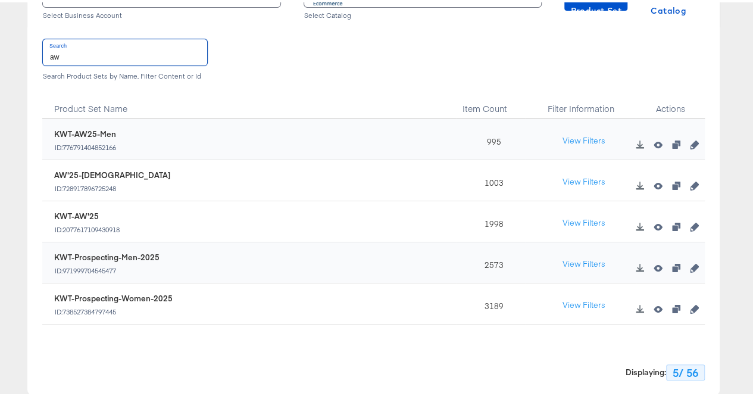
scroll to position [155, 0]
type input "aw"
click at [689, 140] on icon "button" at bounding box center [693, 141] width 8 height 8
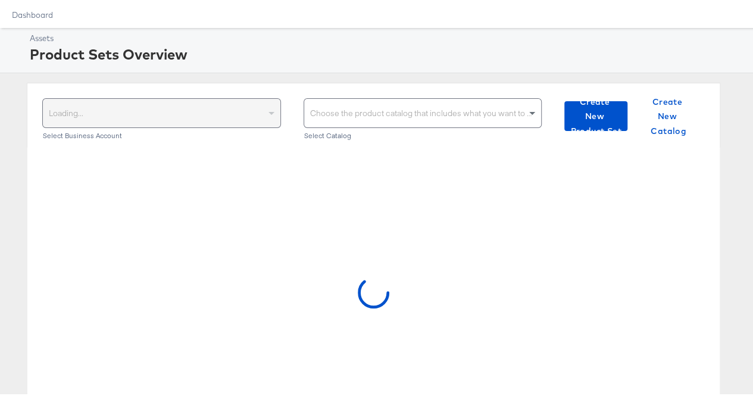
scroll to position [33, 0]
